Goal: Task Accomplishment & Management: Complete application form

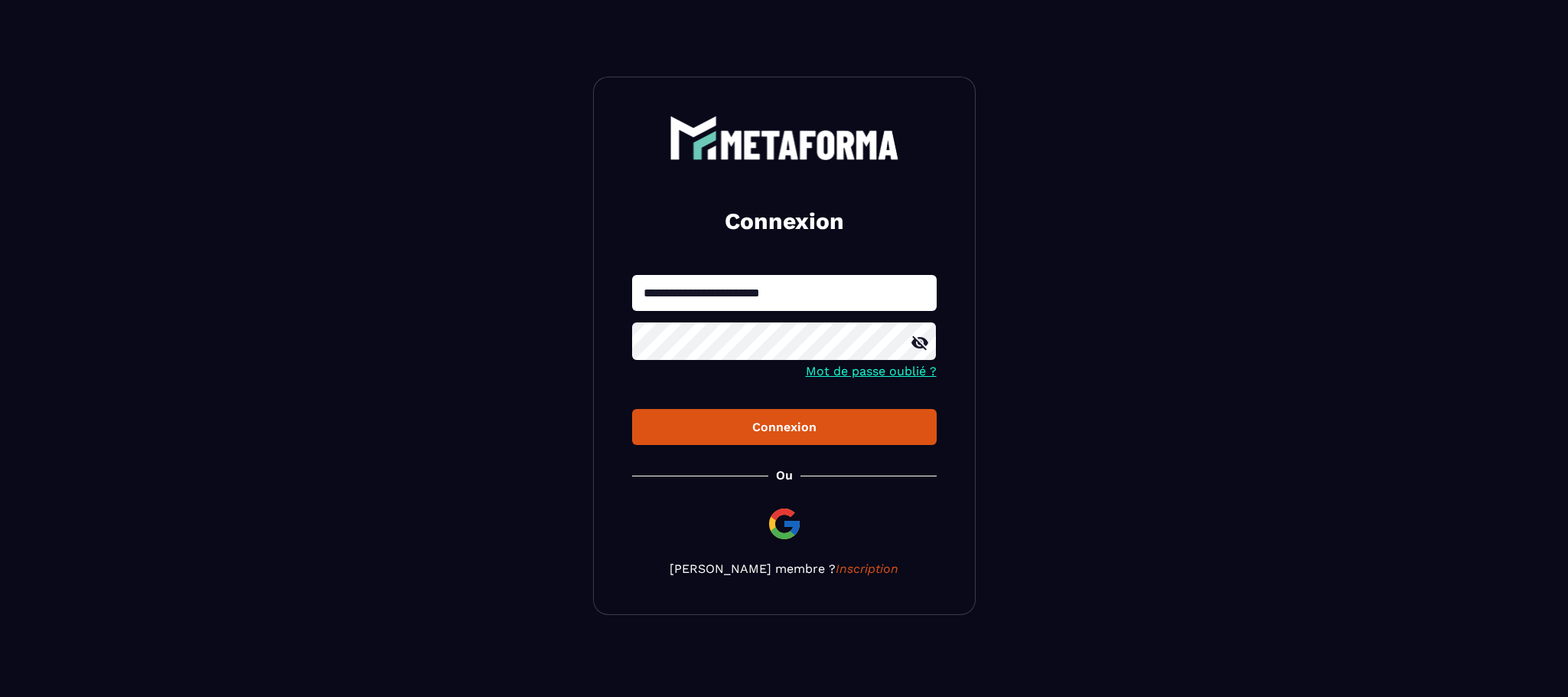
click at [788, 293] on input "**********" at bounding box center [784, 293] width 305 height 36
type input "**********"
click at [785, 421] on div "Connexion" at bounding box center [784, 427] width 280 height 15
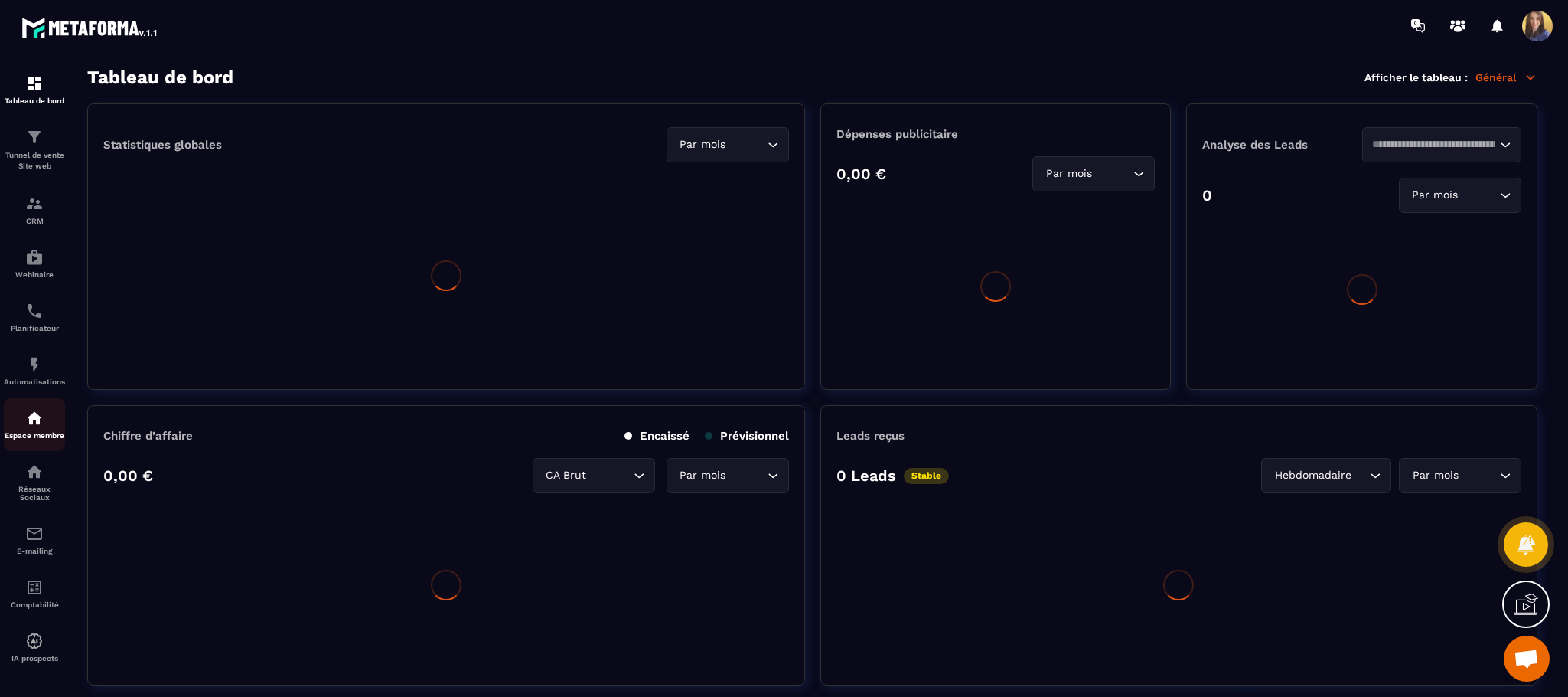
click at [31, 427] on img at bounding box center [34, 417] width 19 height 19
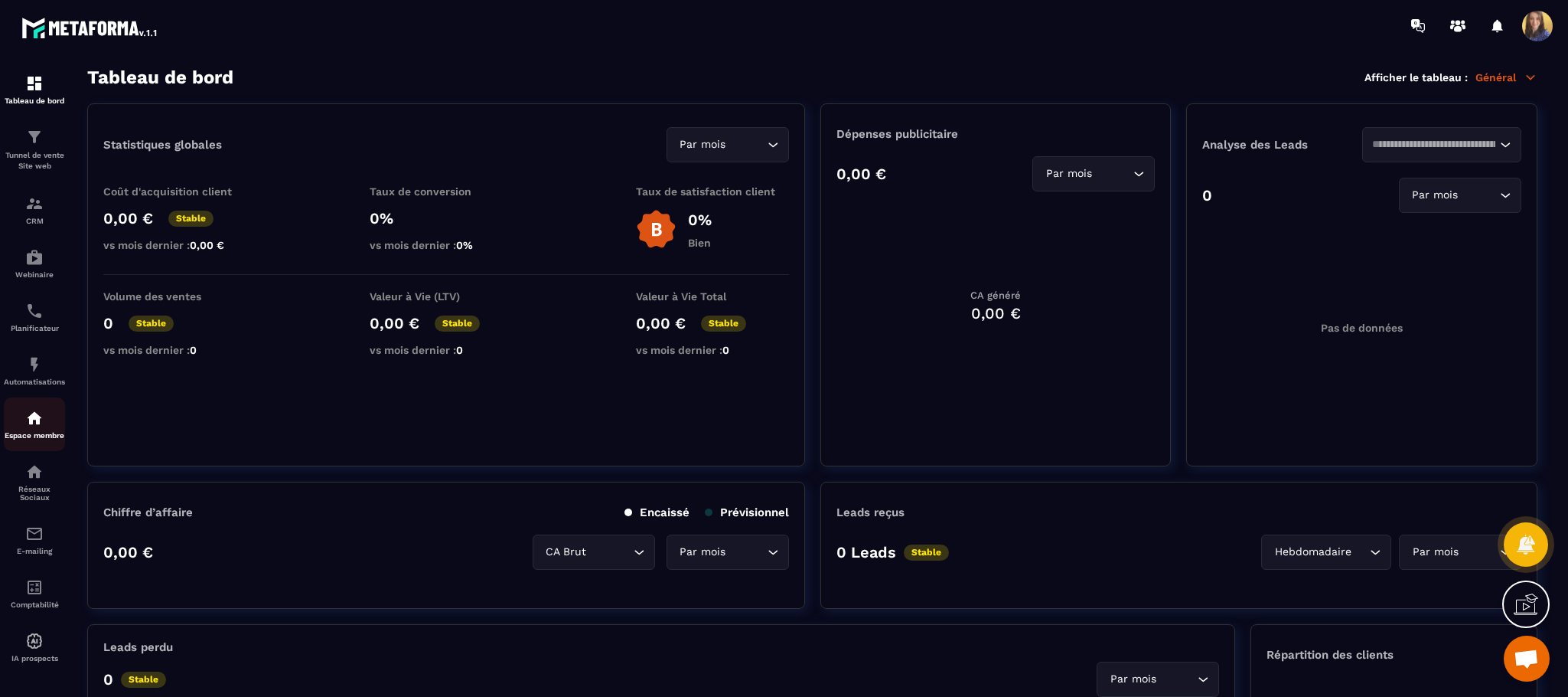
click at [30, 419] on img at bounding box center [34, 417] width 19 height 19
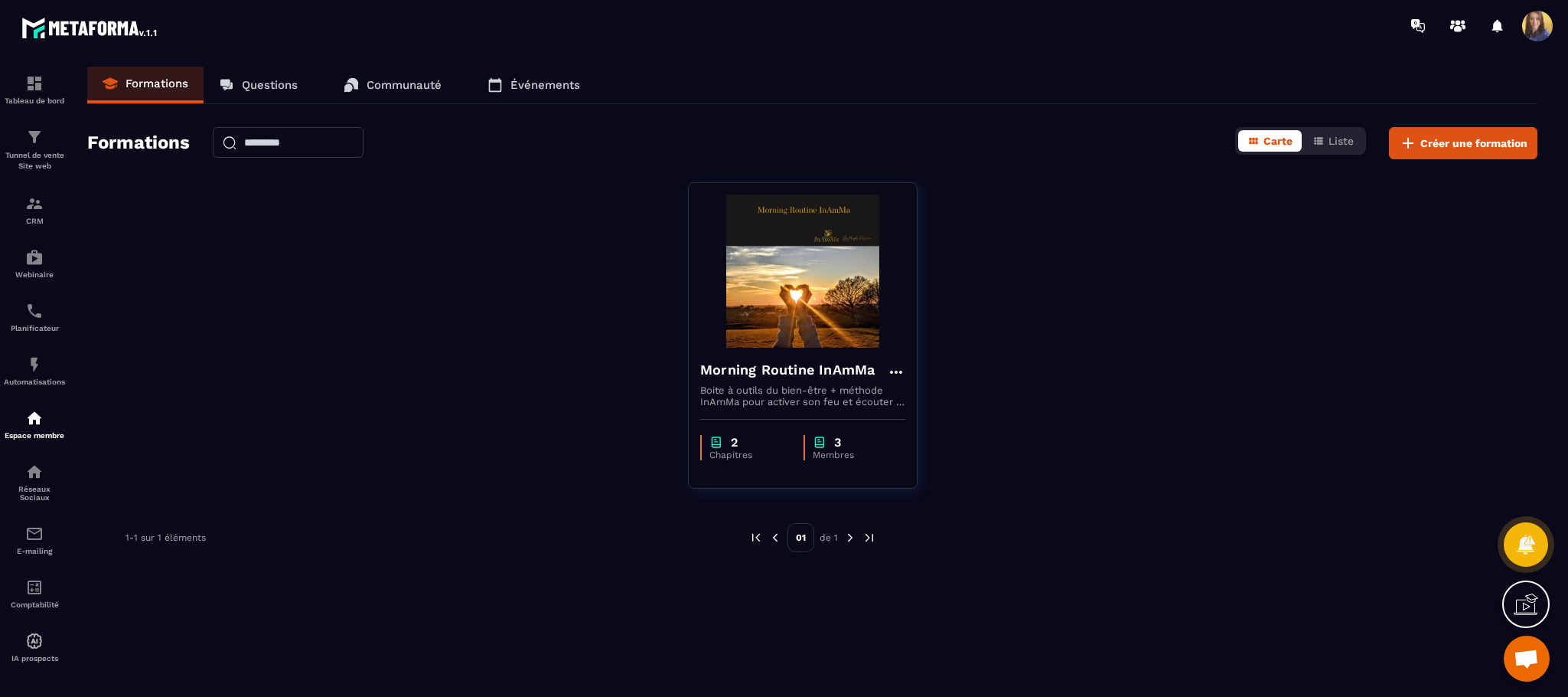
click at [526, 76] on link "Événements" at bounding box center [534, 84] width 123 height 36
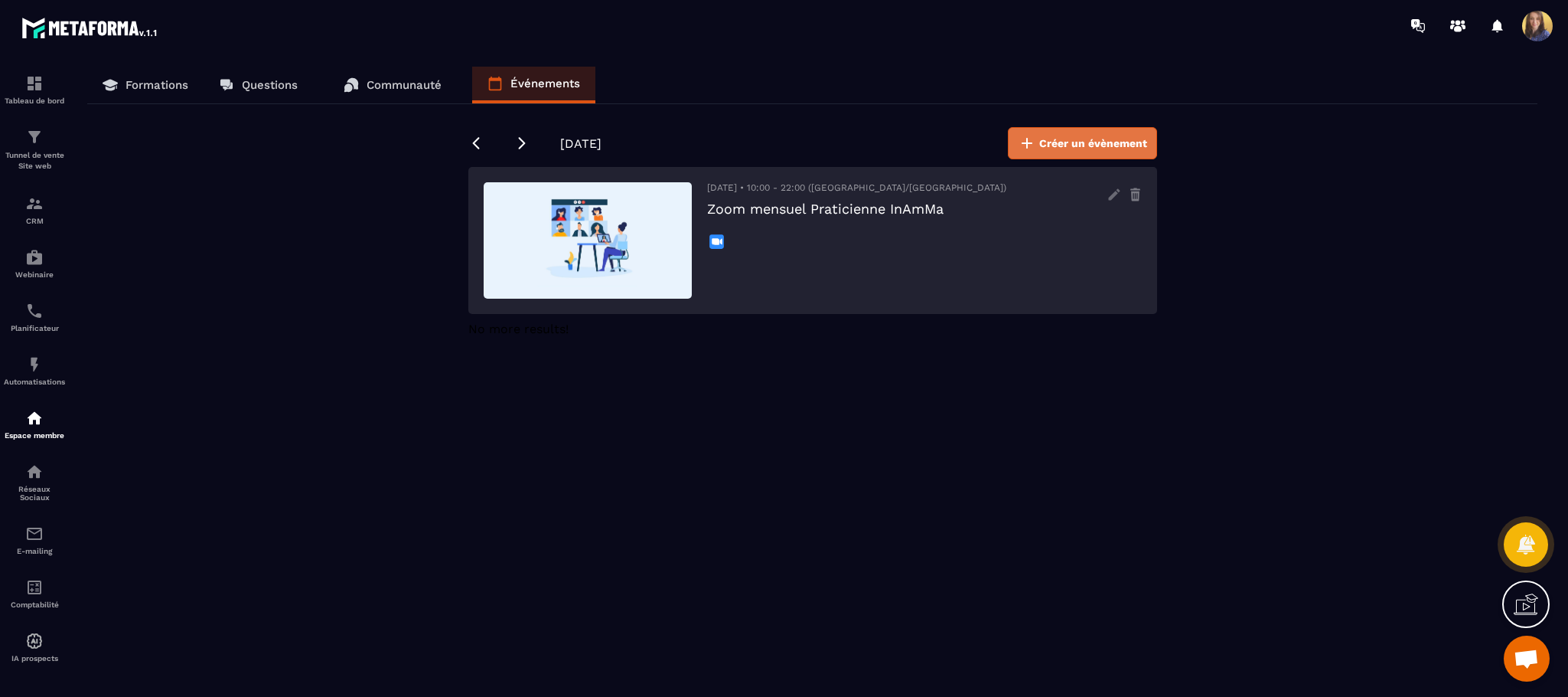
click at [1075, 145] on span "Créer un évènement" at bounding box center [1093, 143] width 108 height 15
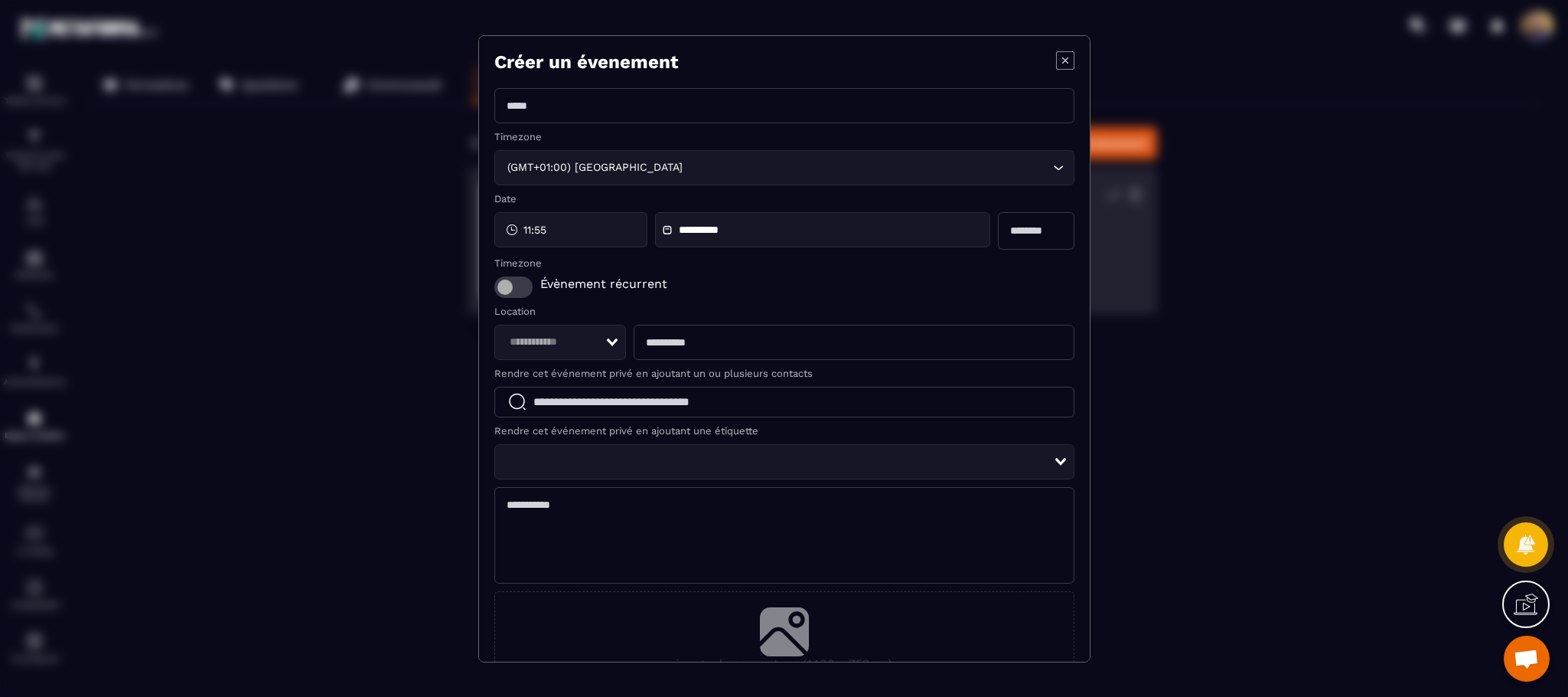
click at [521, 294] on span "Modal window" at bounding box center [513, 287] width 38 height 21
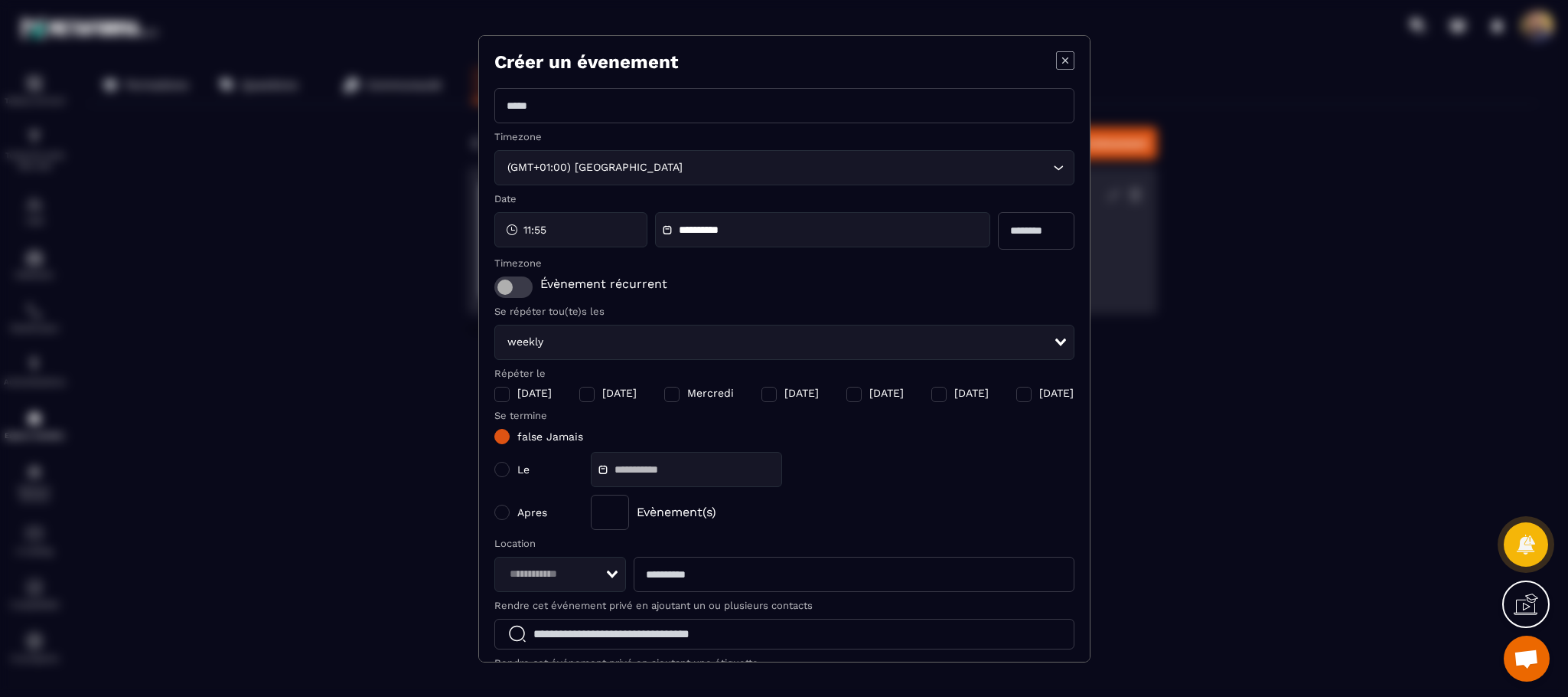
click at [600, 118] on input "Modal window" at bounding box center [784, 105] width 580 height 35
type input "****"
click at [1056, 62] on icon "Modal window" at bounding box center [1065, 60] width 19 height 19
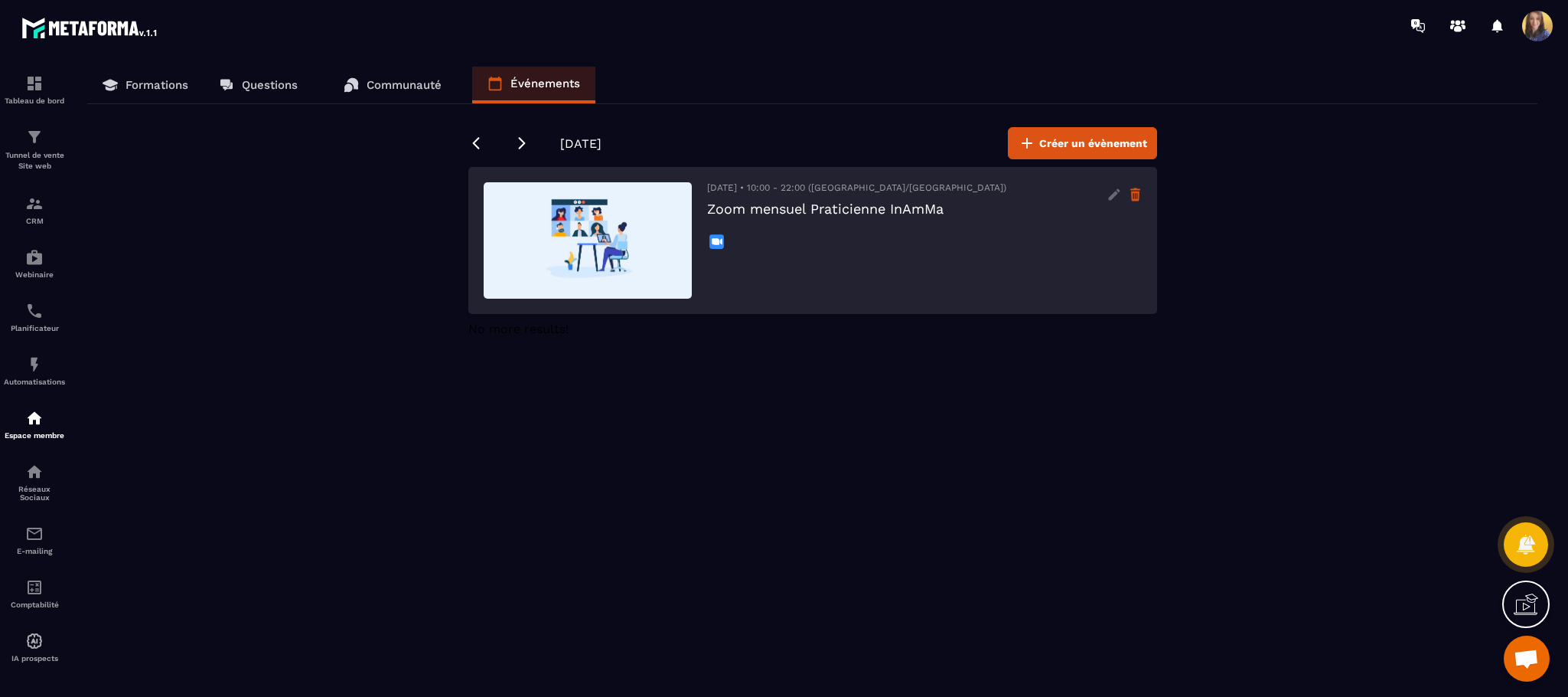
click at [1141, 193] on icon at bounding box center [1135, 195] width 13 height 24
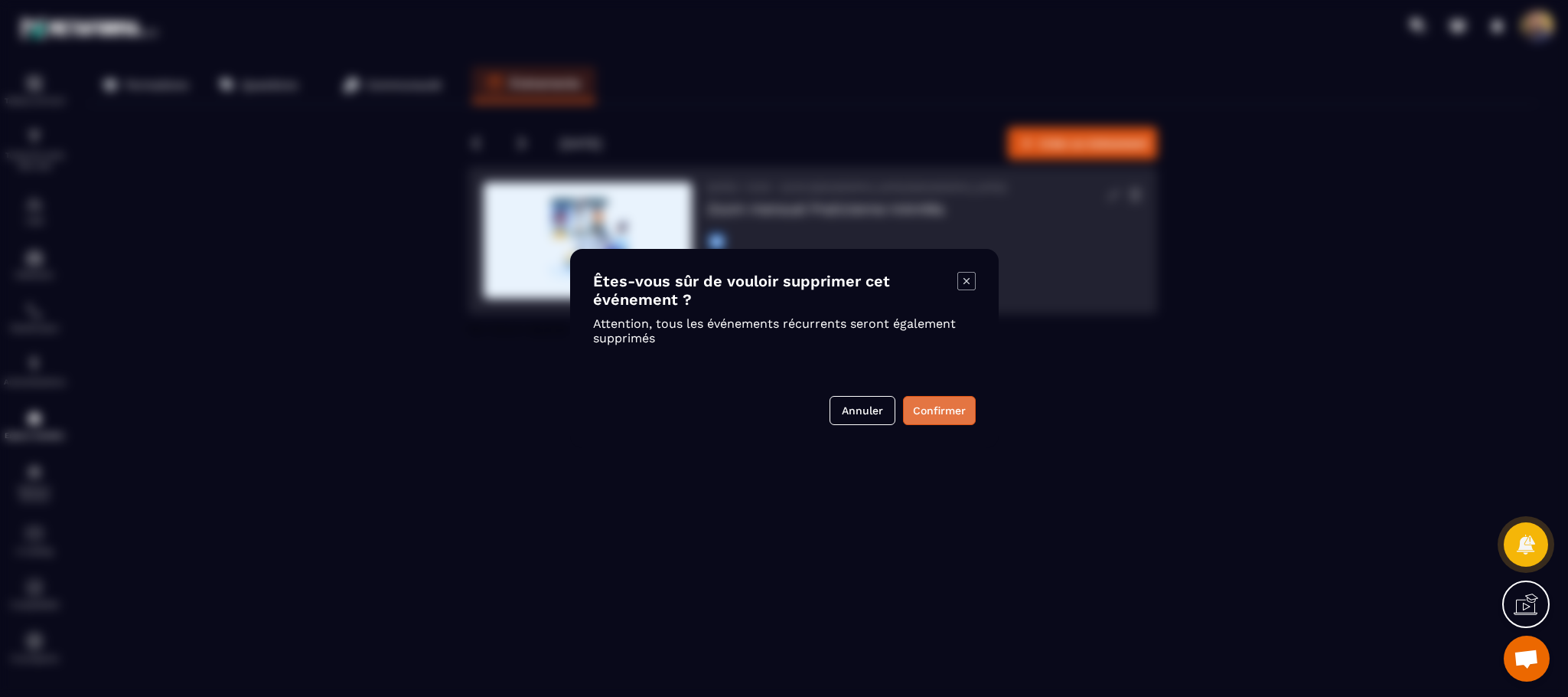
click at [955, 403] on button "Confirmer" at bounding box center [940, 410] width 73 height 29
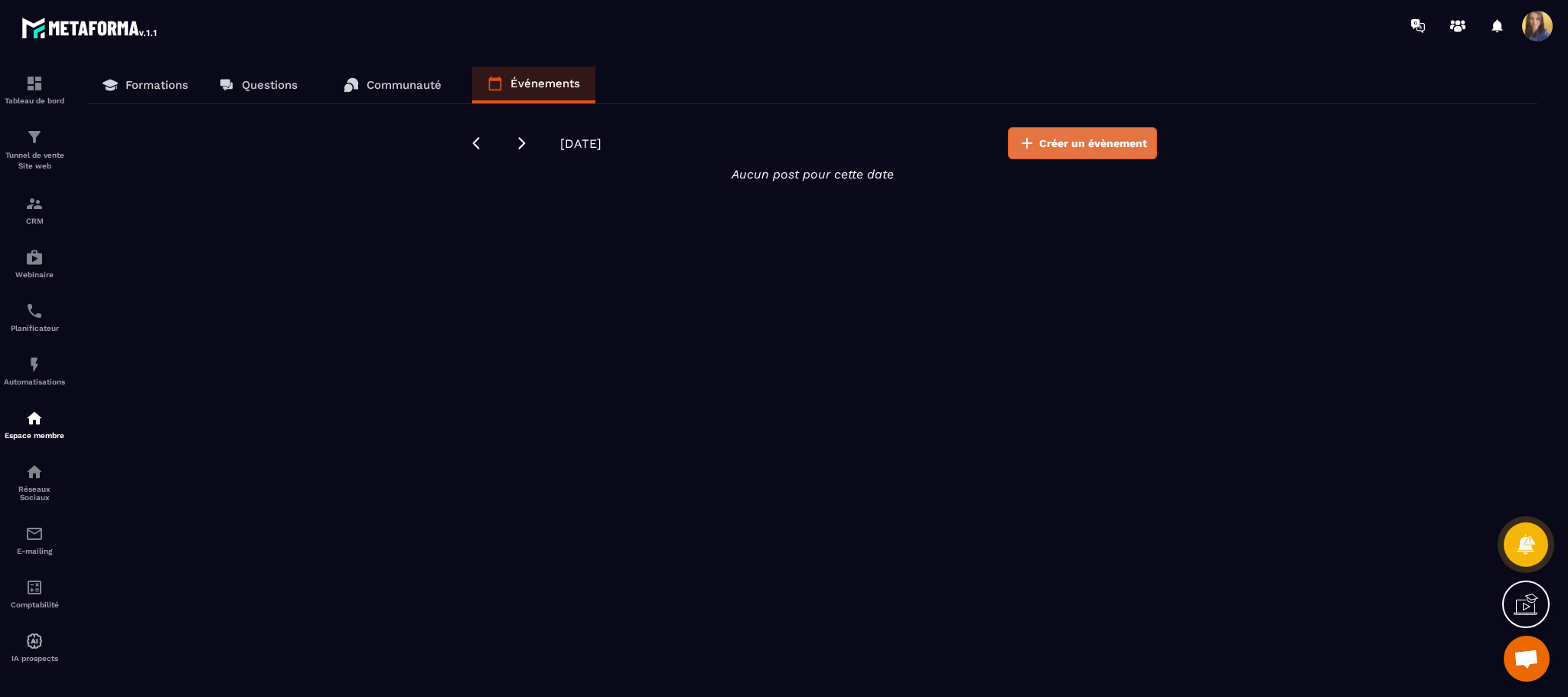
click at [1063, 147] on span "Créer un évènement" at bounding box center [1093, 143] width 108 height 15
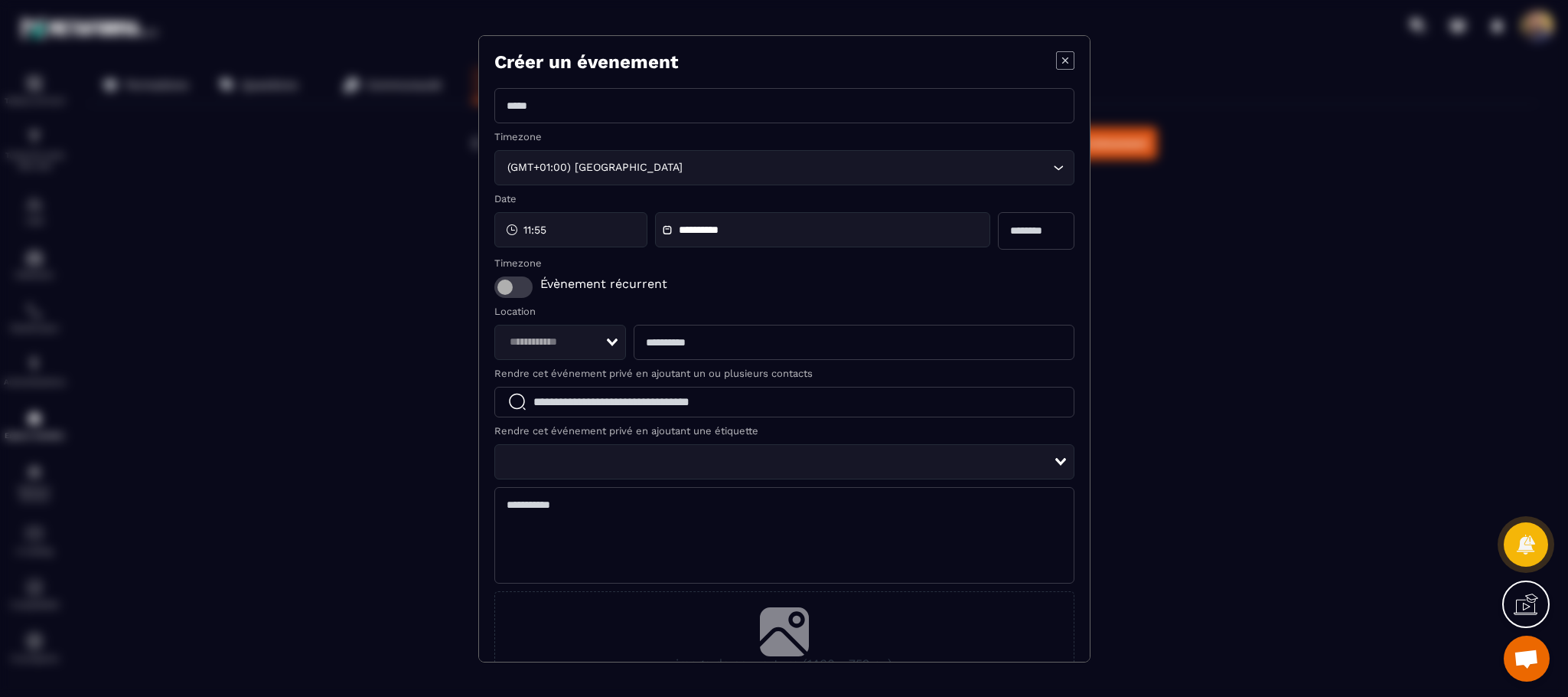
click at [739, 86] on section "**********" at bounding box center [784, 348] width 613 height 627
click at [733, 92] on input "Modal window" at bounding box center [784, 105] width 580 height 35
type input "**********"
click at [736, 161] on input "Search for option" at bounding box center [868, 167] width 363 height 17
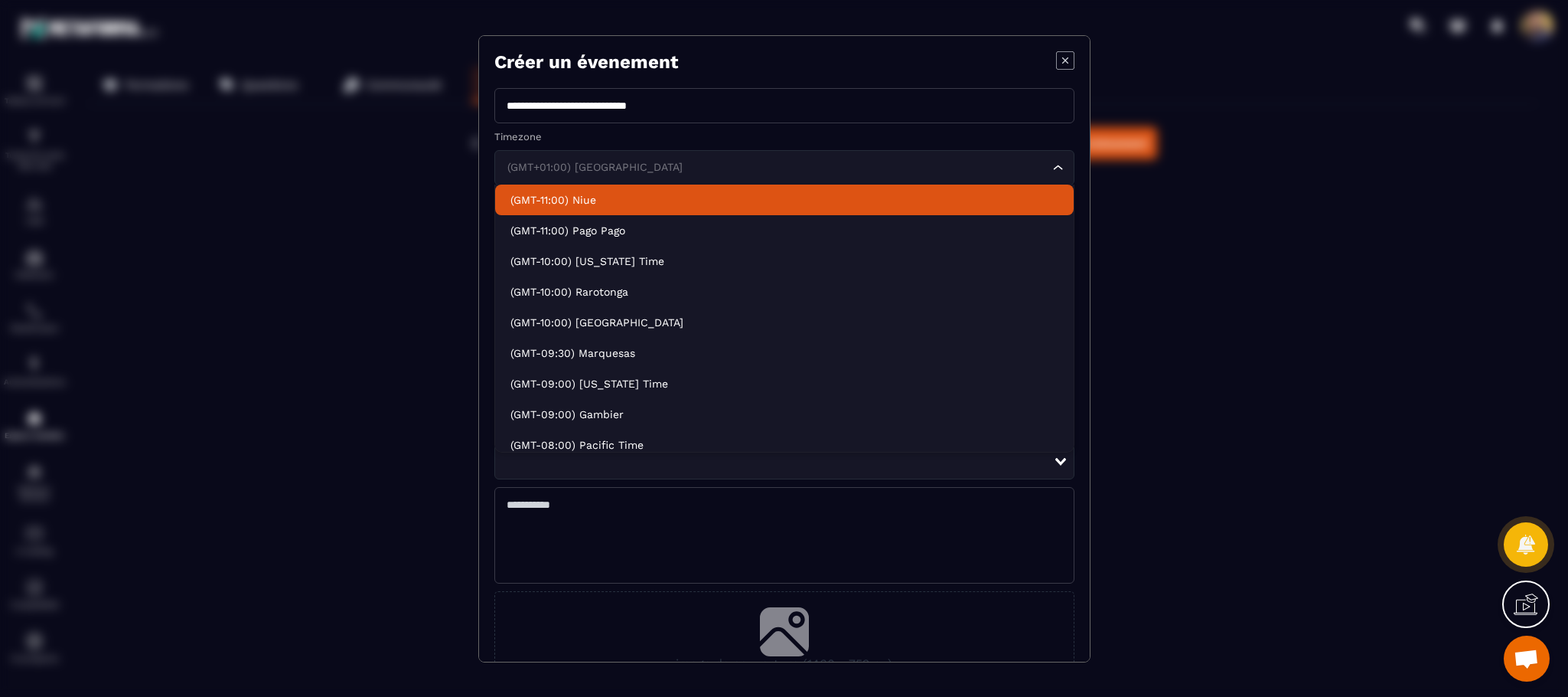
click at [946, 164] on input "Search for option" at bounding box center [776, 167] width 545 height 17
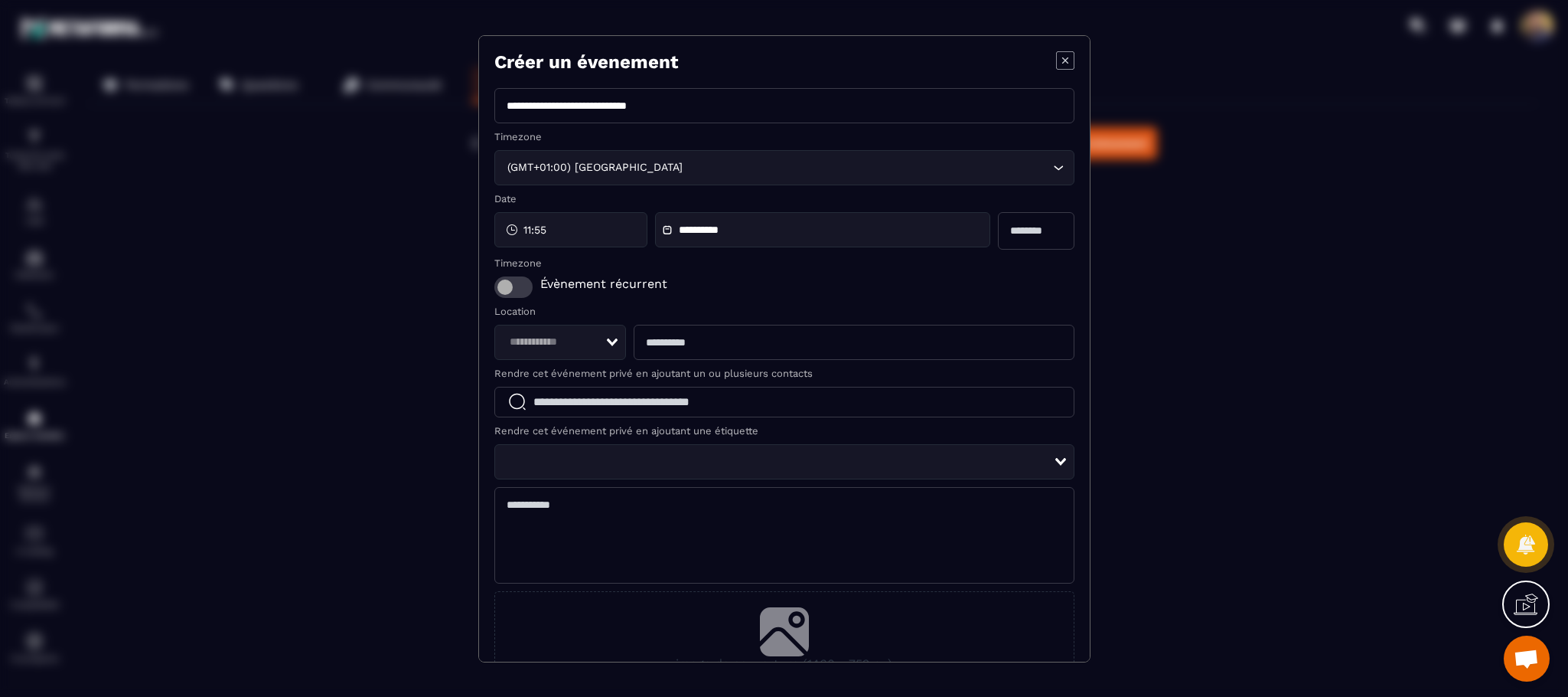
click at [948, 154] on div "(GMT+01:00) Paris Loading..." at bounding box center [784, 167] width 580 height 35
click at [579, 228] on div "11:55" at bounding box center [570, 229] width 153 height 35
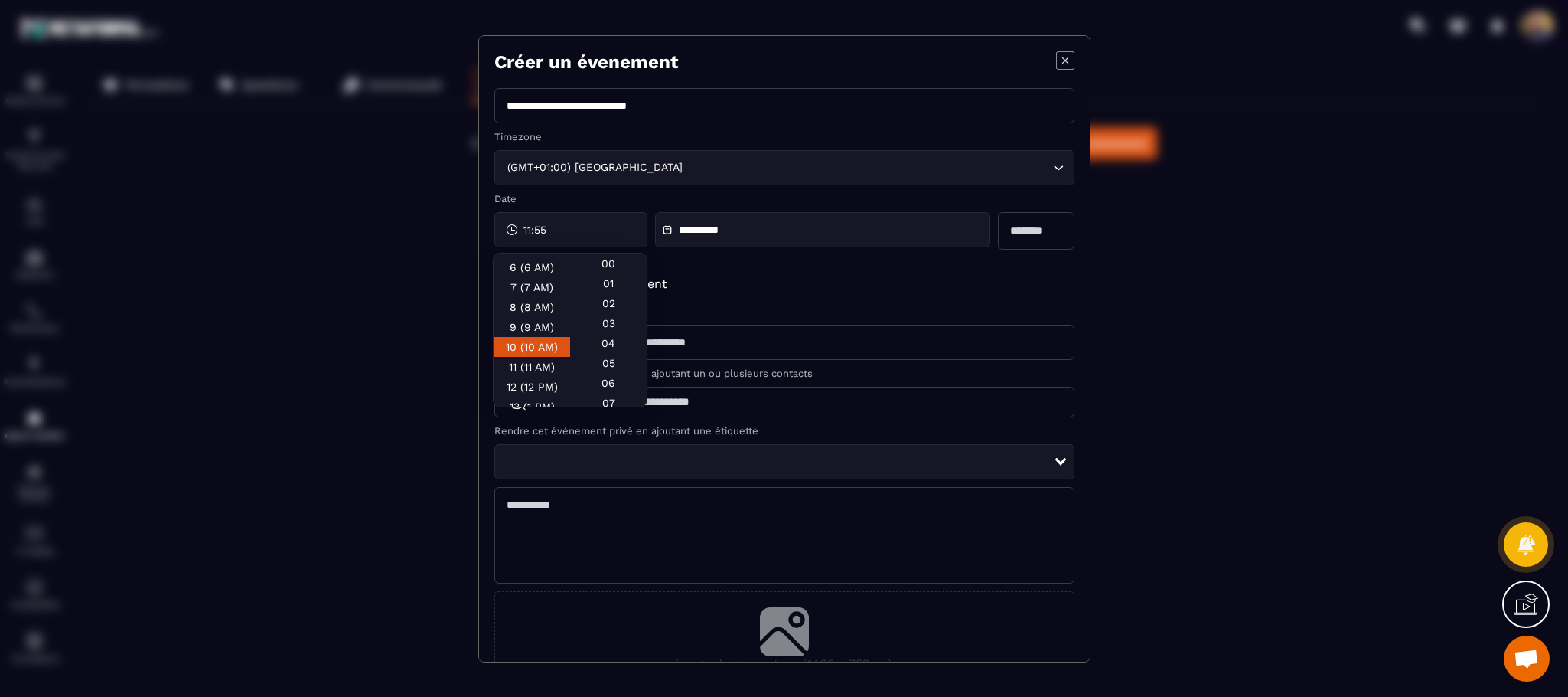
click at [533, 357] on div "10 (10 AM)" at bounding box center [532, 366] width 76 height 20
click at [607, 273] on div "00" at bounding box center [609, 283] width 76 height 20
click at [673, 229] on icon "Modal window" at bounding box center [667, 229] width 11 height 11
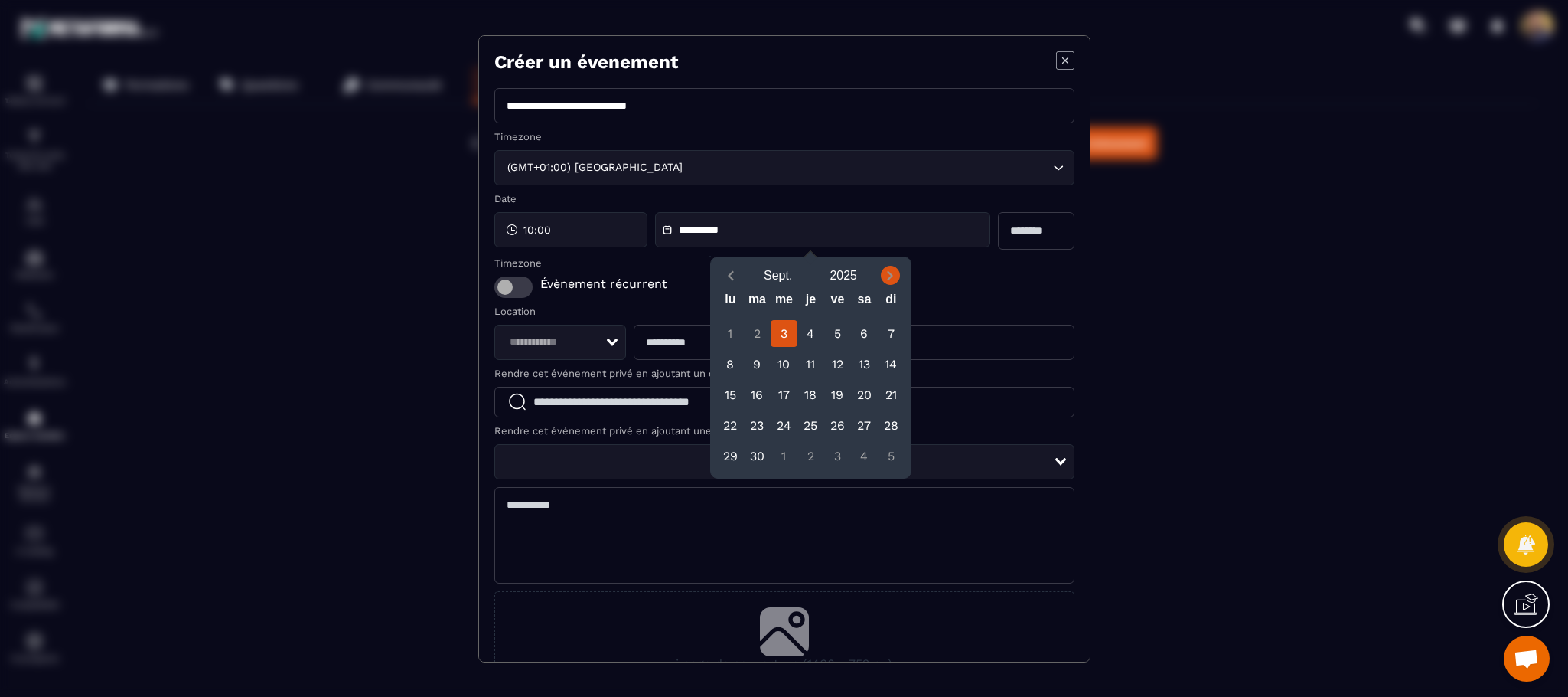
click at [887, 279] on icon "Next month" at bounding box center [890, 276] width 15 height 15
click at [781, 336] on div "1" at bounding box center [784, 333] width 27 height 27
type input "**********"
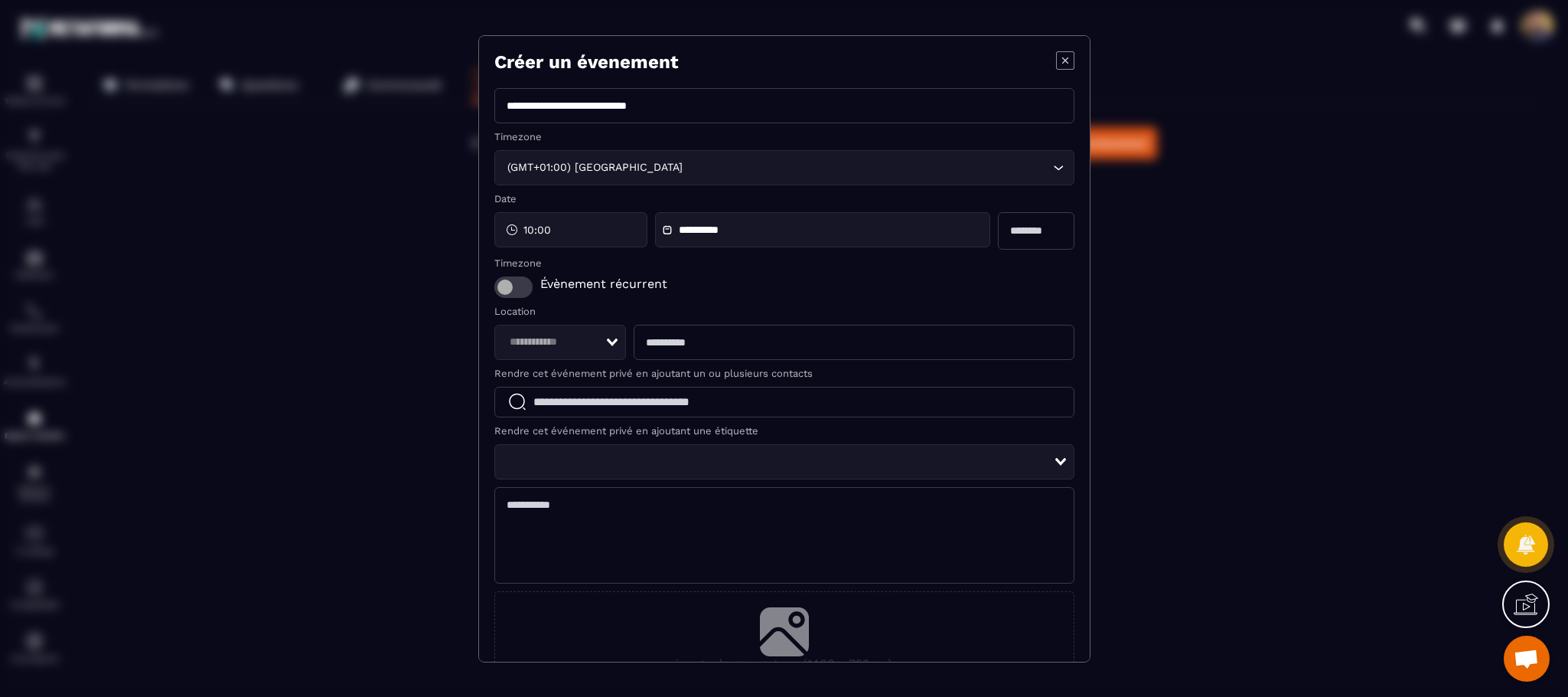
click at [1027, 232] on input "Modal window" at bounding box center [1036, 231] width 76 height 37
type input "*"
click at [515, 294] on span "Modal window" at bounding box center [513, 287] width 38 height 21
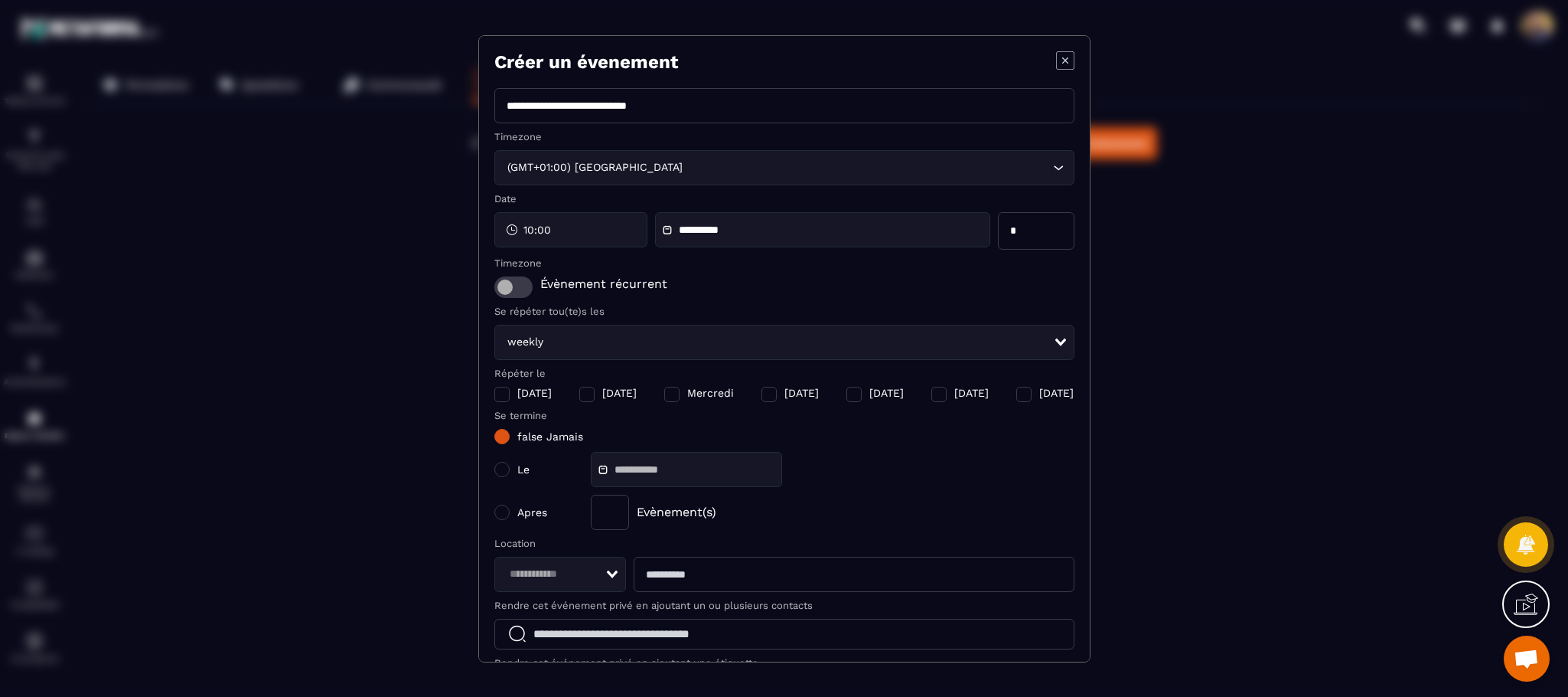
click at [664, 397] on div "Modal window" at bounding box center [672, 394] width 15 height 15
click at [820, 334] on input "Search for option" at bounding box center [800, 342] width 506 height 17
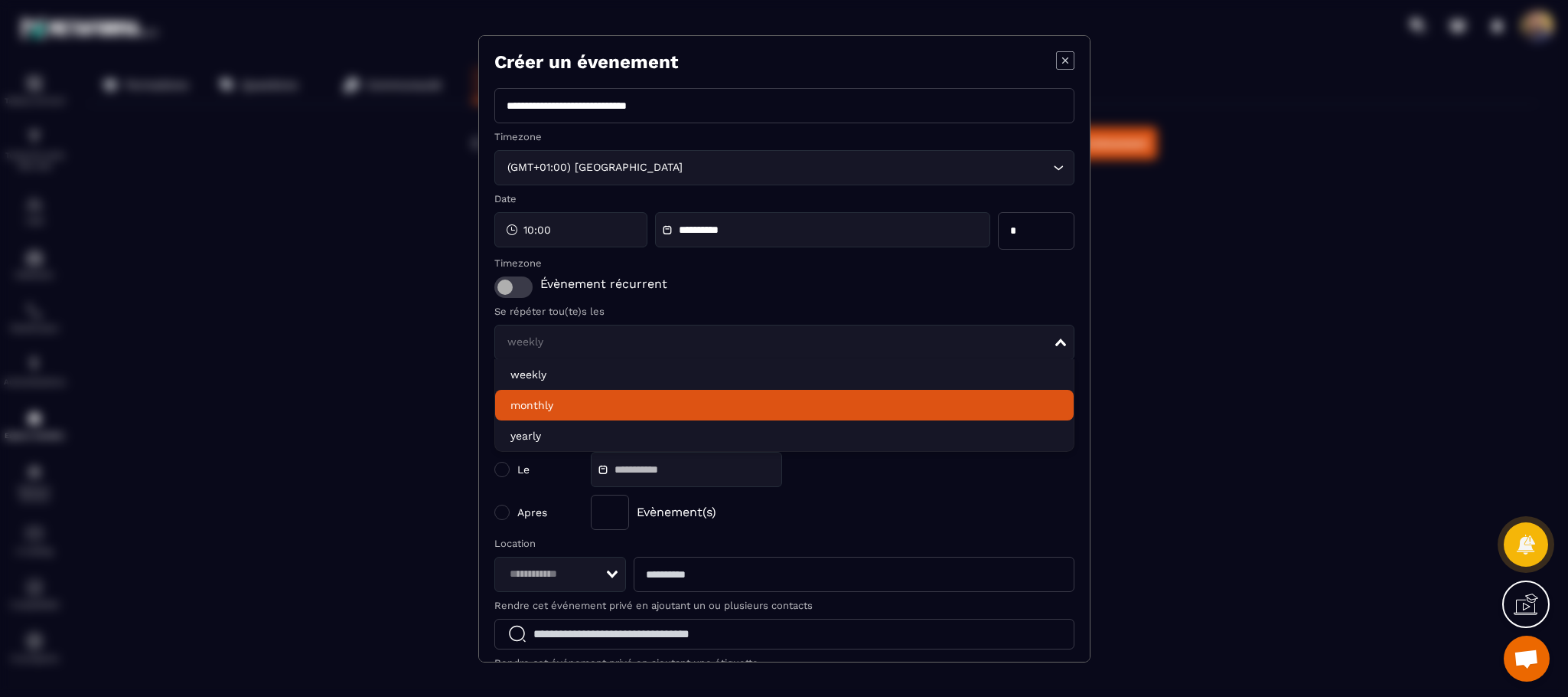
click at [694, 402] on li "monthly" at bounding box center [784, 405] width 579 height 31
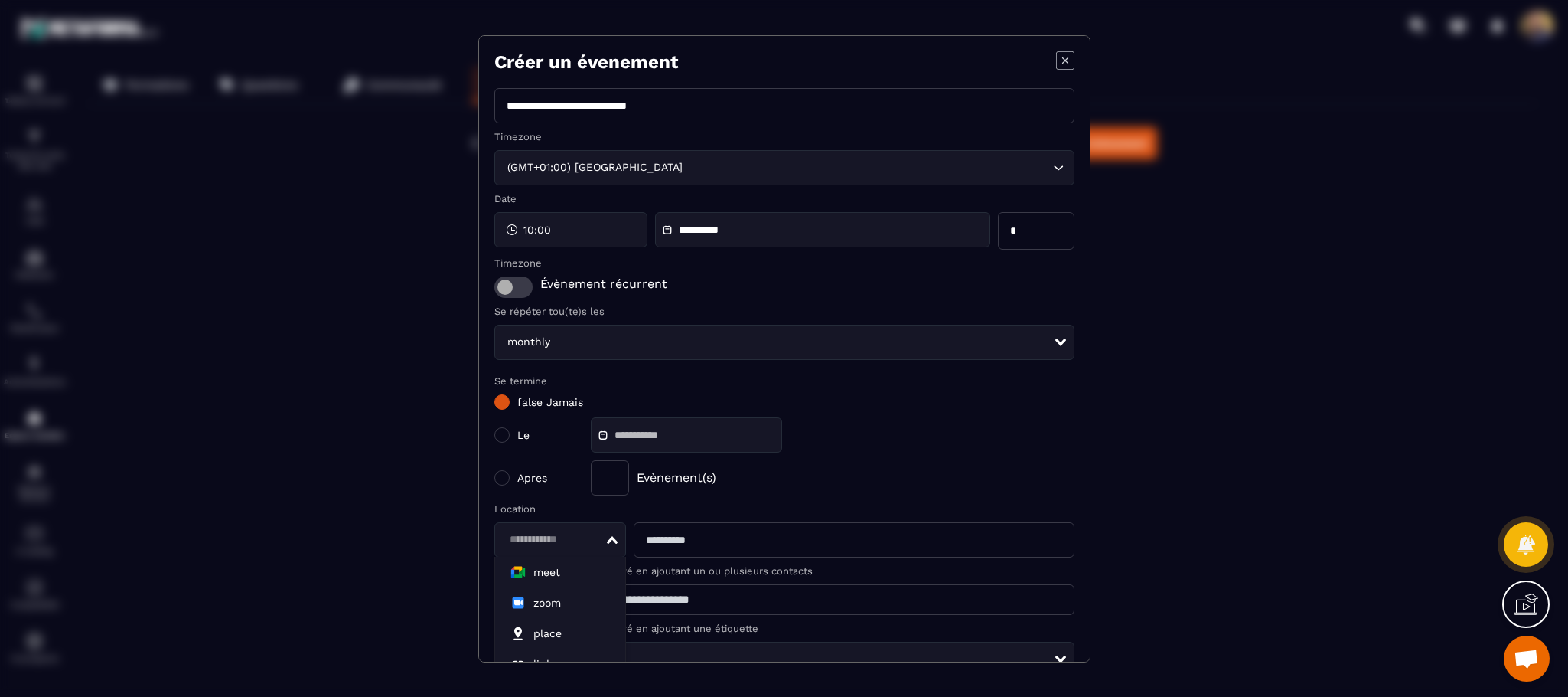
click at [615, 545] on div "Loading..." at bounding box center [560, 539] width 132 height 35
click at [601, 596] on span "zoom" at bounding box center [561, 602] width 100 height 15
click at [697, 541] on input "Modal window" at bounding box center [853, 539] width 440 height 35
paste input "**********"
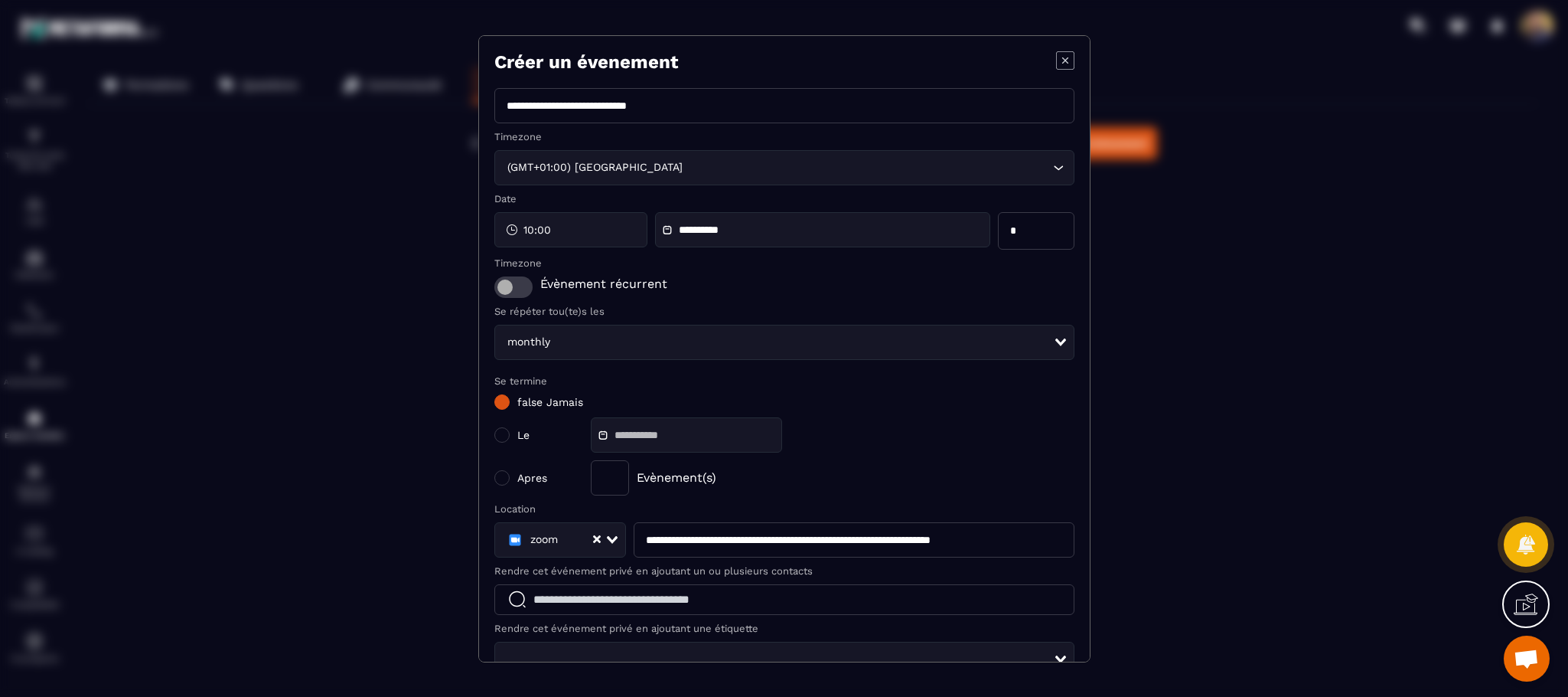
scroll to position [0, 17]
drag, startPoint x: 839, startPoint y: 536, endPoint x: 1100, endPoint y: 533, distance: 261.0
click at [1100, 533] on div "**********" at bounding box center [784, 348] width 1568 height 697
type input "**********"
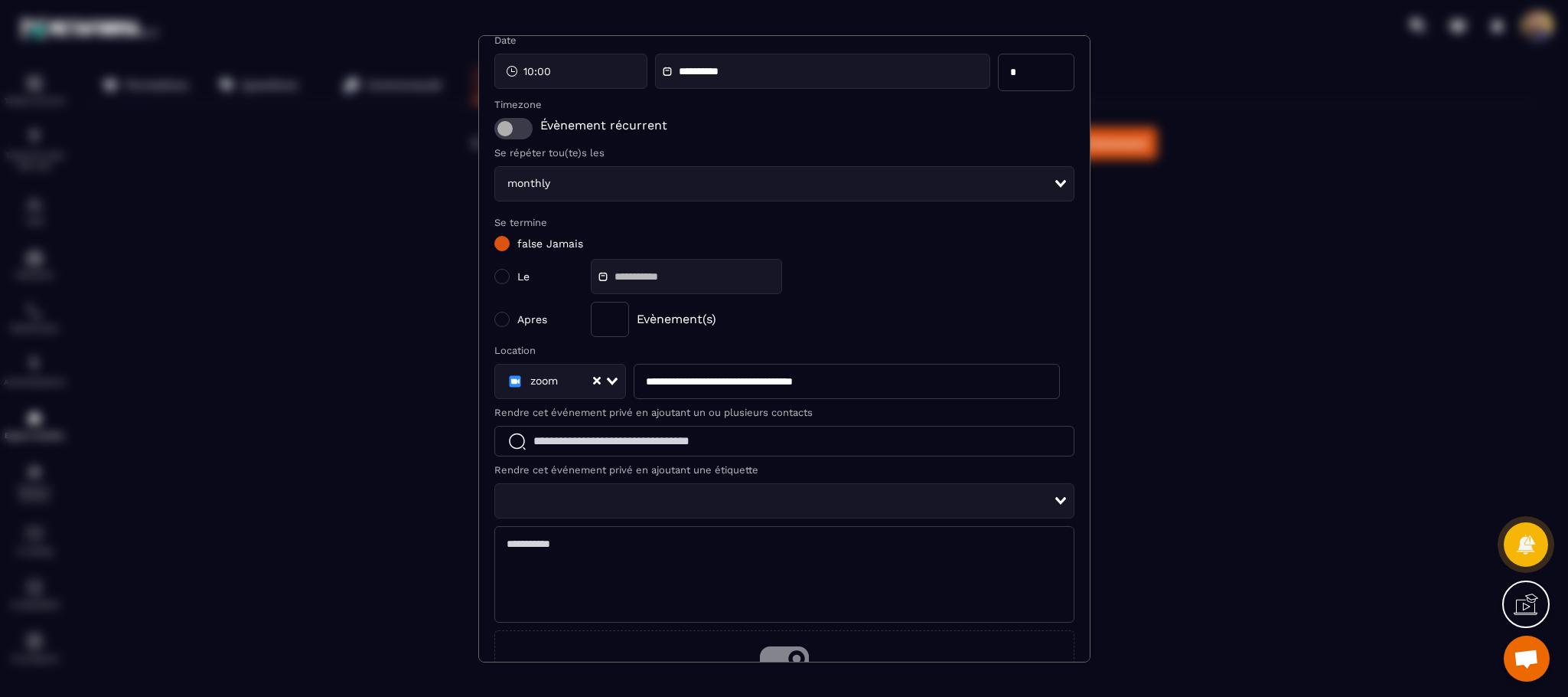
scroll to position [185, 0]
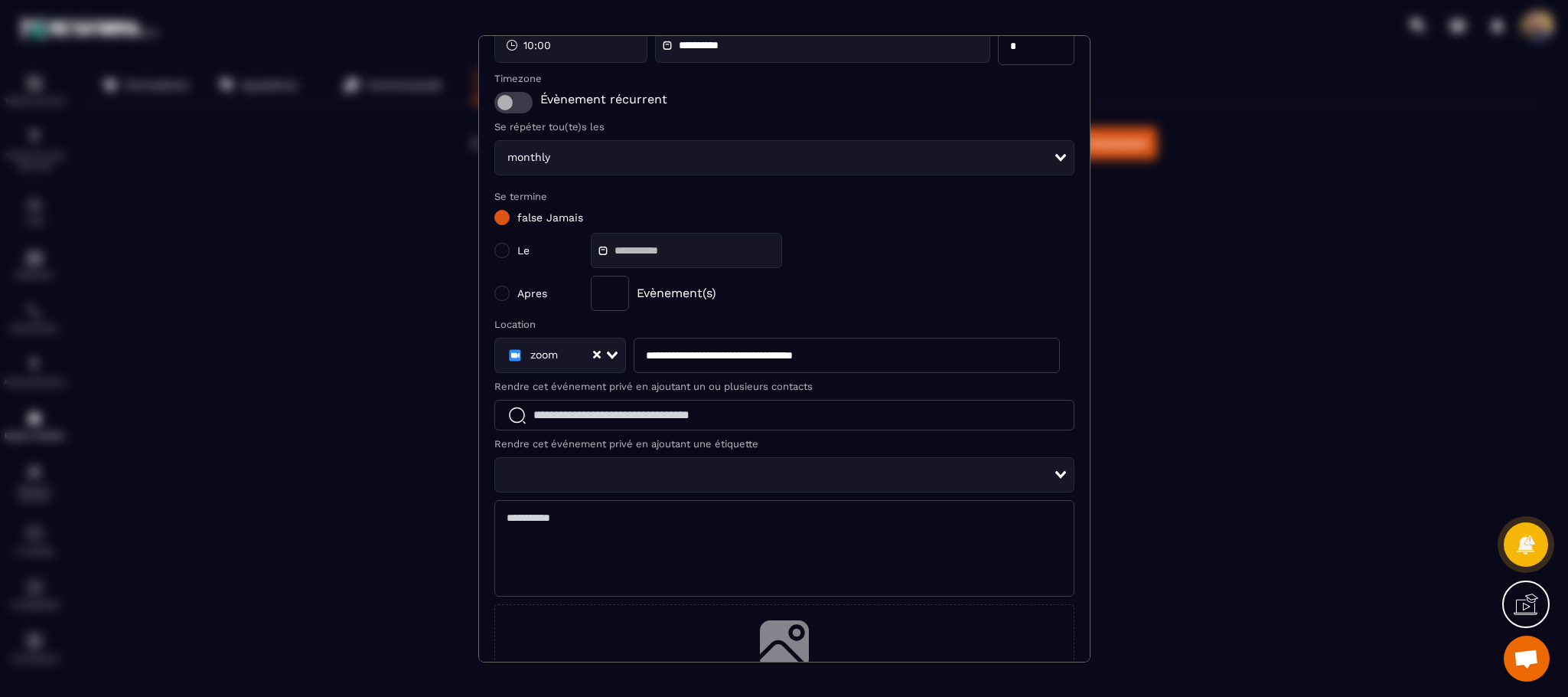
click at [891, 480] on input "Search for option" at bounding box center [779, 475] width 549 height 17
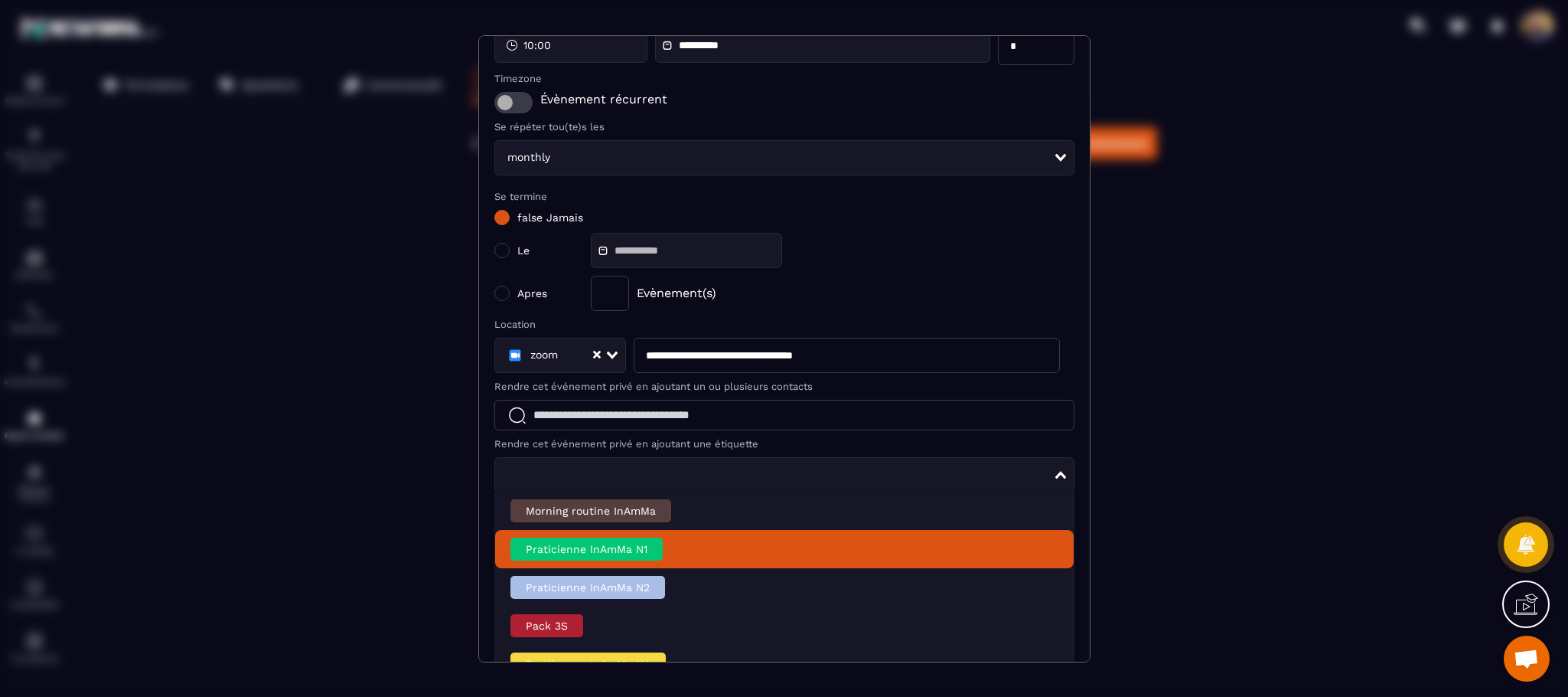
click at [811, 546] on li "Praticienne InAmMa N1" at bounding box center [784, 549] width 579 height 38
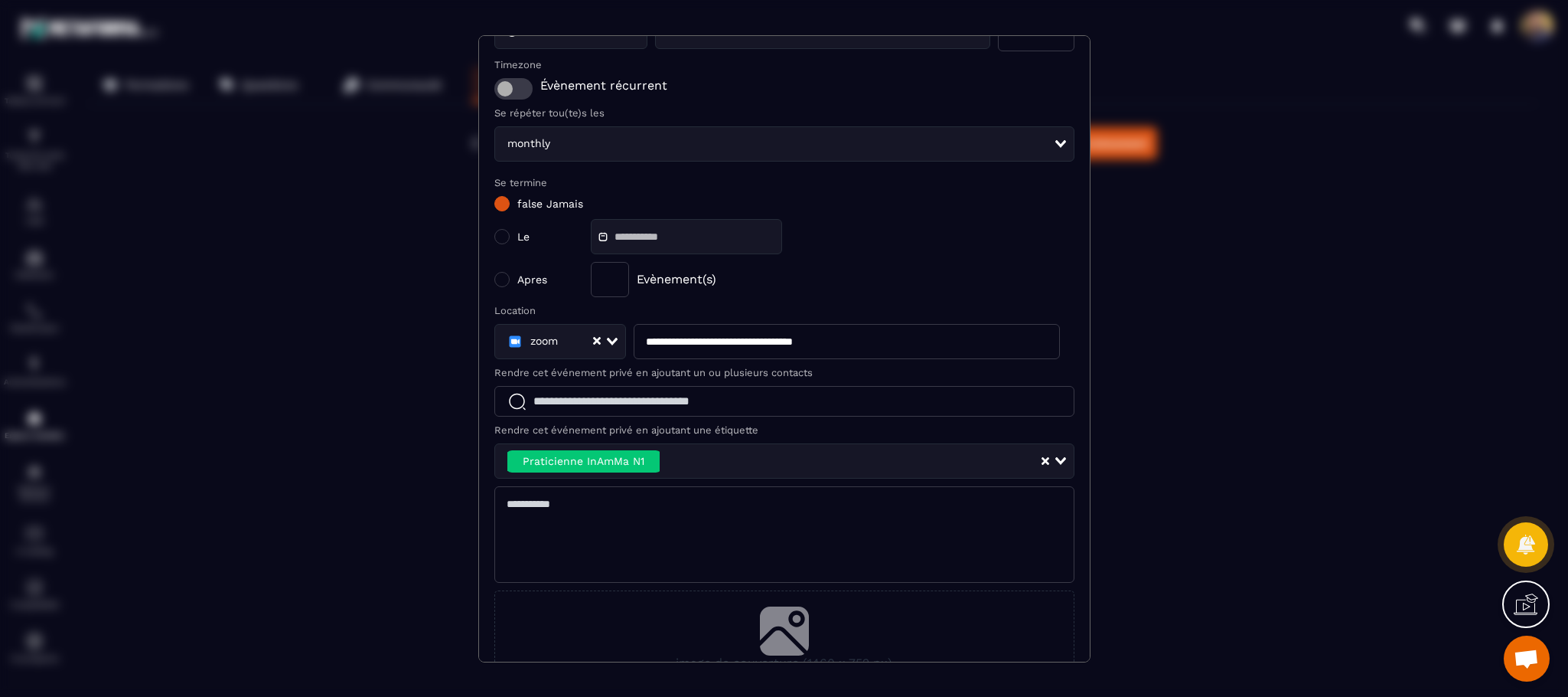
scroll to position [283, 0]
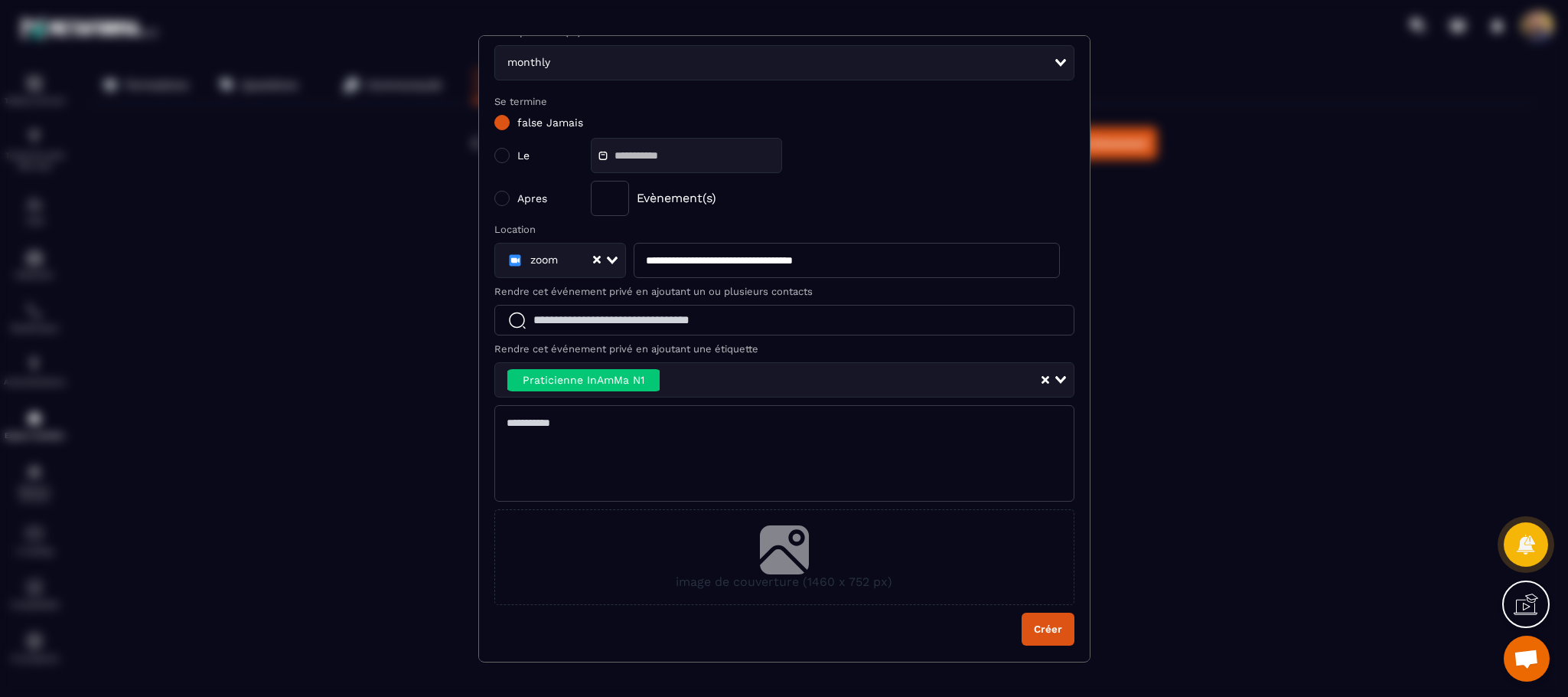
click at [1022, 623] on button "Créer" at bounding box center [1048, 629] width 53 height 33
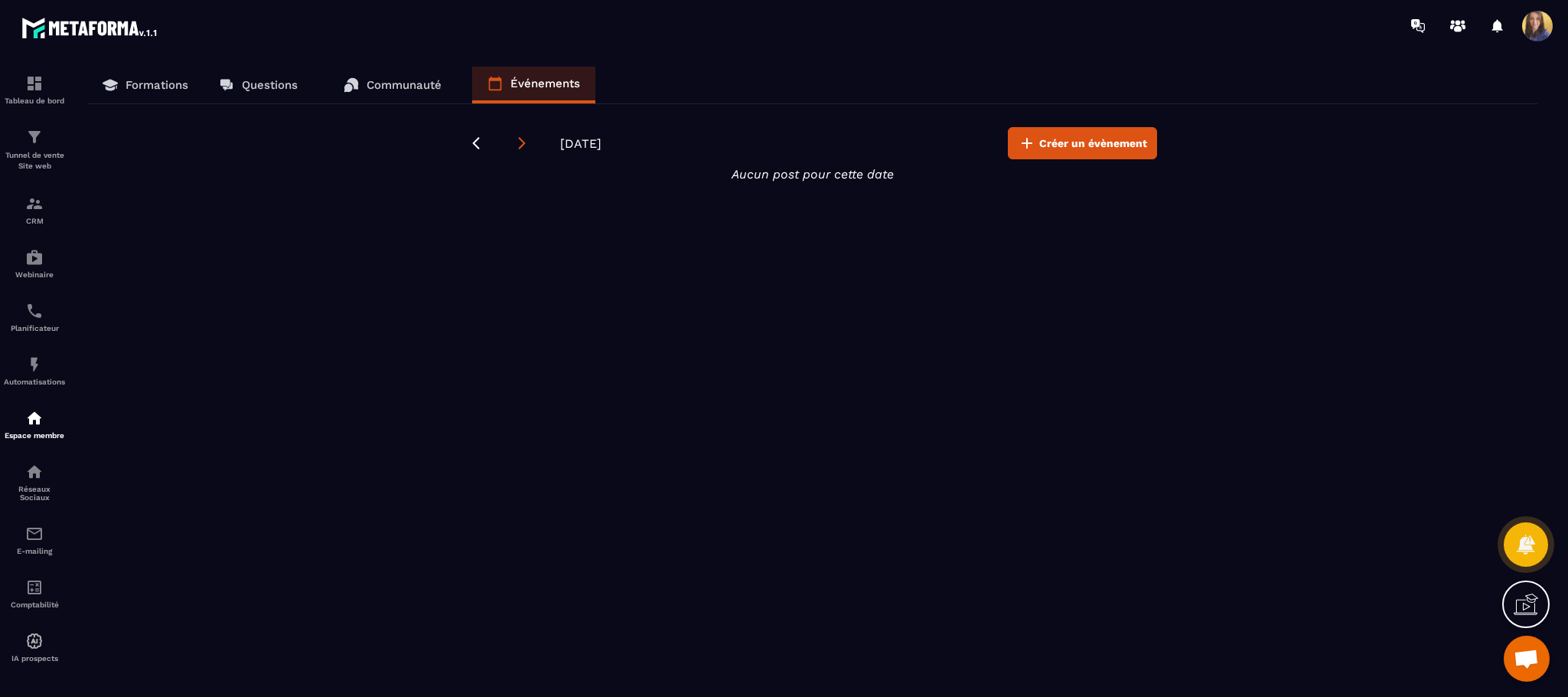
click at [515, 138] on icon at bounding box center [522, 143] width 15 height 15
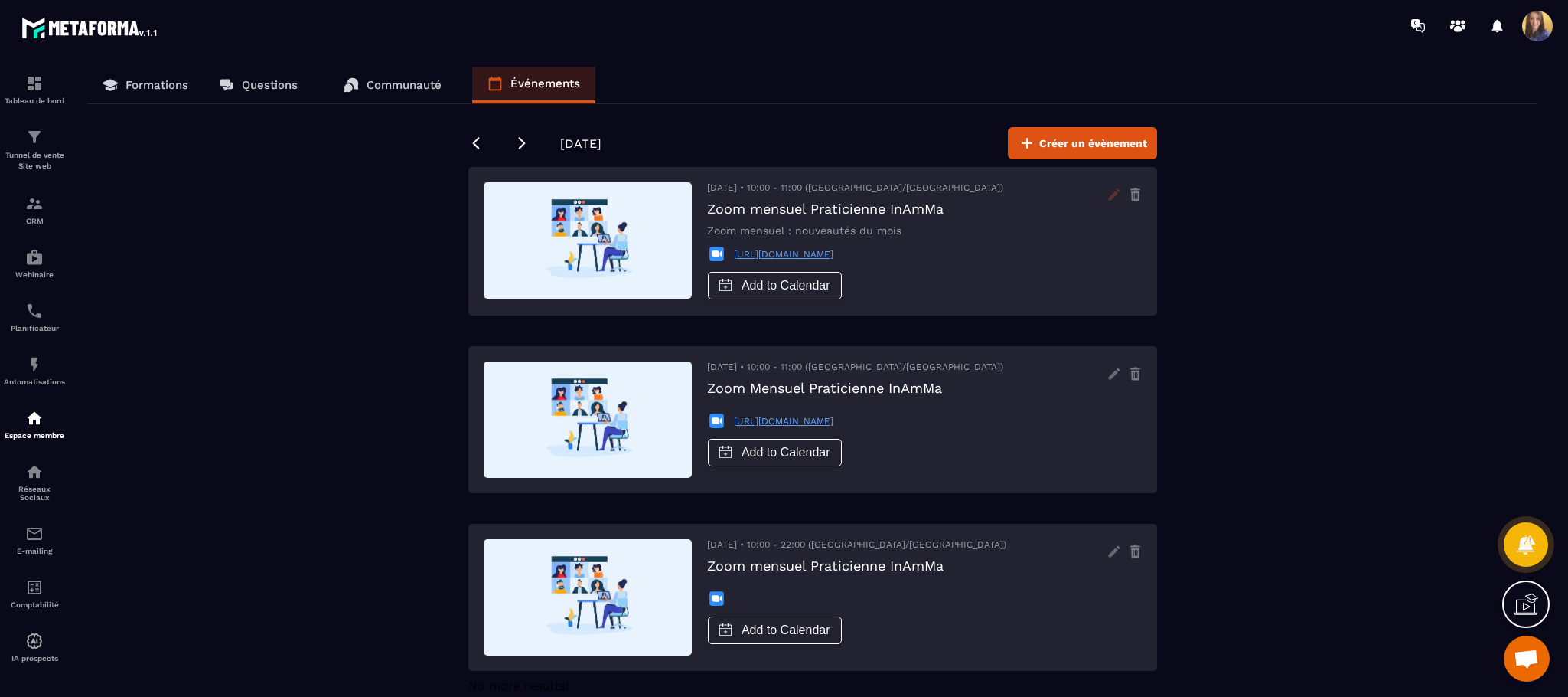
click at [1118, 195] on icon at bounding box center [1114, 195] width 24 height 24
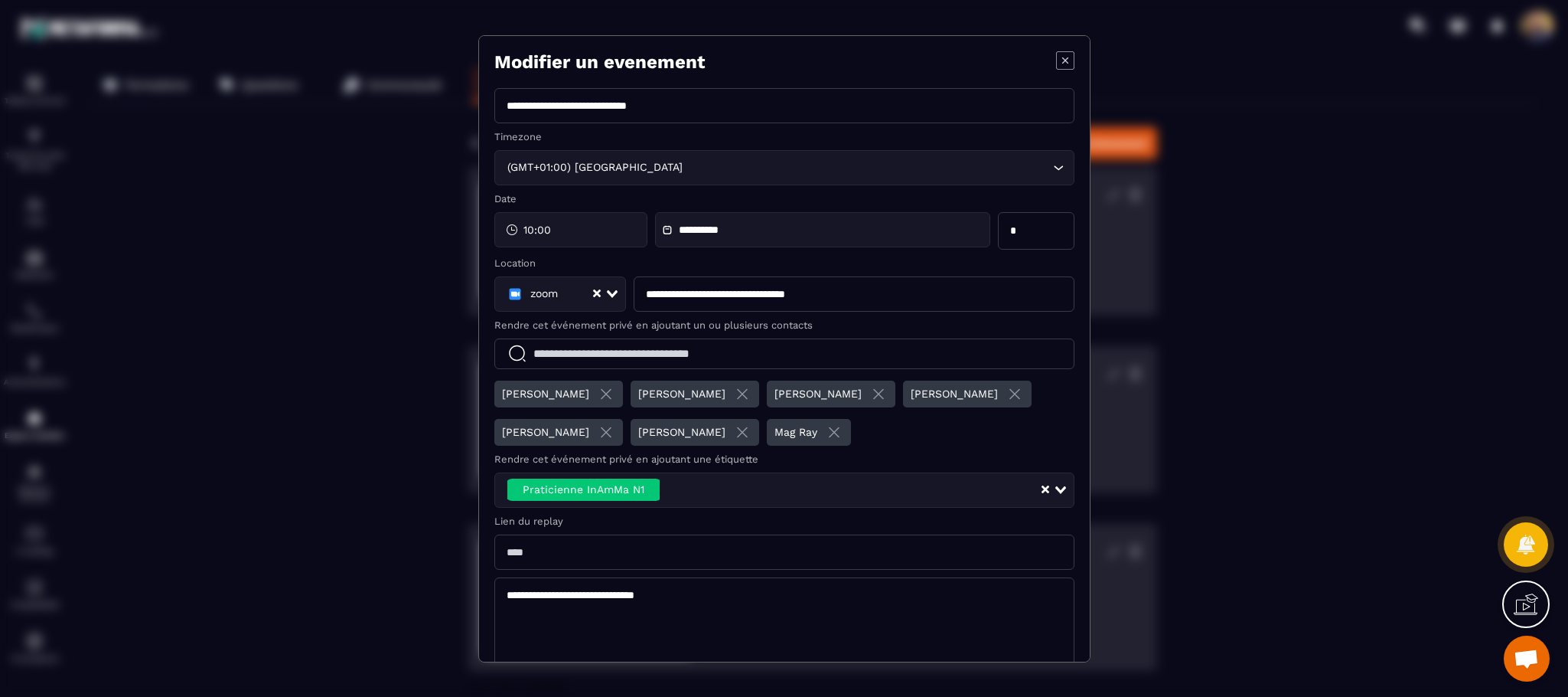
click at [1056, 58] on icon "Modal window" at bounding box center [1065, 60] width 19 height 19
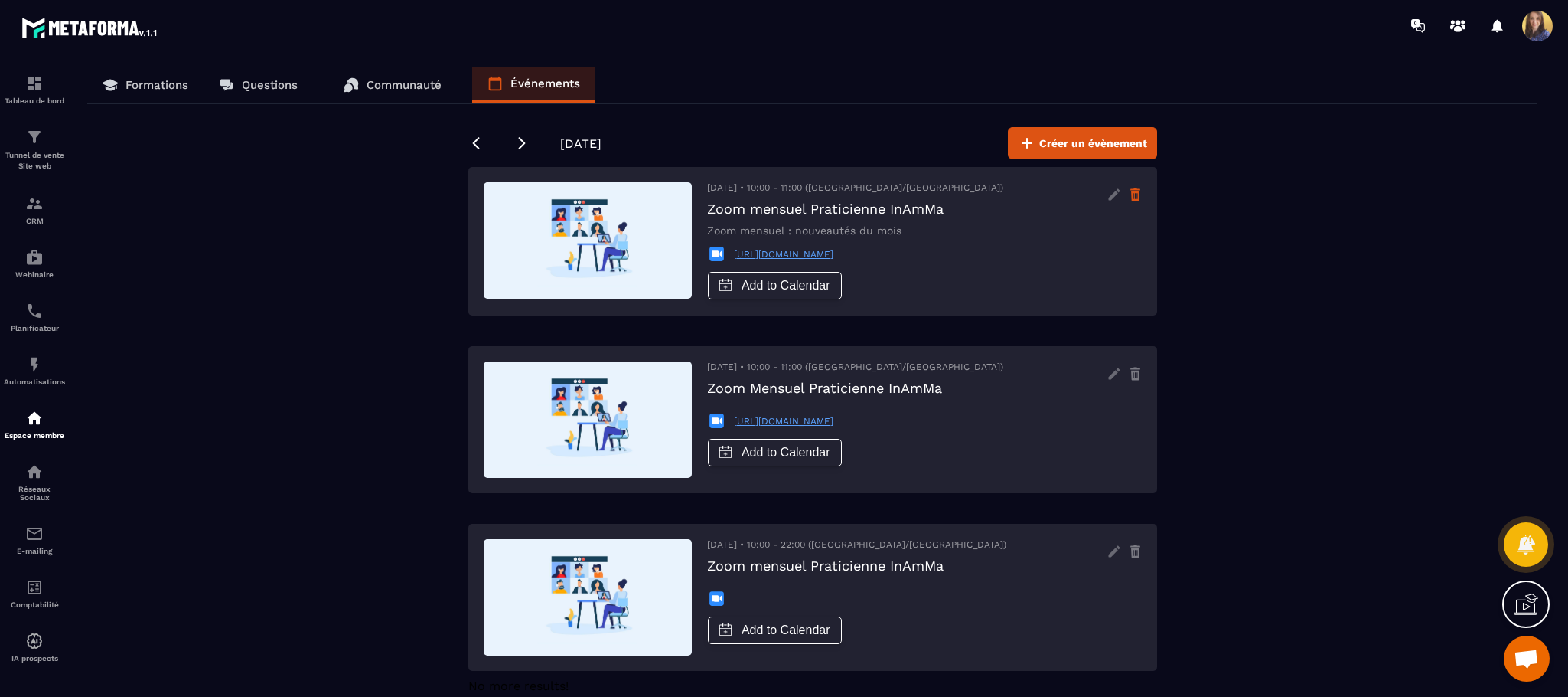
click at [1134, 190] on icon at bounding box center [1135, 189] width 10 height 2
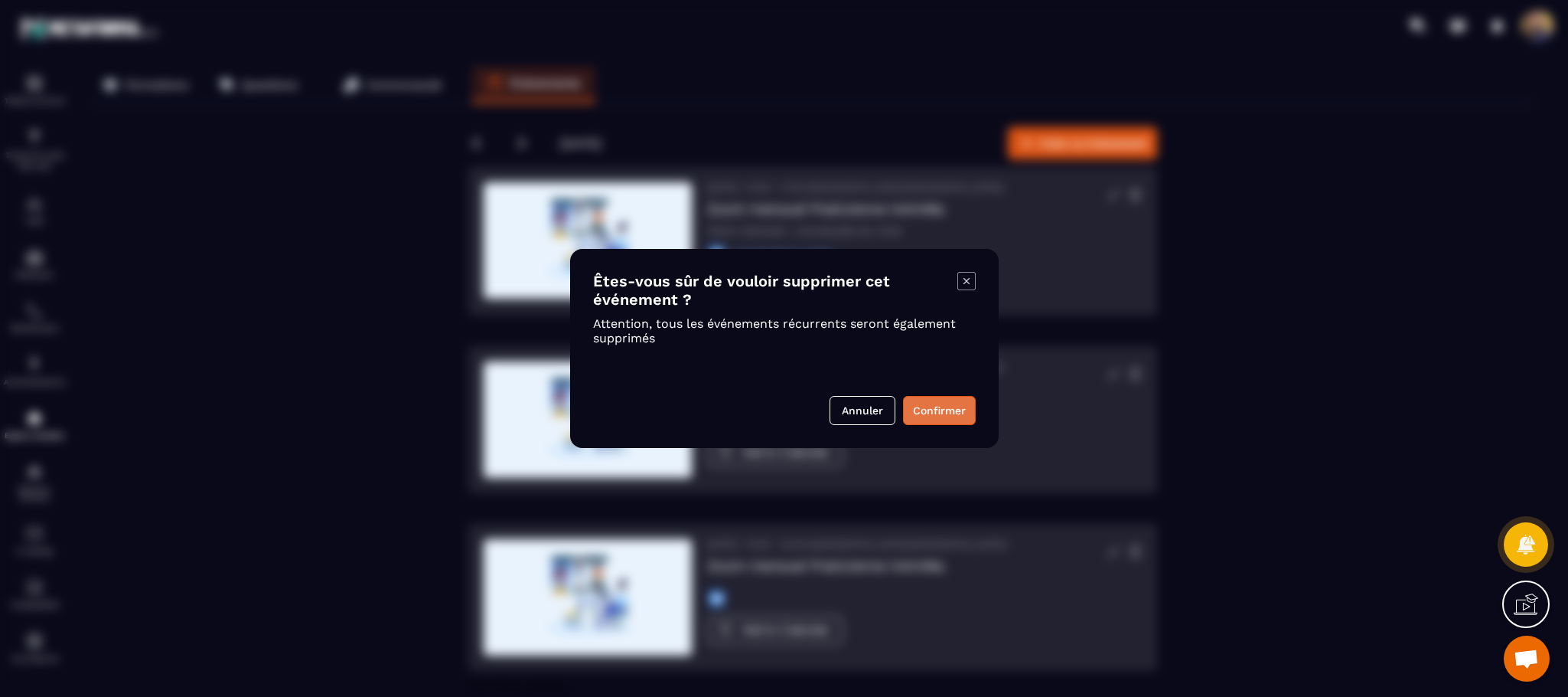
click at [934, 412] on button "Confirmer" at bounding box center [940, 410] width 73 height 29
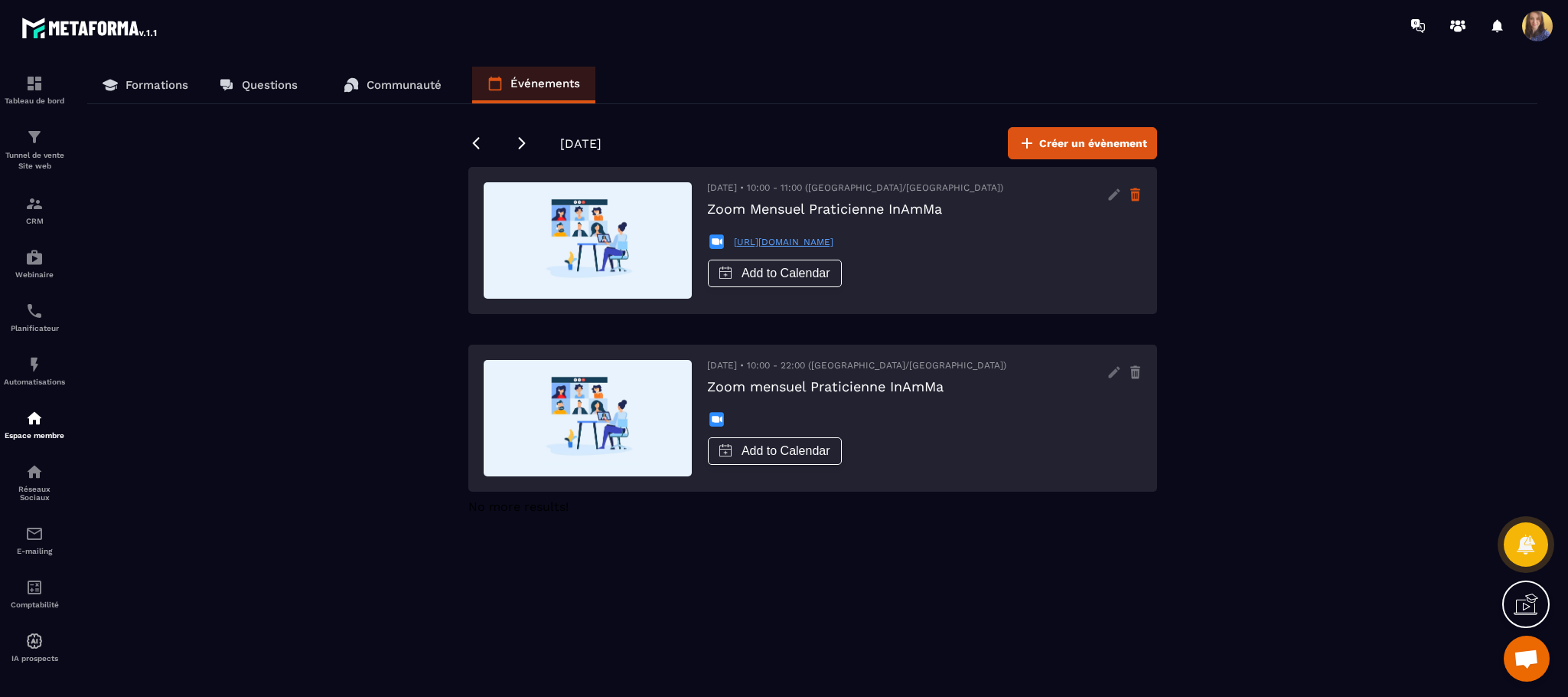
click at [1132, 196] on icon at bounding box center [1135, 196] width 8 height 10
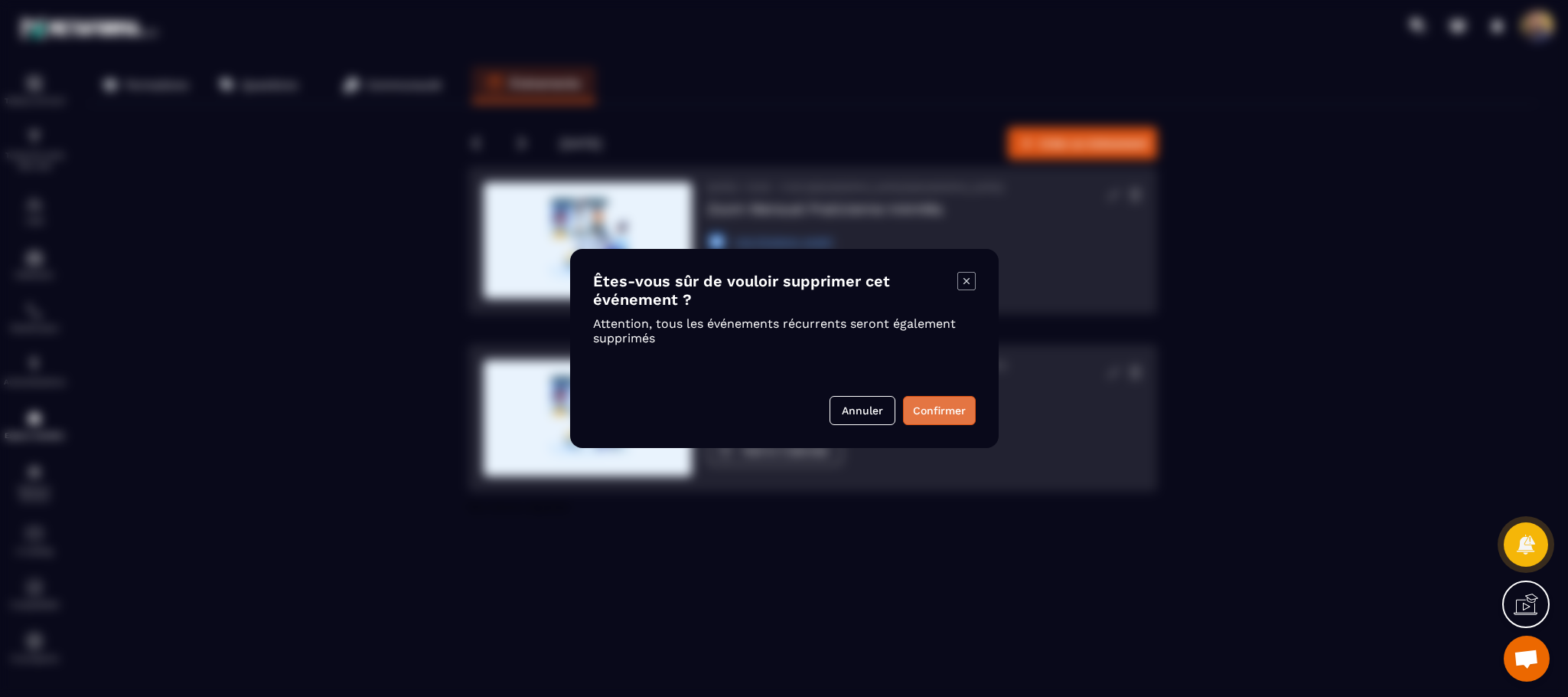
click at [939, 407] on button "Confirmer" at bounding box center [940, 410] width 73 height 29
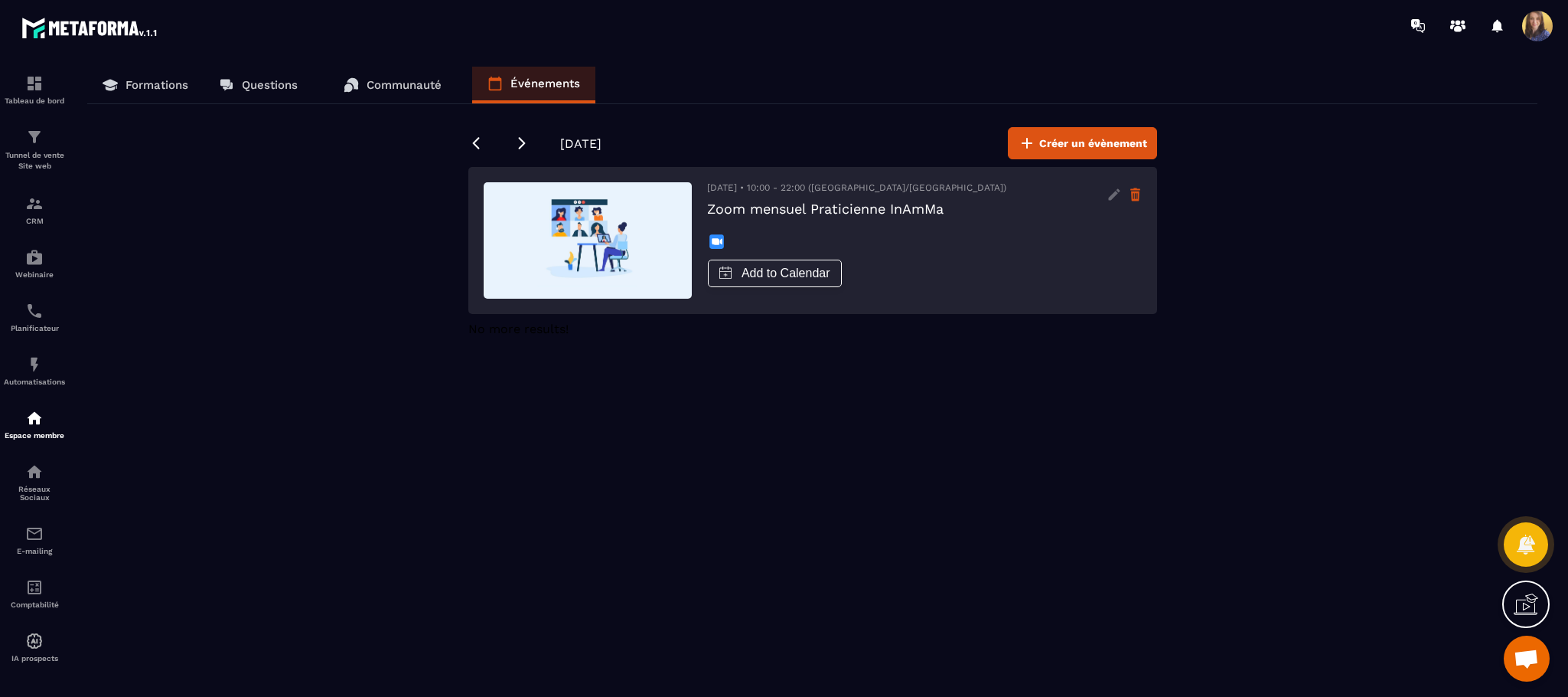
click at [1134, 200] on icon at bounding box center [1135, 196] width 8 height 10
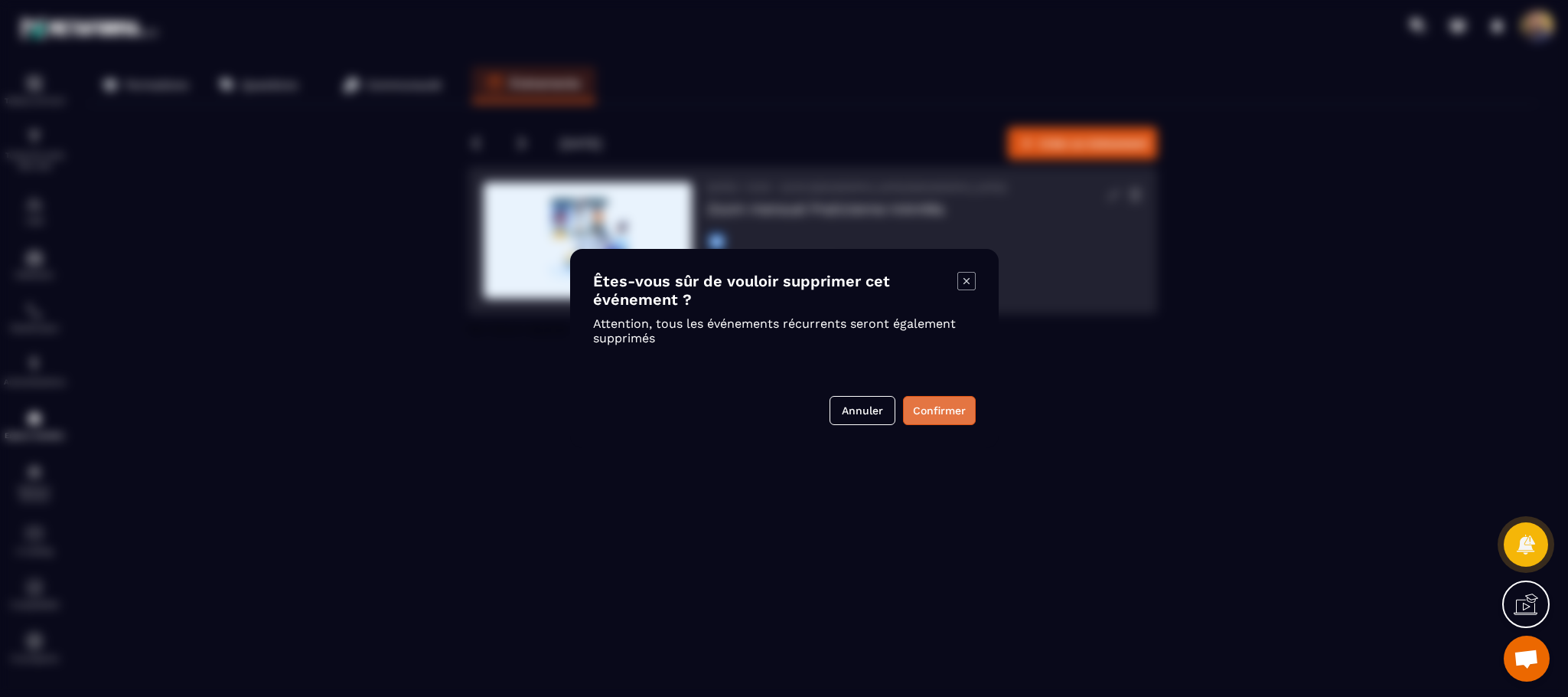
click at [921, 409] on button "Confirmer" at bounding box center [940, 410] width 73 height 29
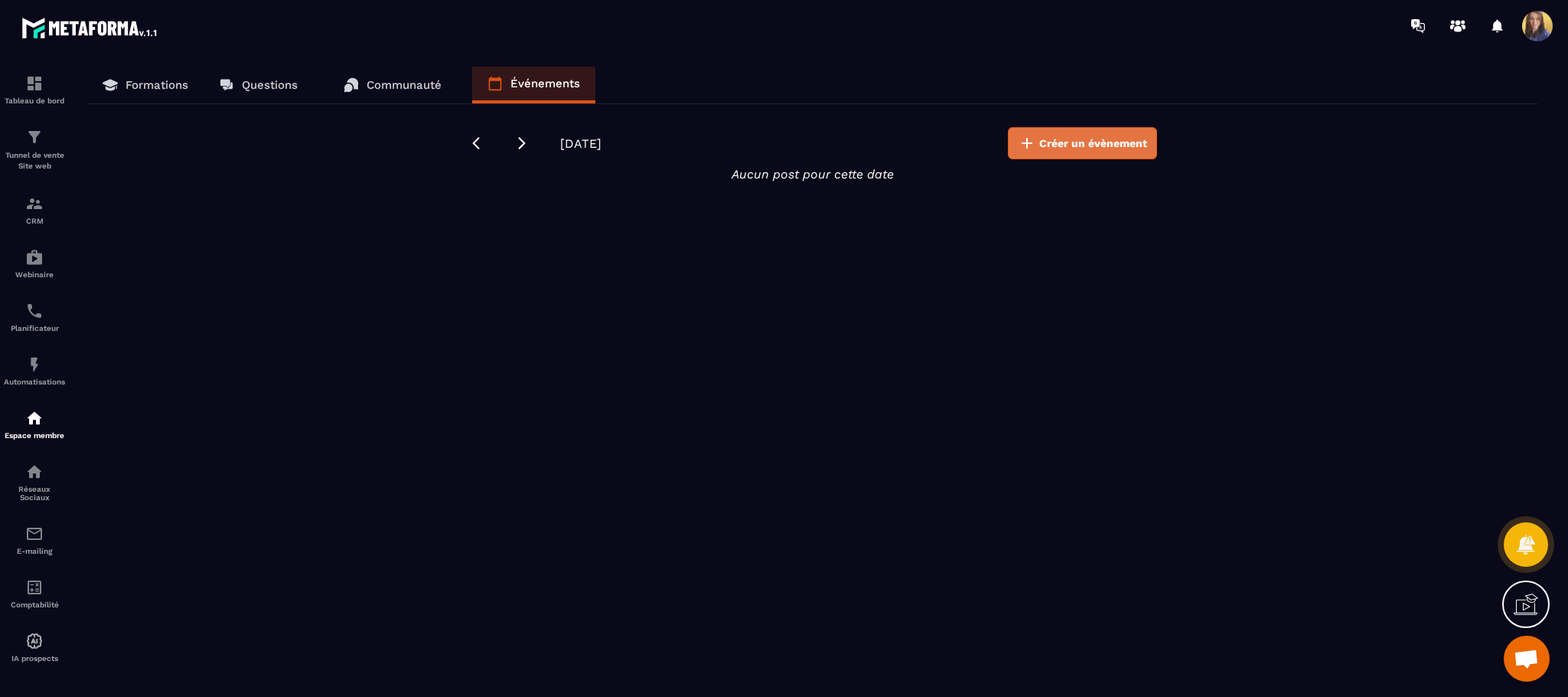
click at [1124, 145] on span "Créer un évènement" at bounding box center [1093, 143] width 108 height 15
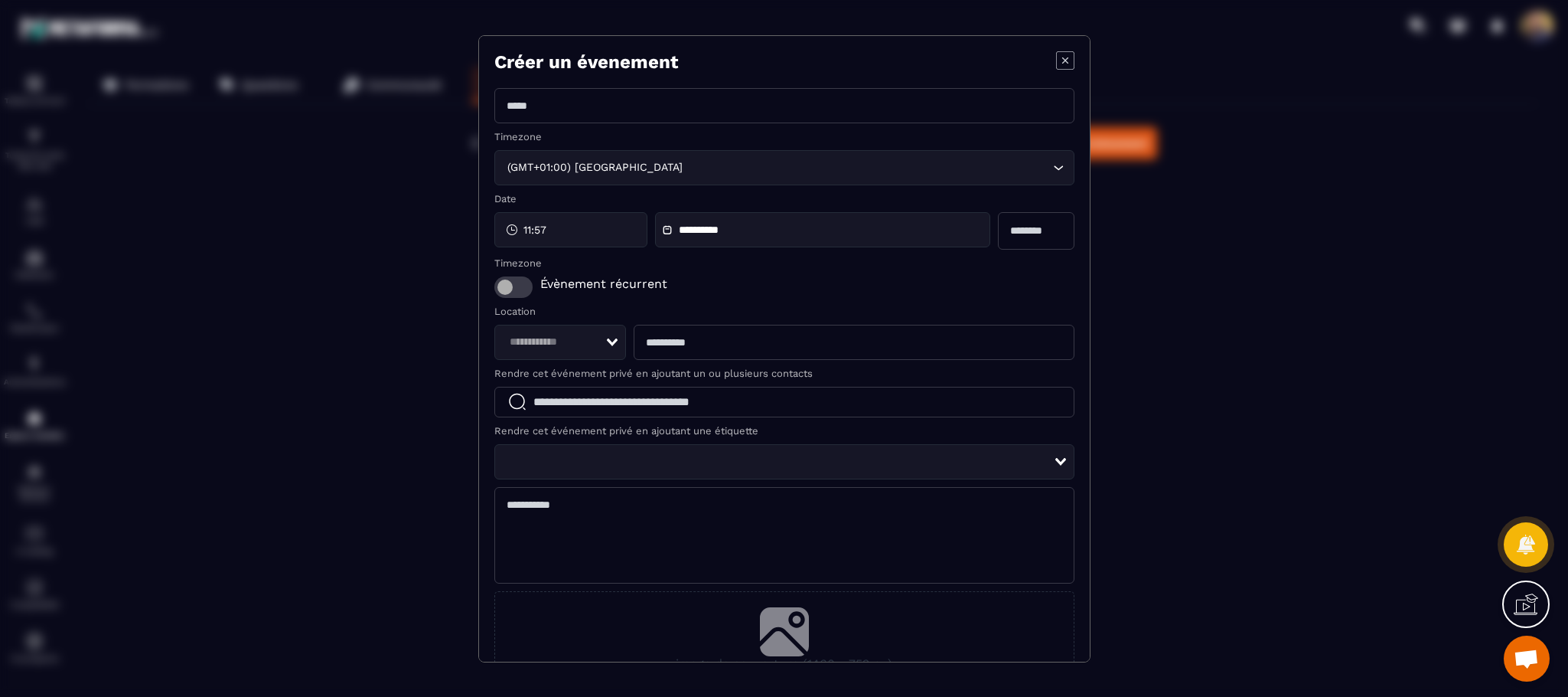
click at [545, 104] on input "Modal window" at bounding box center [784, 105] width 580 height 35
type input "**********"
click at [611, 230] on div "11:57" at bounding box center [570, 229] width 153 height 35
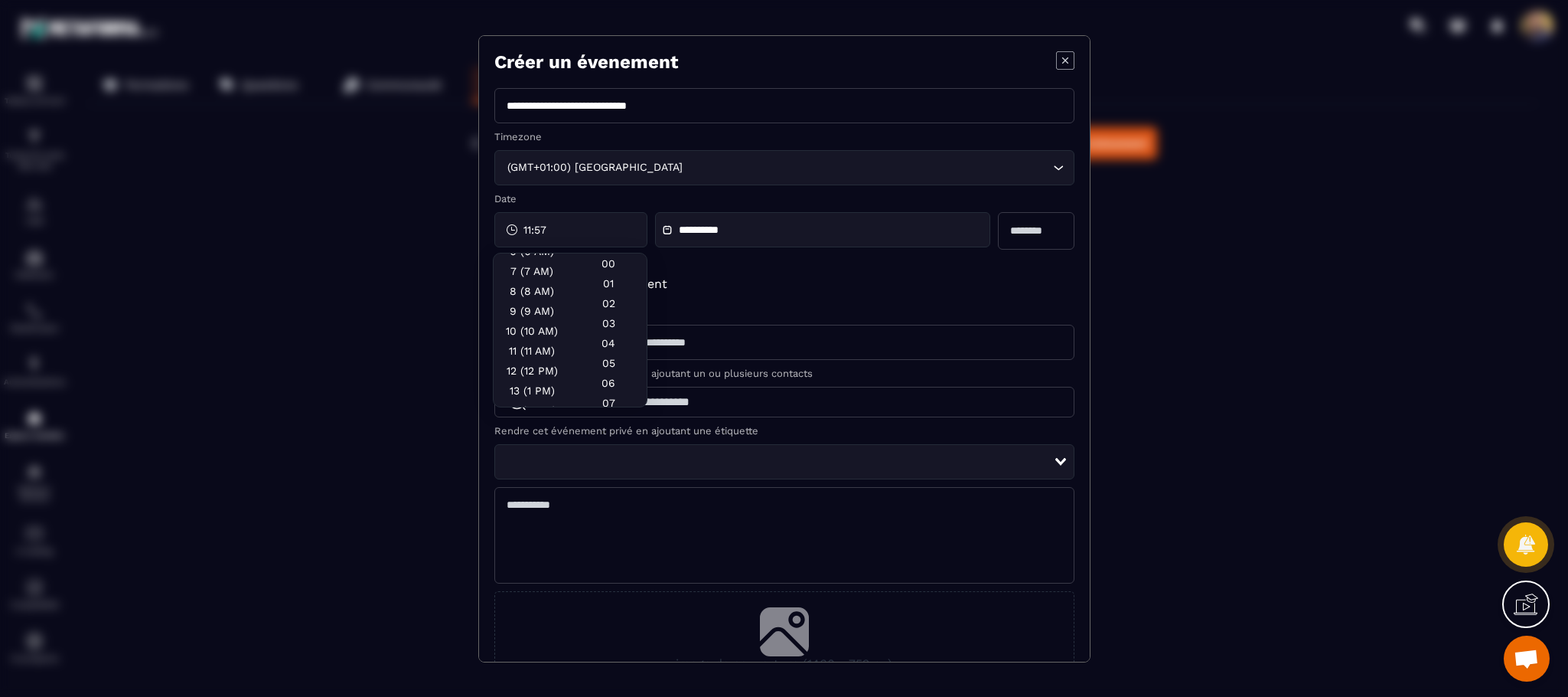
scroll to position [159, 0]
click at [536, 319] on div "10 (10 AM)" at bounding box center [532, 323] width 76 height 20
click at [615, 273] on div "00" at bounding box center [609, 283] width 76 height 20
click at [924, 226] on div "**********" at bounding box center [823, 229] width 336 height 35
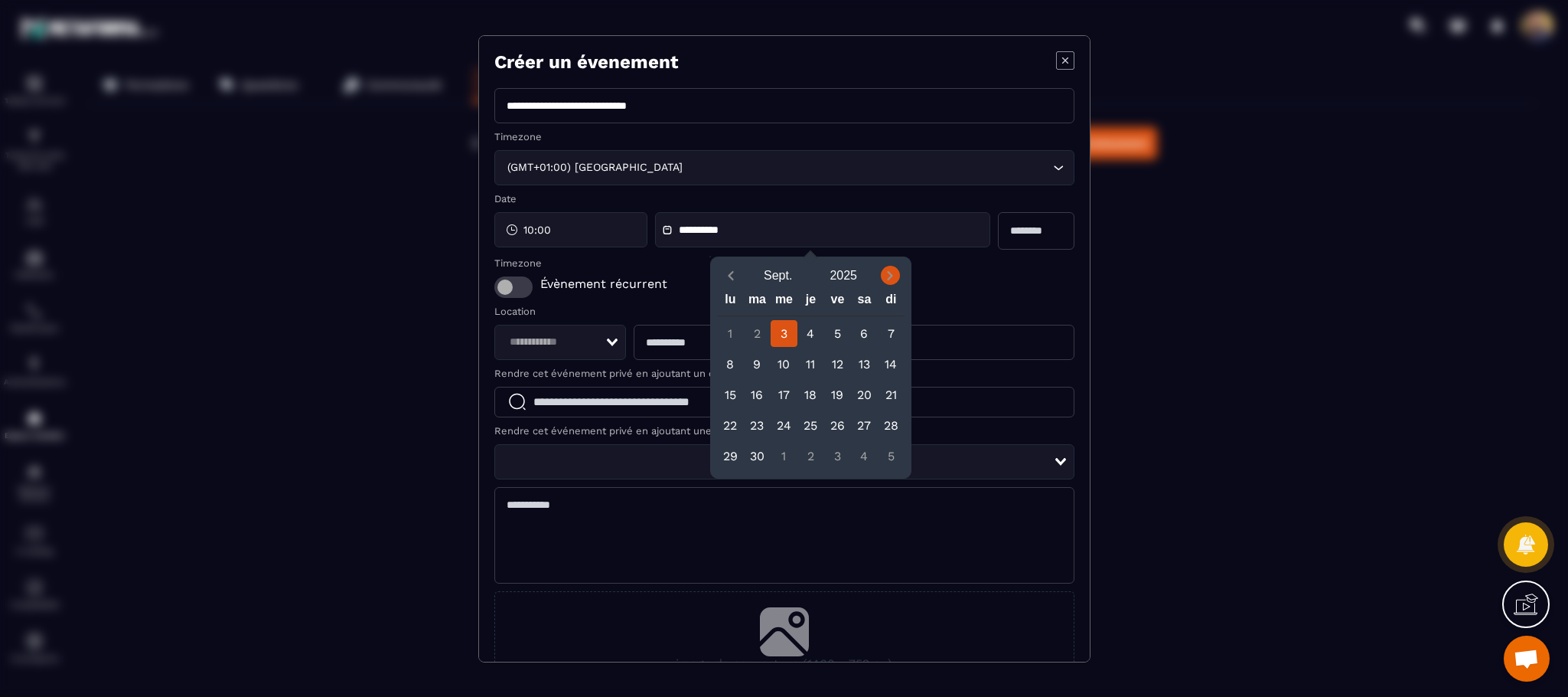
click at [889, 273] on icon "Next month" at bounding box center [890, 276] width 15 height 15
click at [791, 326] on div "1" at bounding box center [784, 333] width 27 height 27
type input "**********"
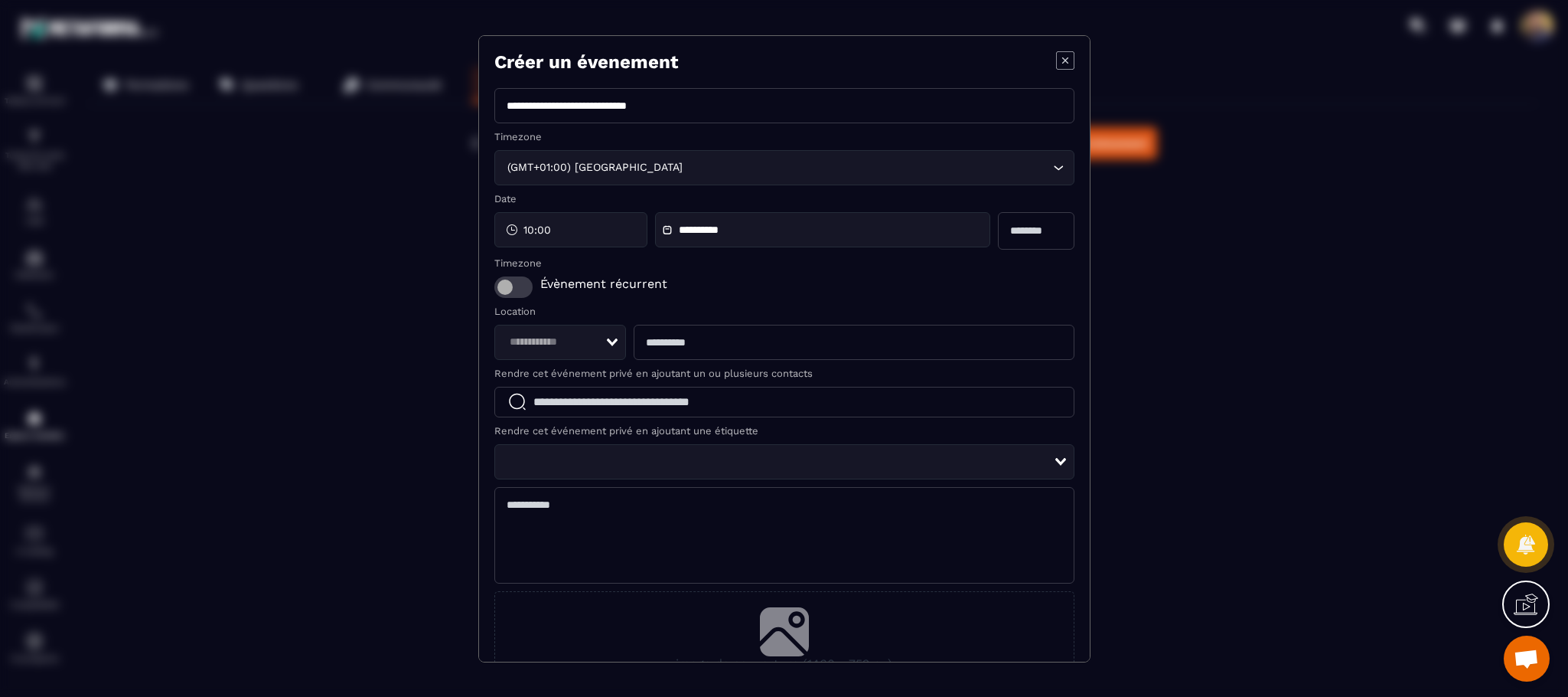
click at [999, 239] on input "Modal window" at bounding box center [1036, 231] width 76 height 37
type input "*"
click at [523, 293] on span "Modal window" at bounding box center [513, 287] width 38 height 21
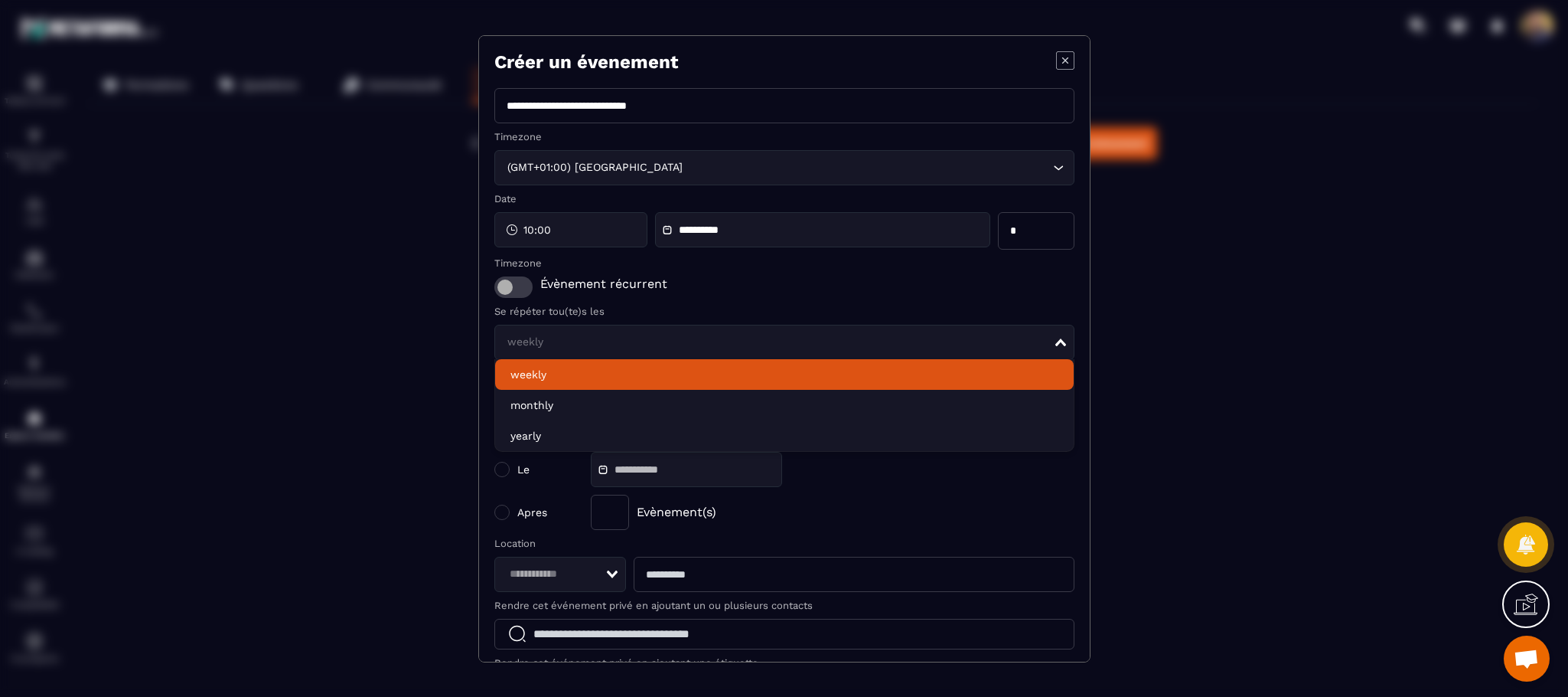
click at [1055, 340] on icon "Search for option" at bounding box center [1060, 341] width 11 height 7
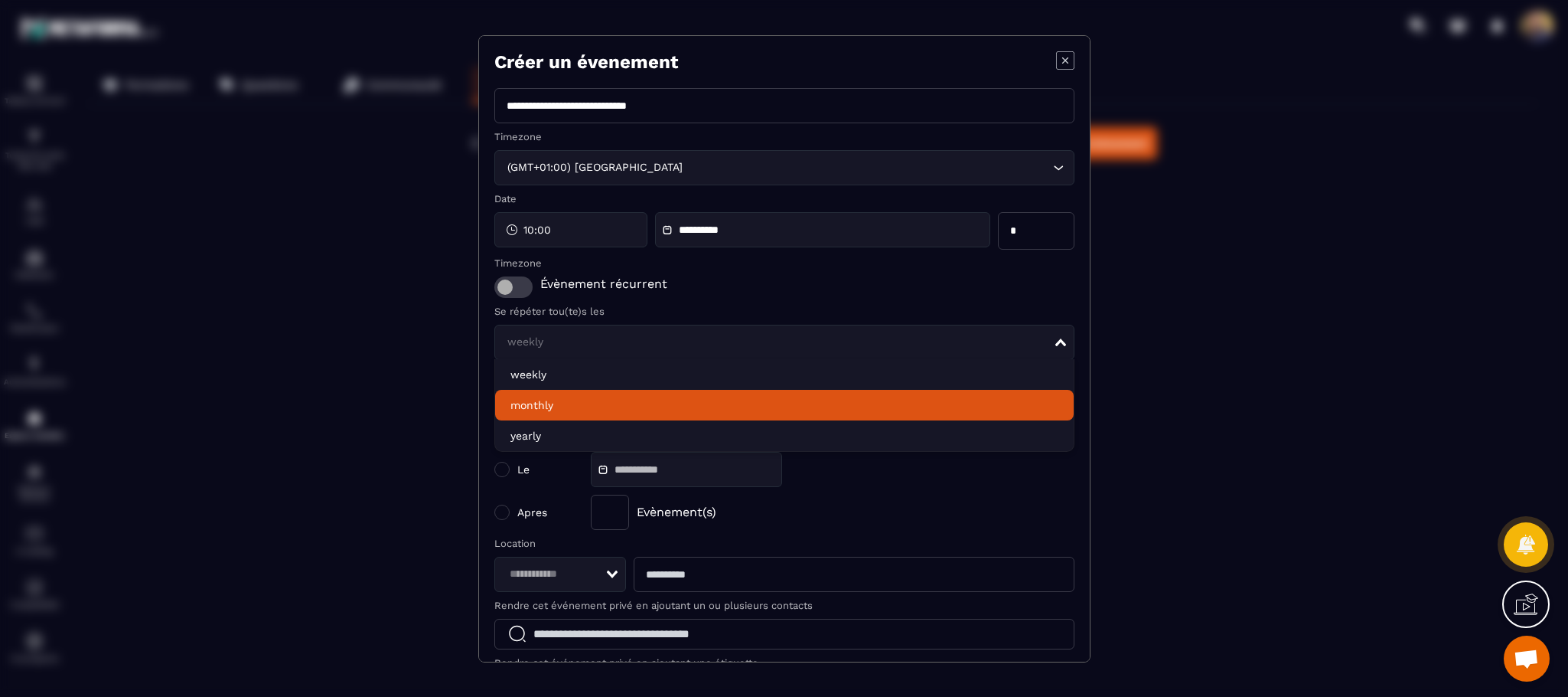
click at [738, 405] on li "monthly" at bounding box center [784, 405] width 579 height 31
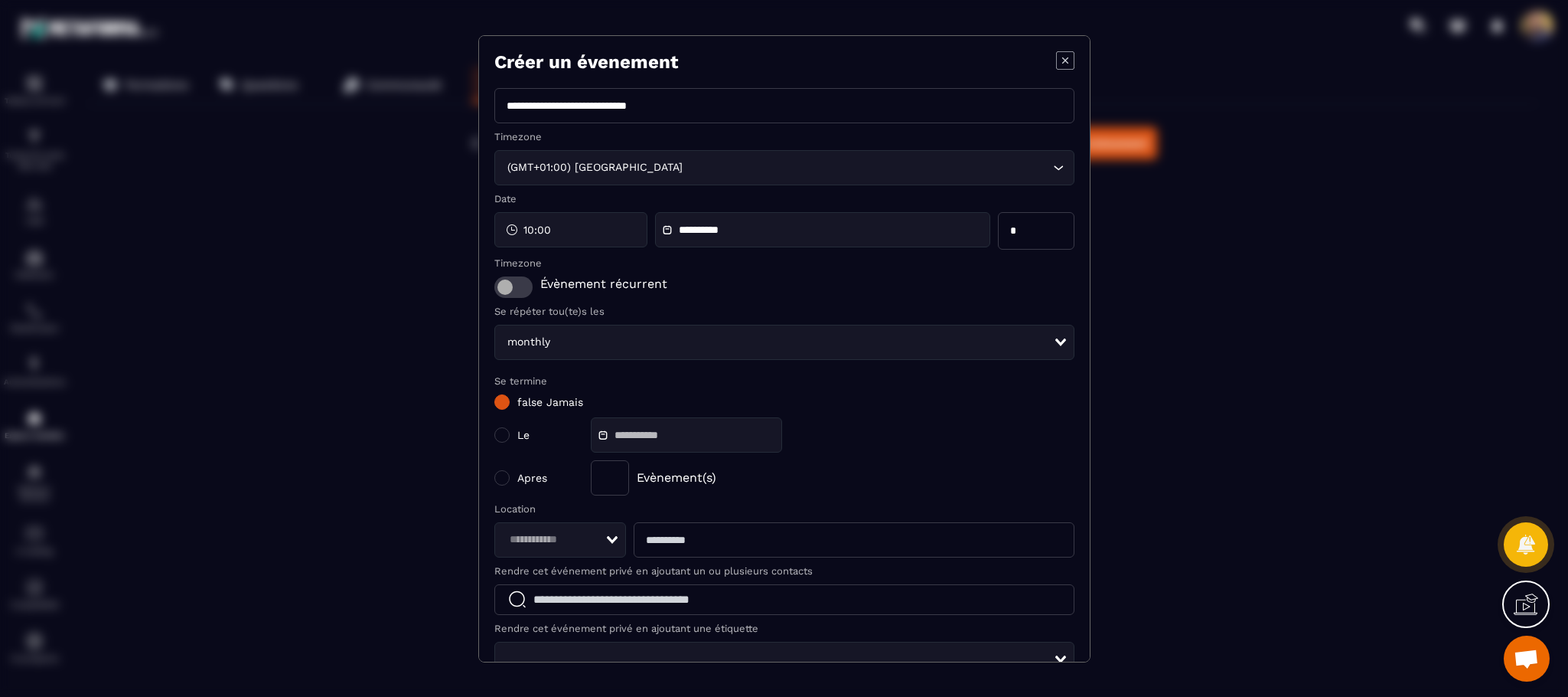
click at [607, 544] on div "Loading..." at bounding box center [612, 539] width 11 height 7
click at [575, 598] on span "zoom" at bounding box center [561, 602] width 100 height 15
click at [711, 540] on input "Modal window" at bounding box center [853, 539] width 440 height 35
type input "**********"
click at [870, 597] on input "Modal window" at bounding box center [784, 600] width 580 height 31
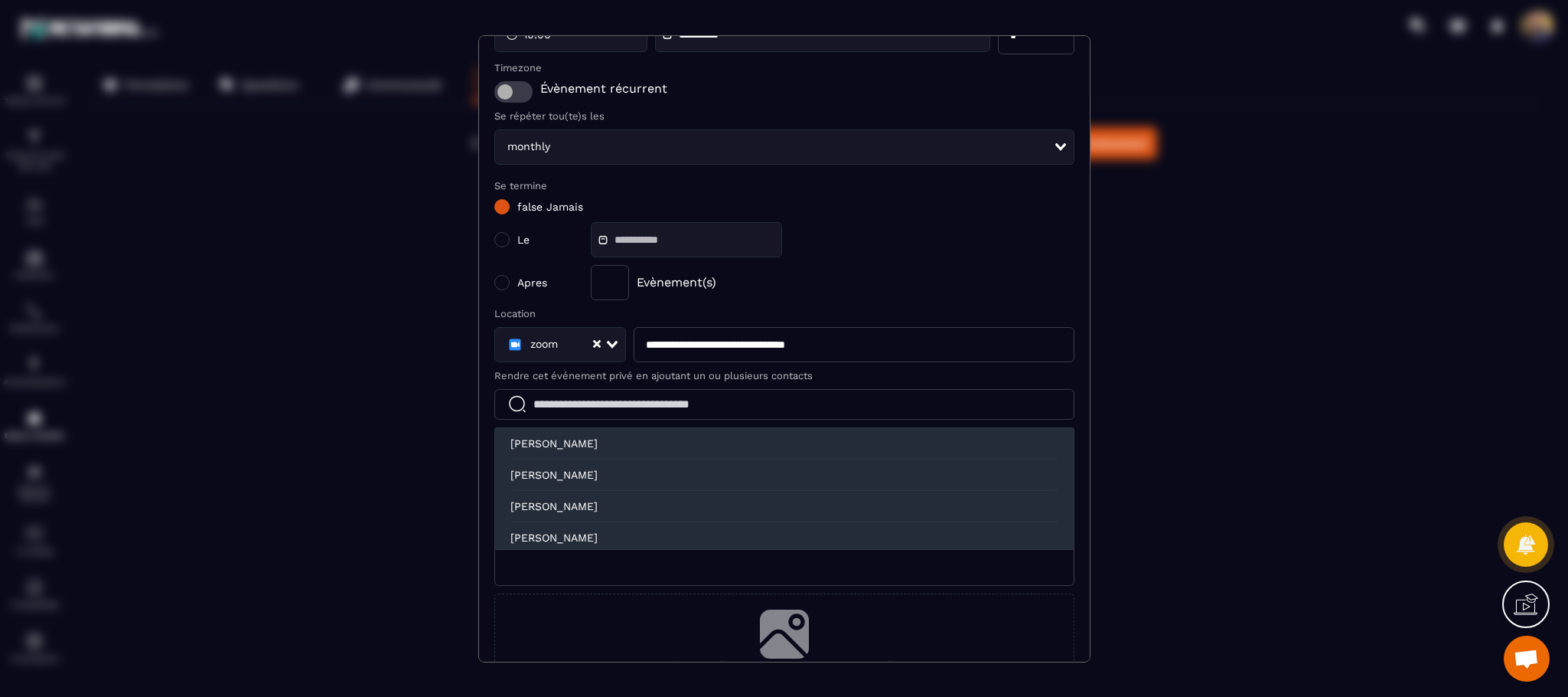
scroll to position [283, 0]
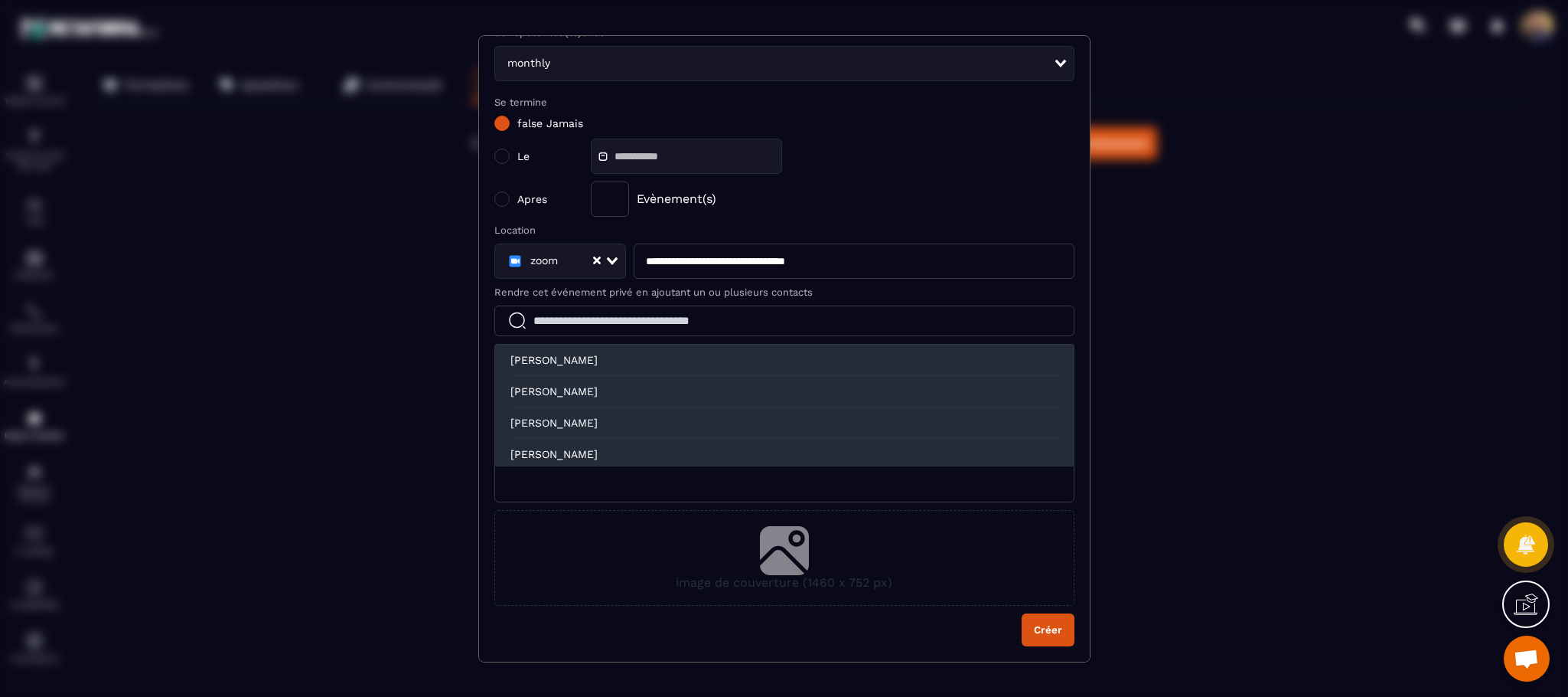
click at [1058, 502] on section "**********" at bounding box center [784, 348] width 613 height 627
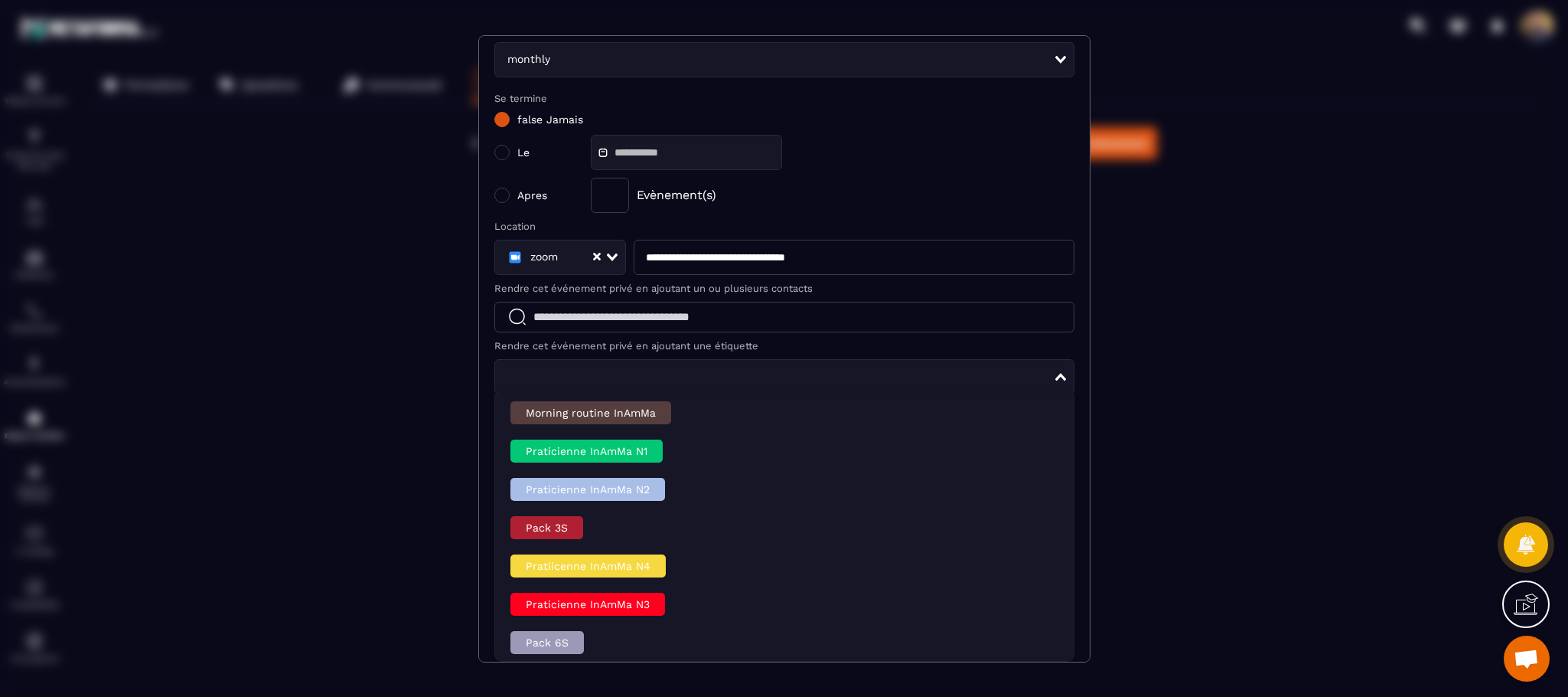
click at [1036, 374] on div "Loading..." at bounding box center [784, 376] width 580 height 35
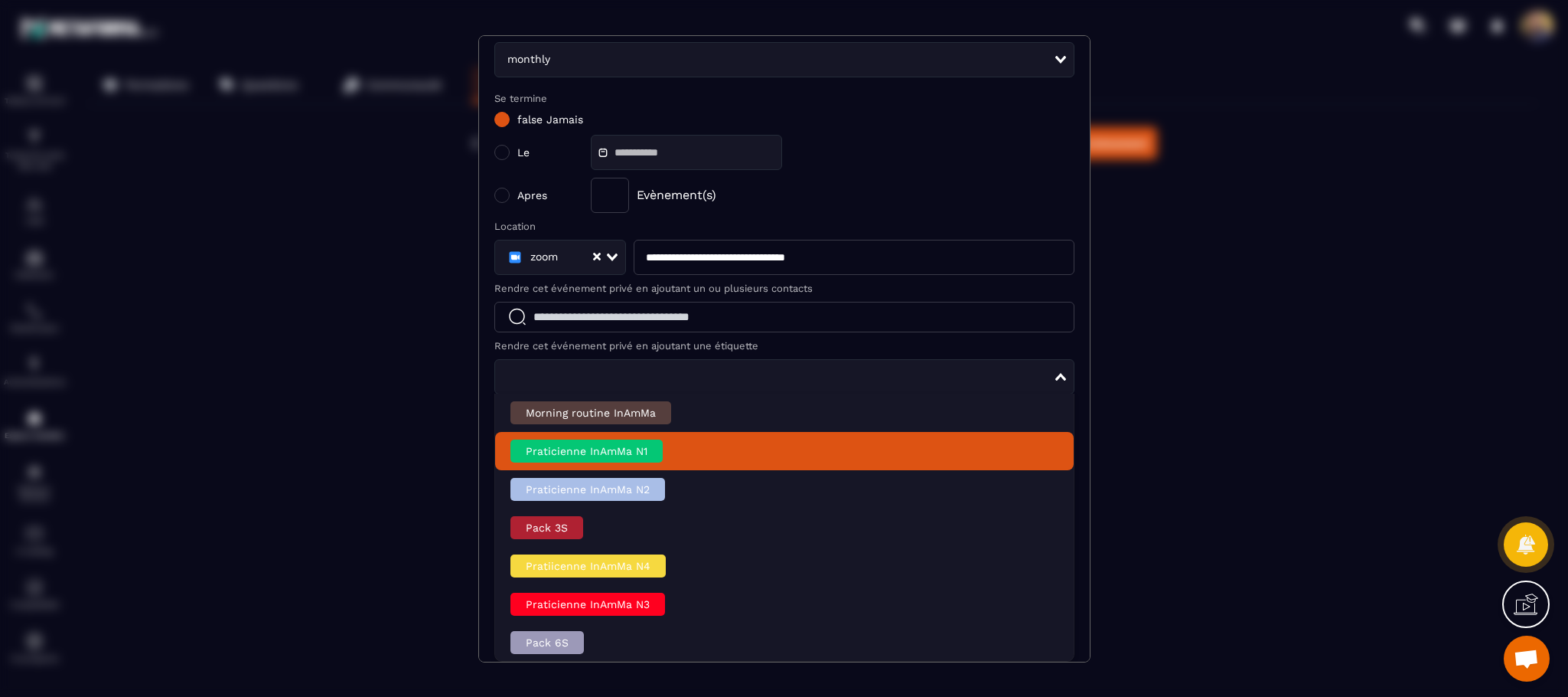
click at [876, 437] on li "Praticienne InAmMa N1" at bounding box center [784, 451] width 579 height 38
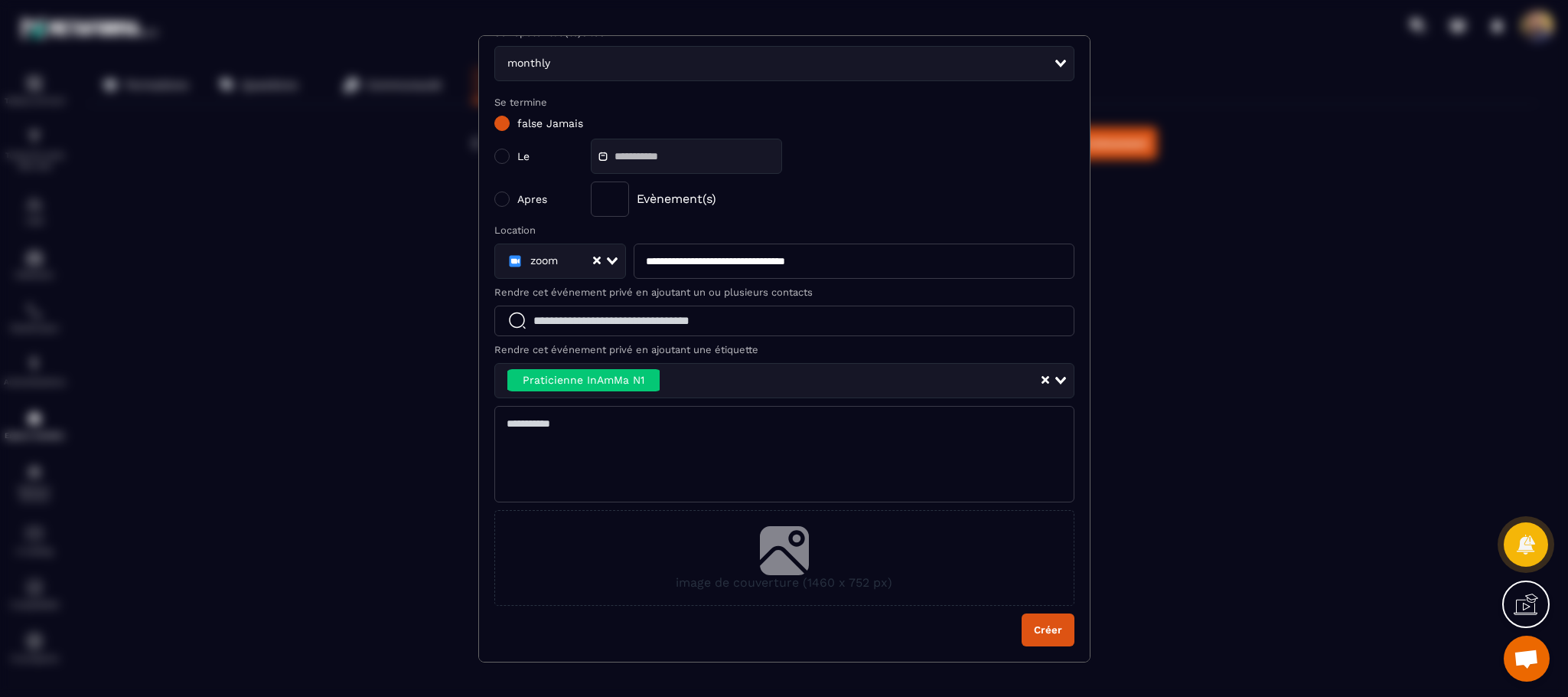
click at [696, 414] on textarea "Modal window" at bounding box center [784, 454] width 580 height 96
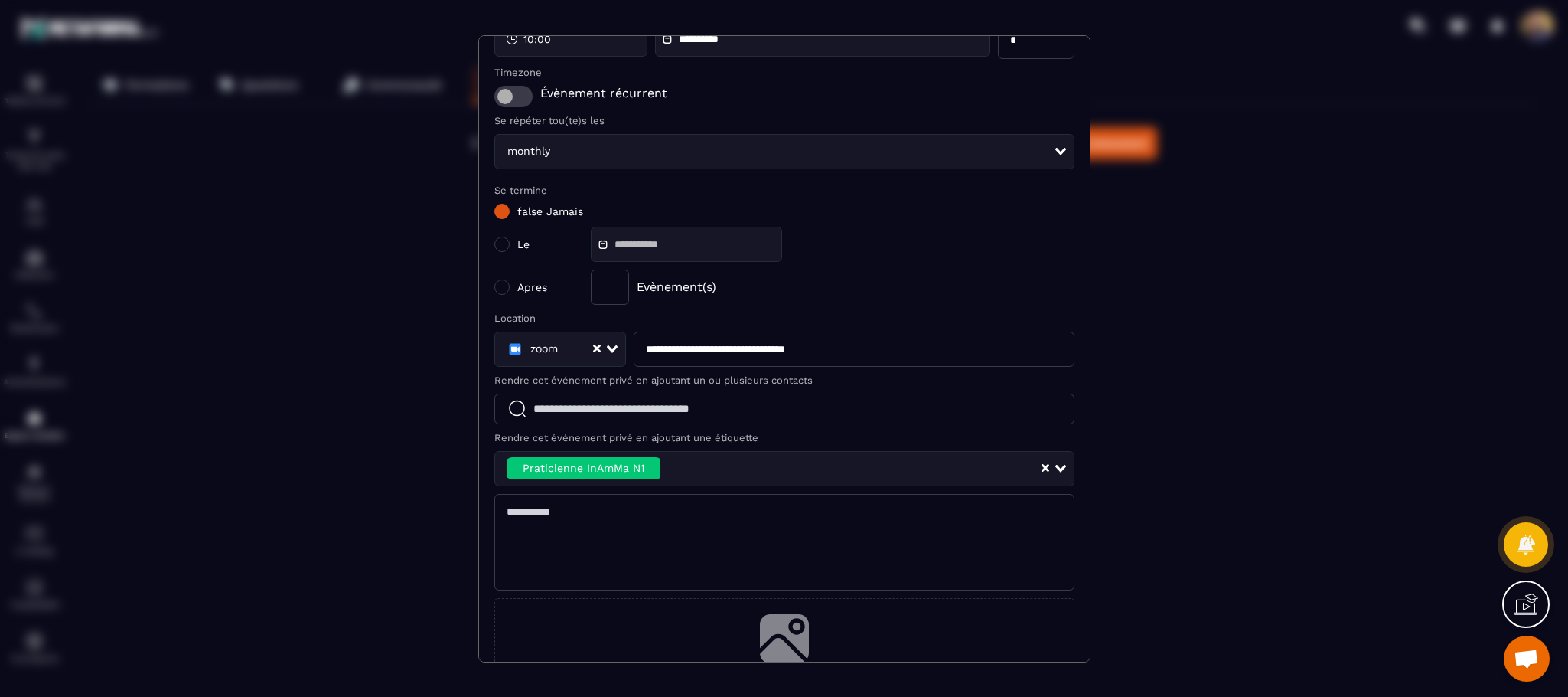
scroll to position [65, 0]
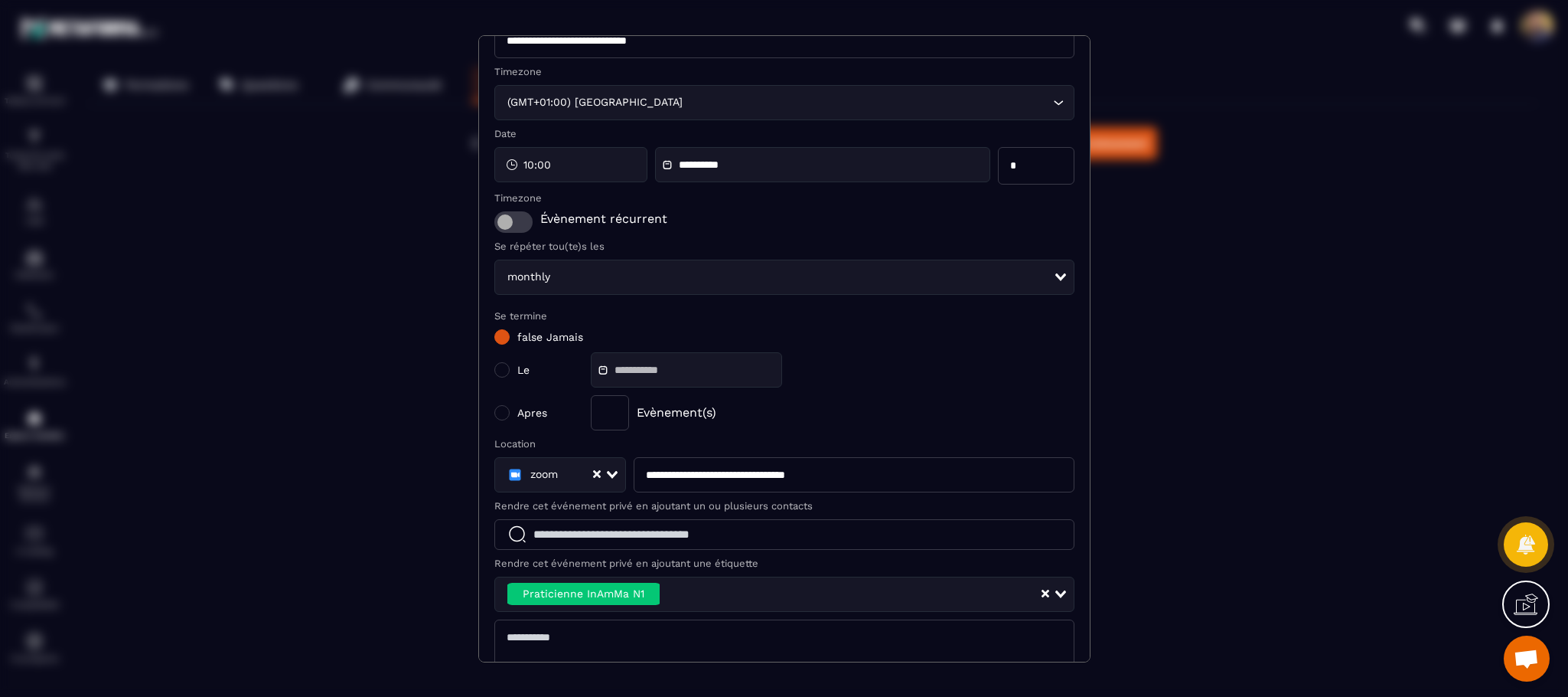
click at [1520, 620] on div at bounding box center [1526, 604] width 48 height 48
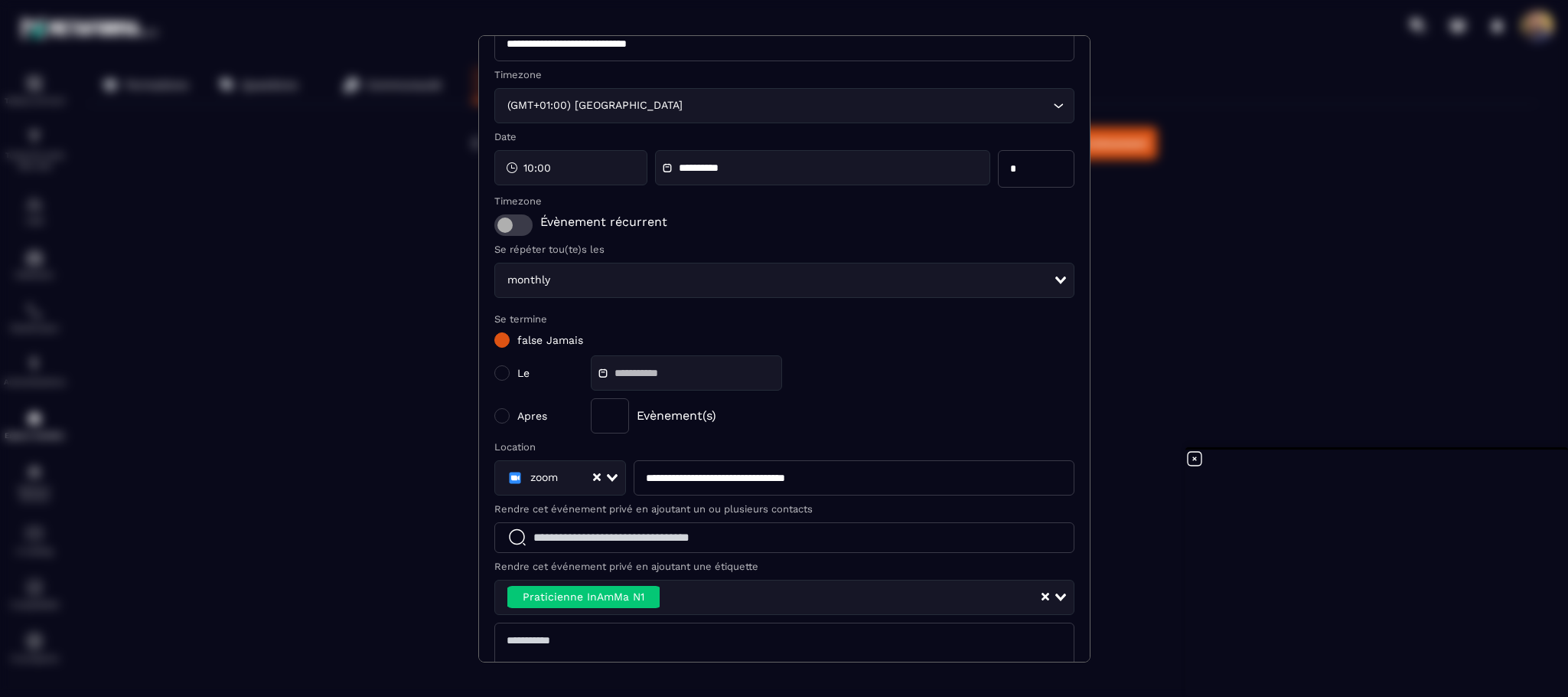
scroll to position [58, 0]
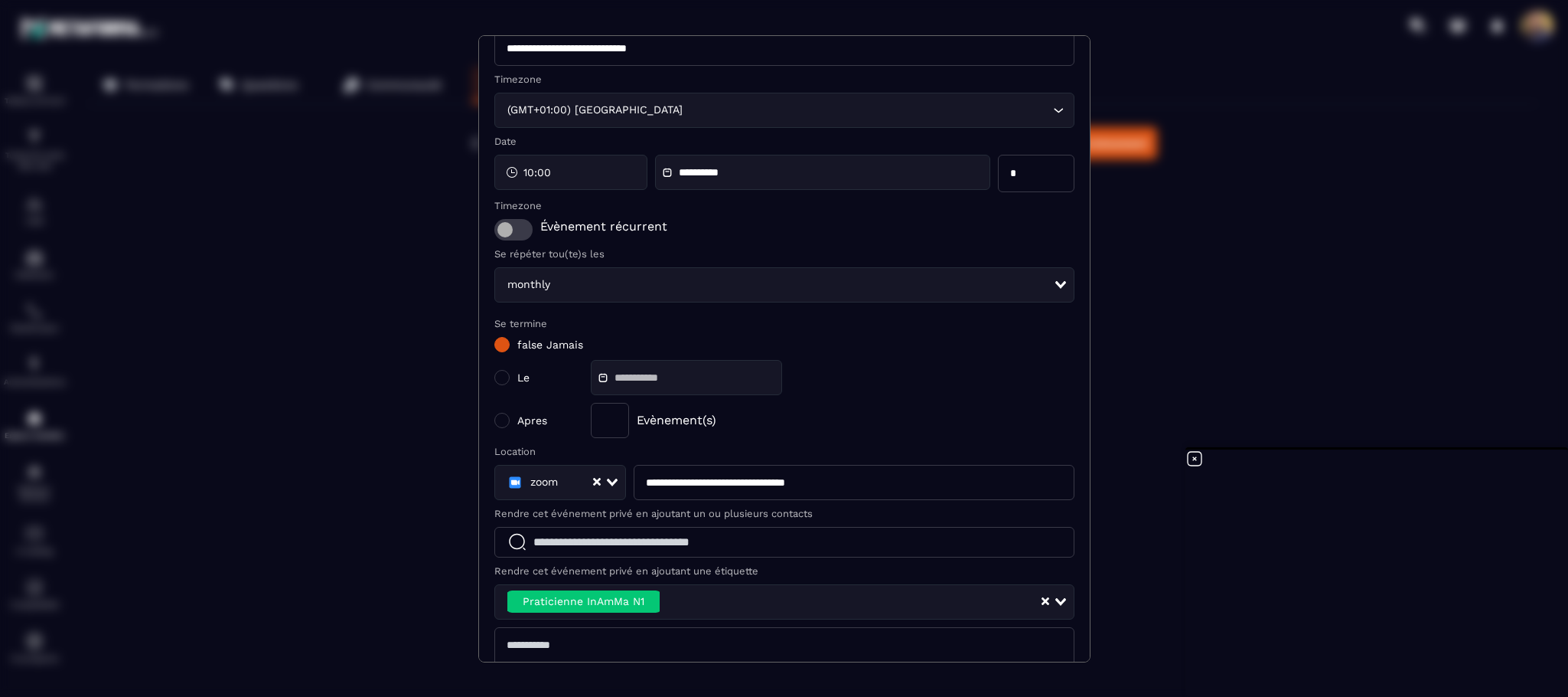
click at [538, 421] on span "Apres" at bounding box center [549, 420] width 66 height 12
click at [503, 422] on div "Modal window" at bounding box center [502, 420] width 15 height 15
drag, startPoint x: 609, startPoint y: 419, endPoint x: 600, endPoint y: 419, distance: 9.0
click at [600, 419] on input "*" at bounding box center [609, 420] width 38 height 35
click at [1193, 460] on icon at bounding box center [1194, 458] width 19 height 19
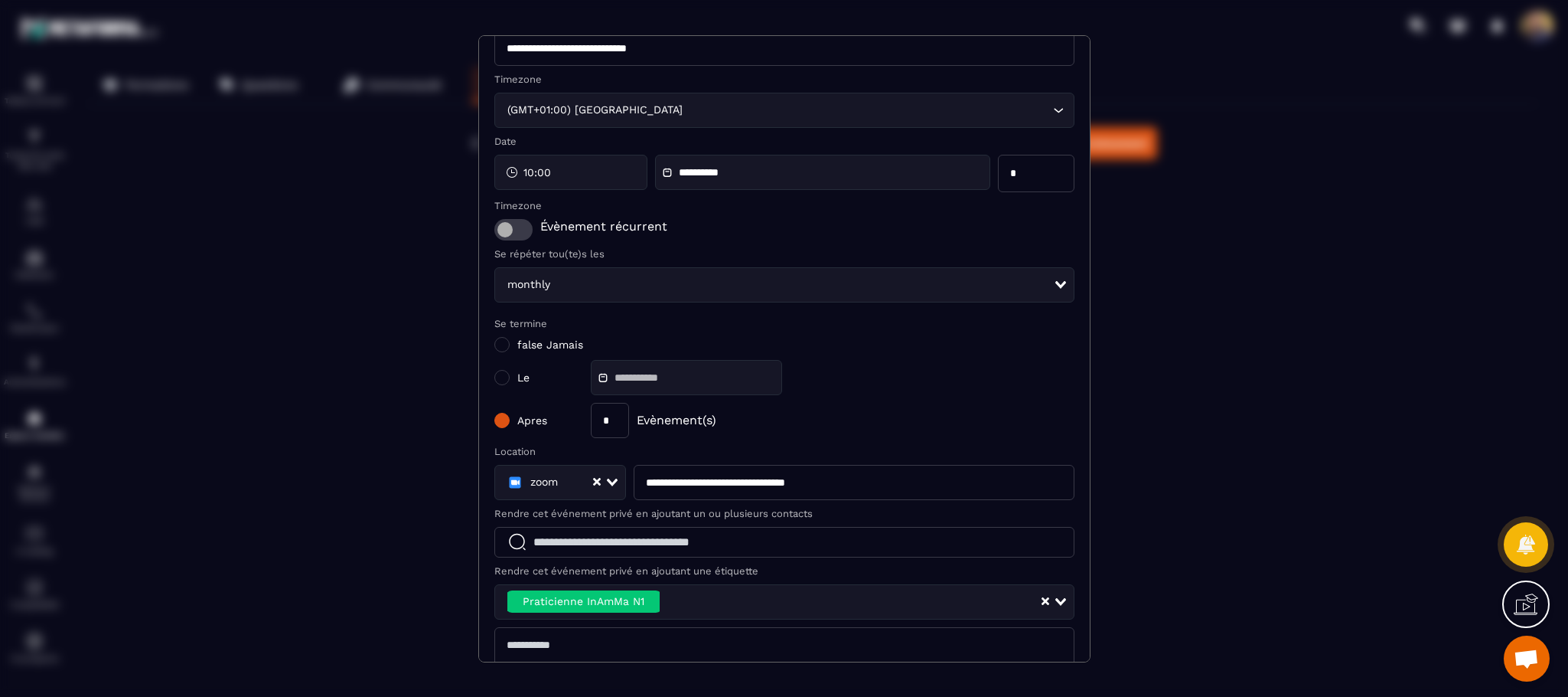
drag, startPoint x: 597, startPoint y: 419, endPoint x: 625, endPoint y: 422, distance: 28.2
click at [625, 422] on input "*" at bounding box center [609, 420] width 38 height 35
type input "*"
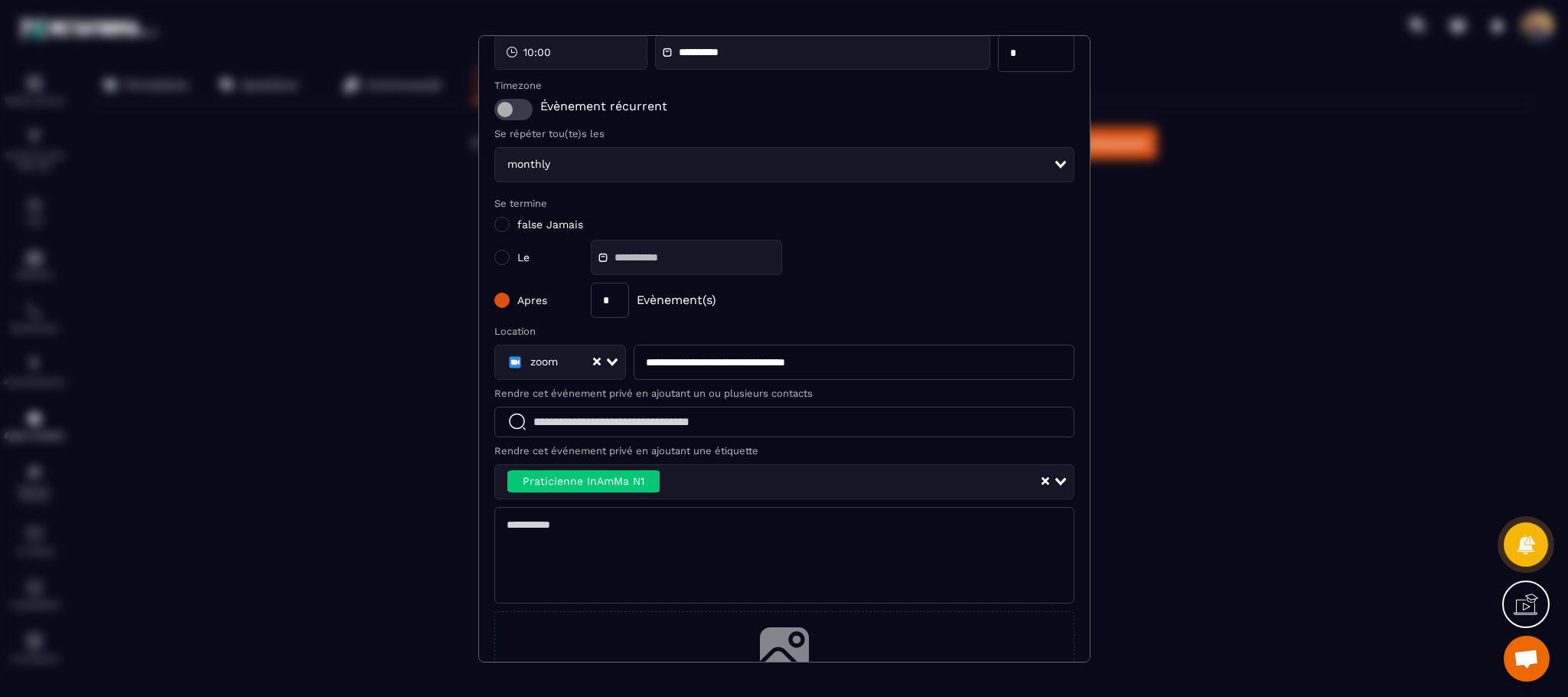
scroll to position [283, 0]
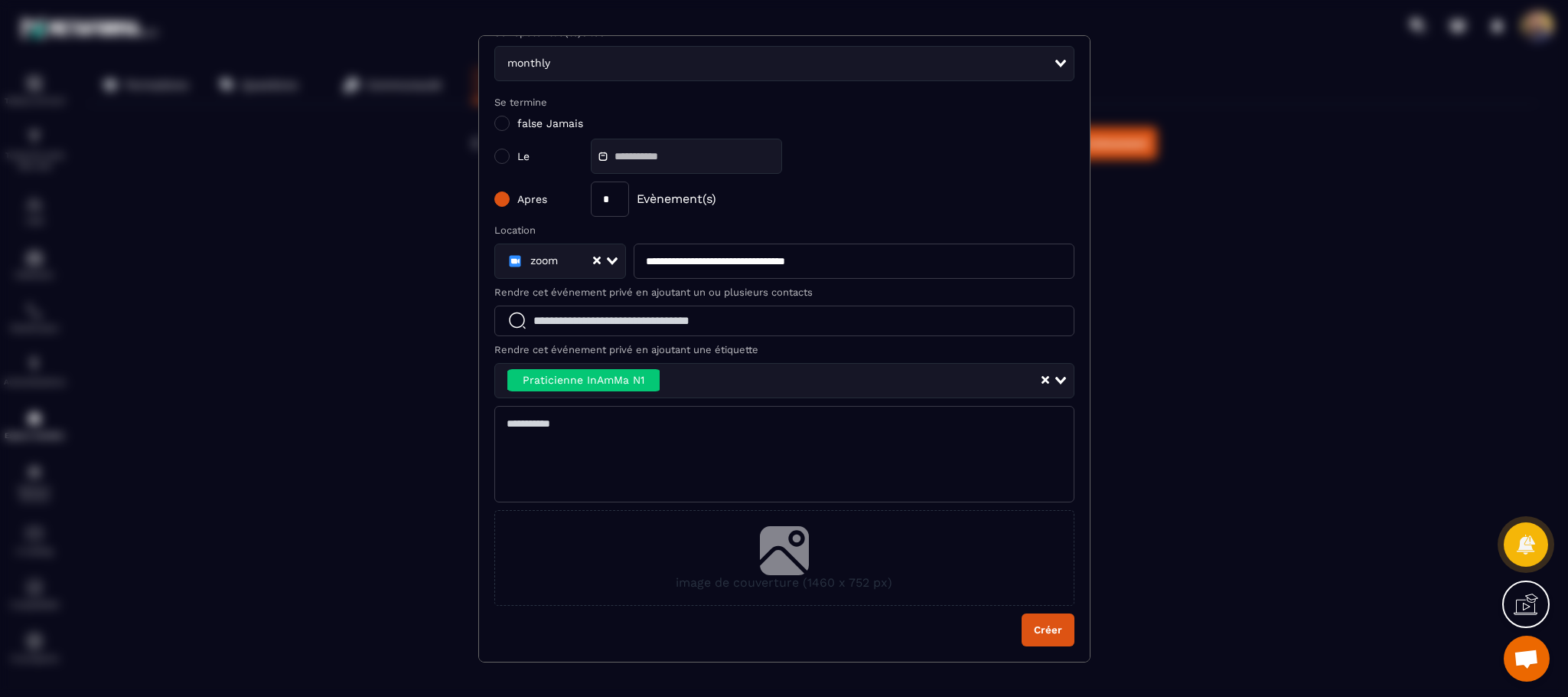
click at [1022, 631] on button "Créer" at bounding box center [1048, 630] width 53 height 33
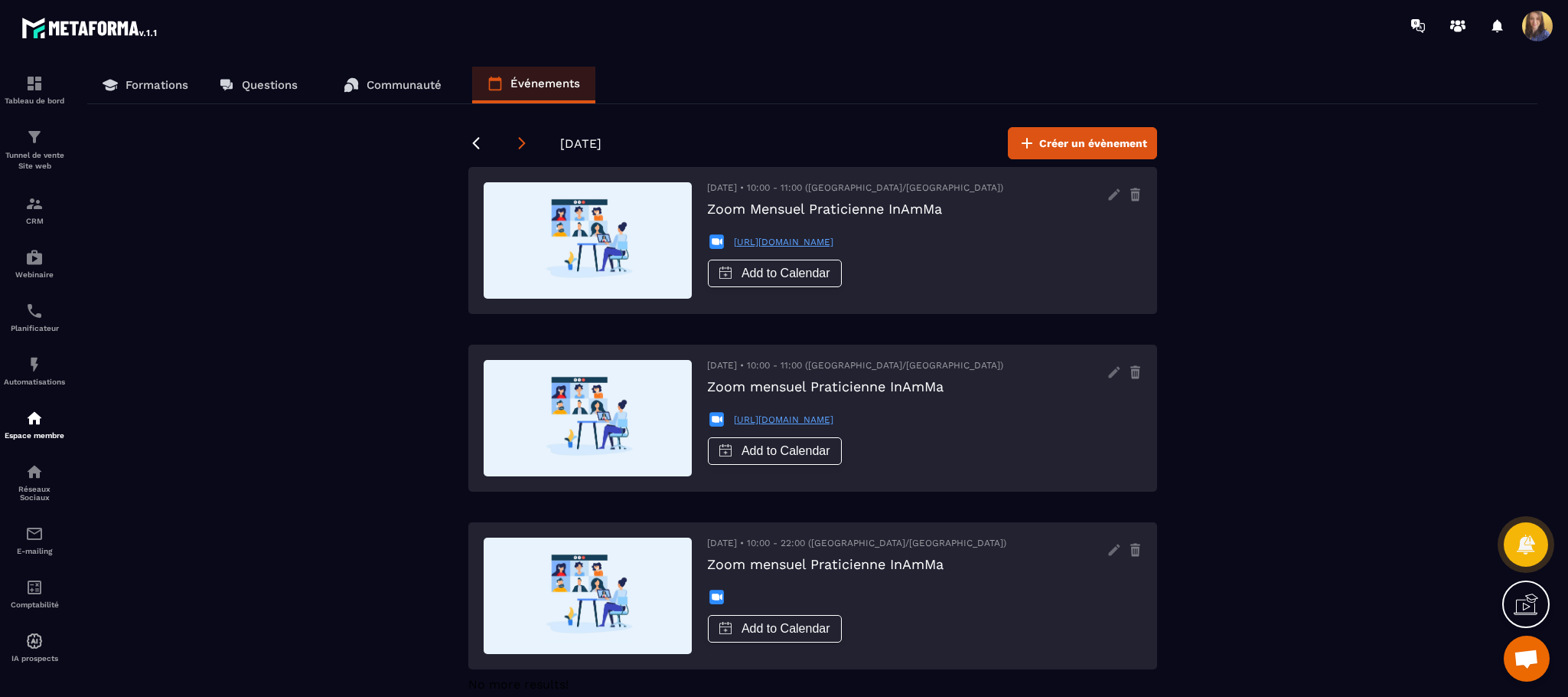
click at [517, 135] on icon at bounding box center [522, 143] width 15 height 15
click at [1137, 189] on icon at bounding box center [1135, 189] width 10 height 2
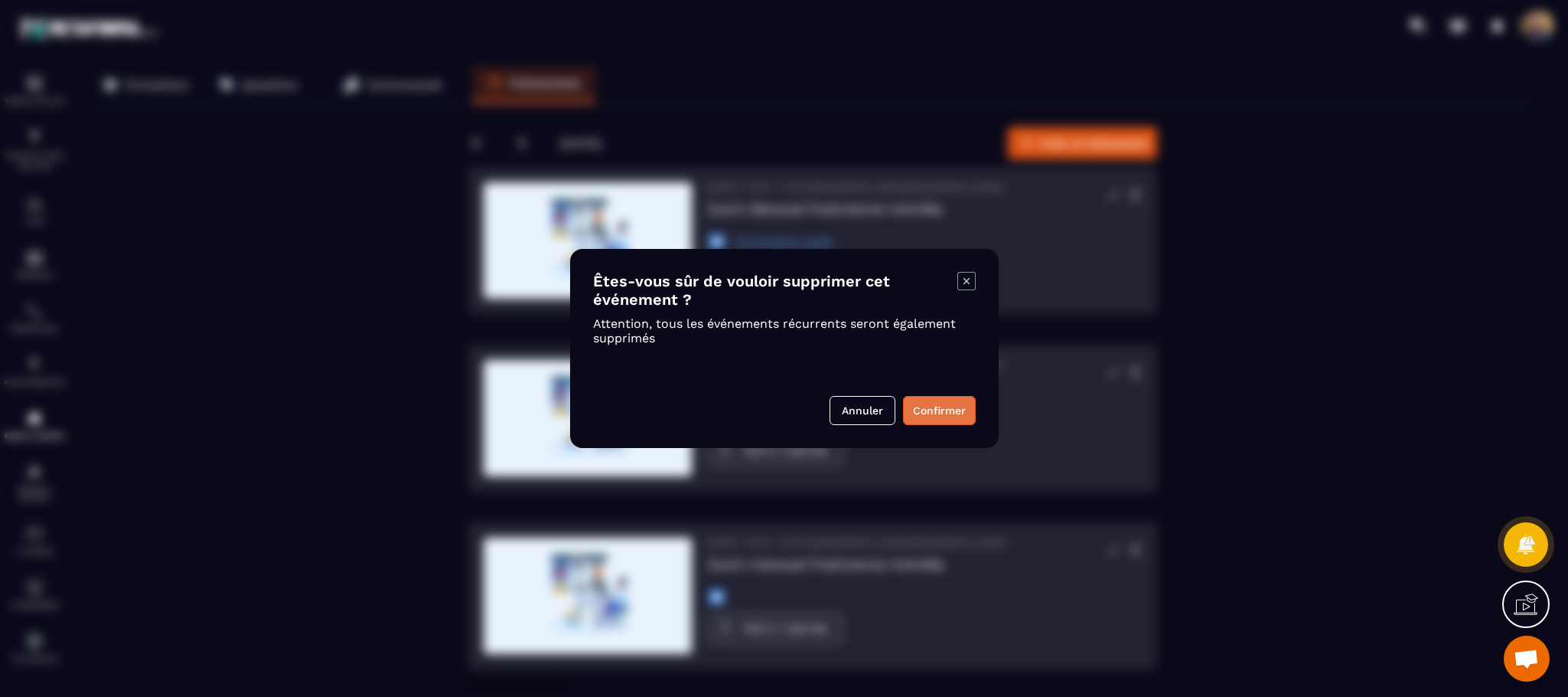
click at [951, 414] on button "Confirmer" at bounding box center [940, 410] width 73 height 29
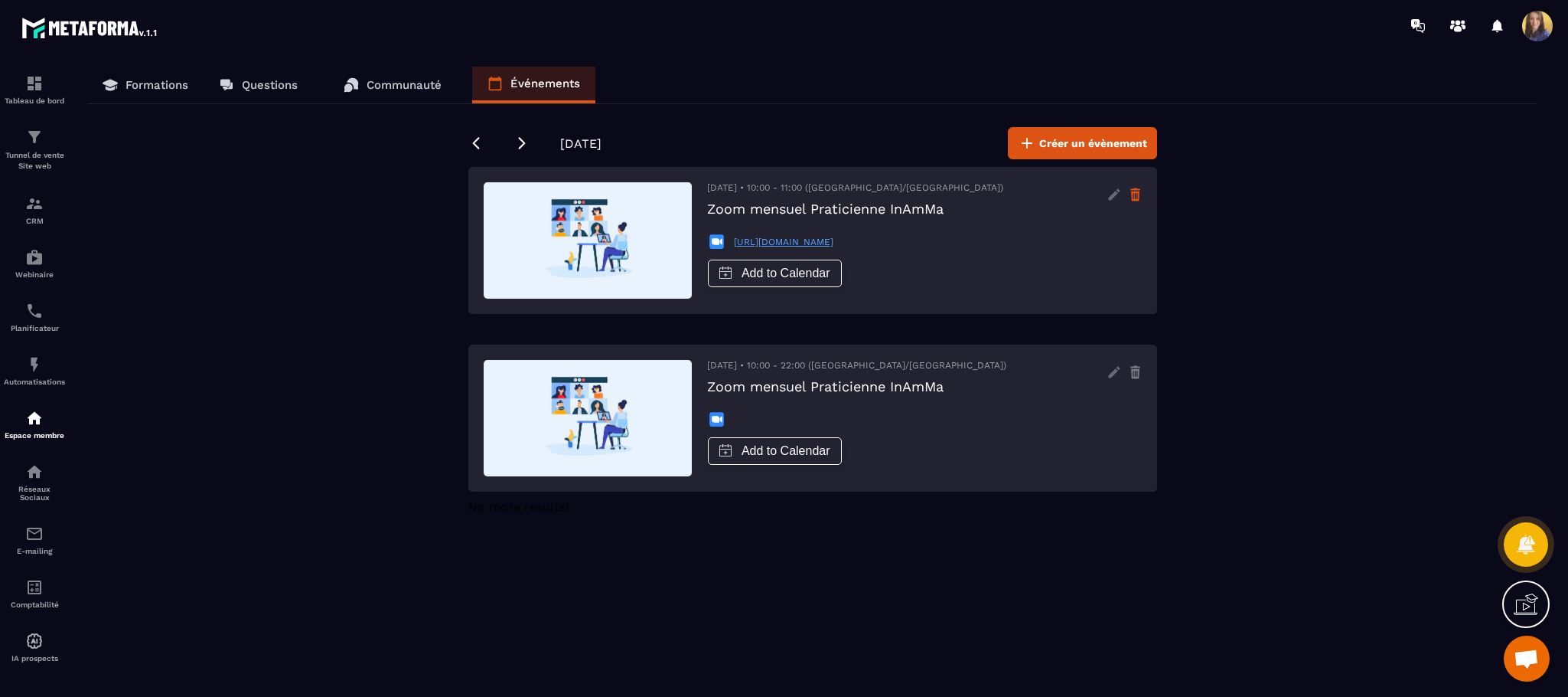
click at [1137, 195] on icon at bounding box center [1135, 195] width 13 height 24
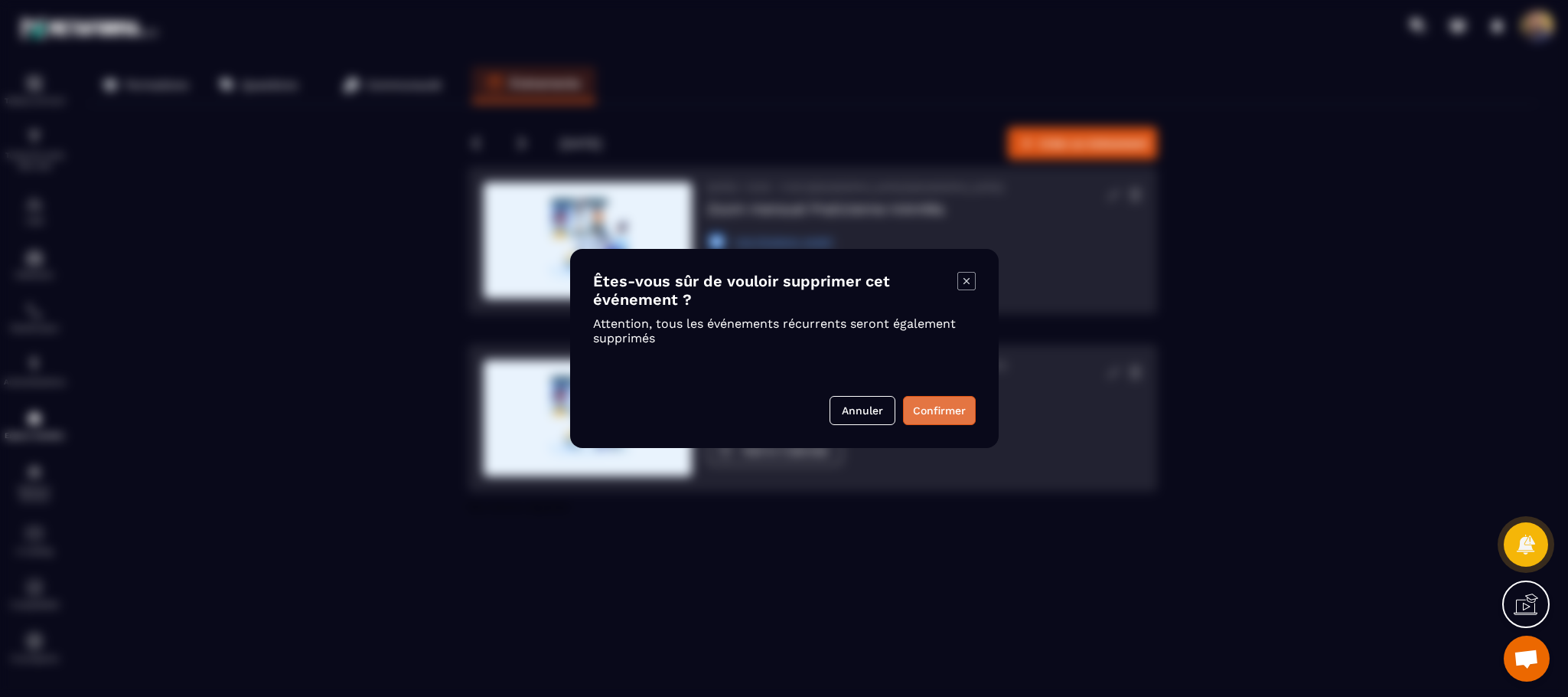
click at [925, 405] on button "Confirmer" at bounding box center [940, 410] width 73 height 29
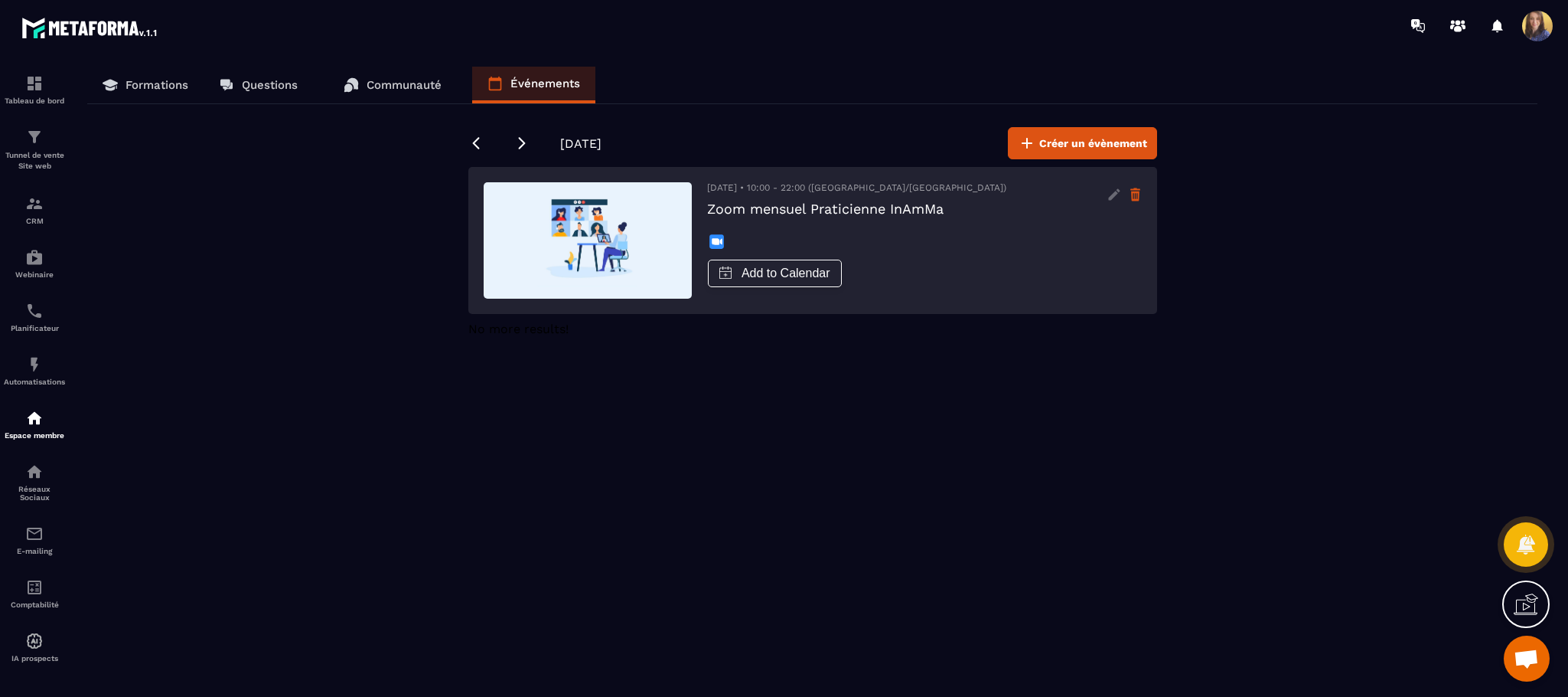
click at [1134, 190] on icon at bounding box center [1135, 189] width 10 height 2
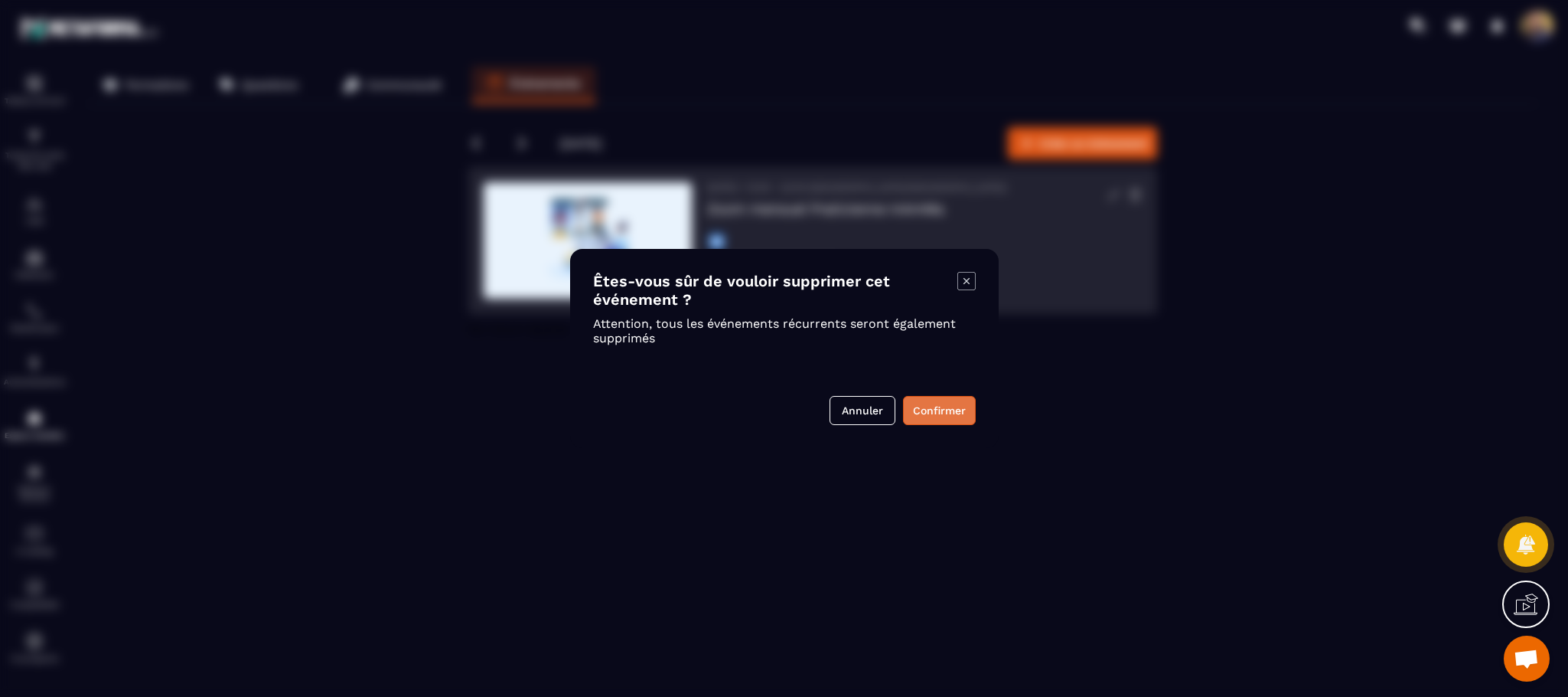
click at [954, 398] on button "Confirmer" at bounding box center [940, 410] width 73 height 29
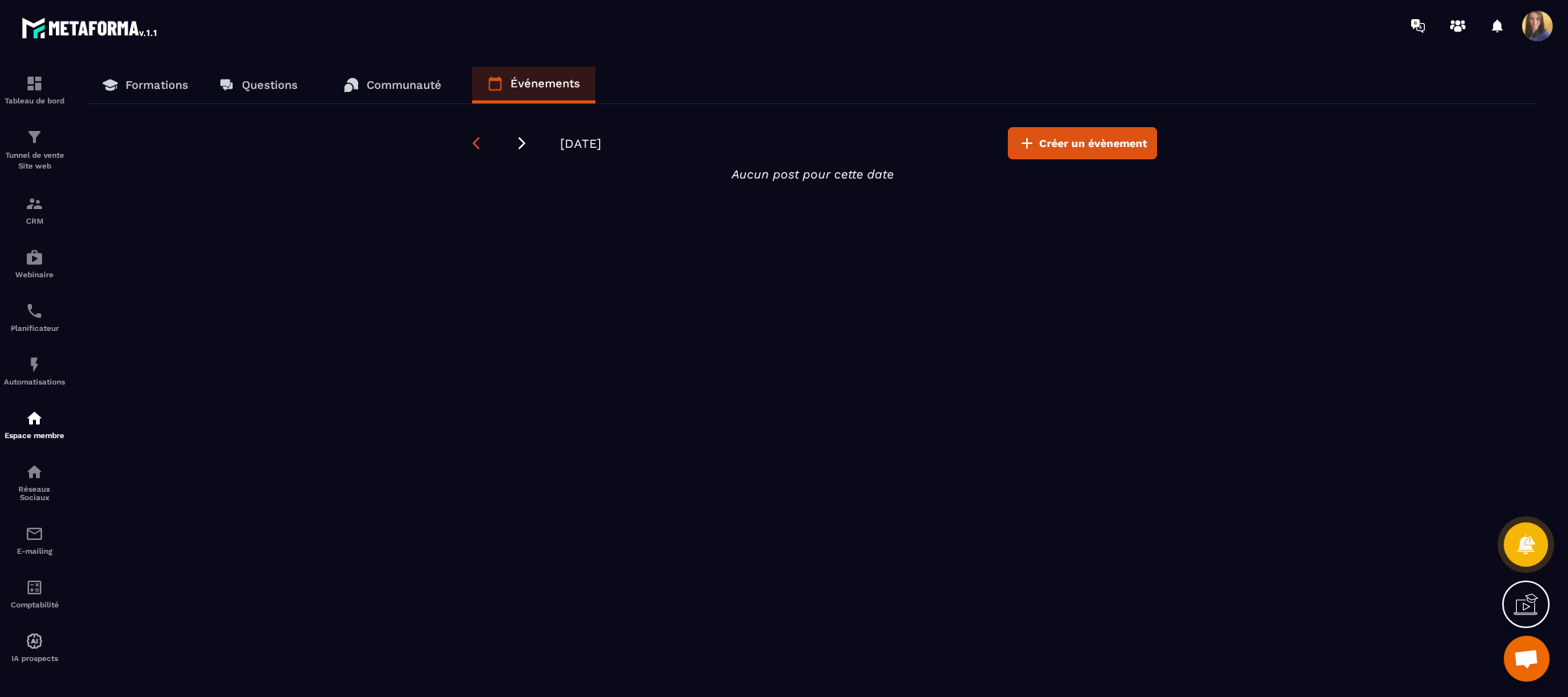
click at [469, 135] on icon at bounding box center [476, 143] width 15 height 15
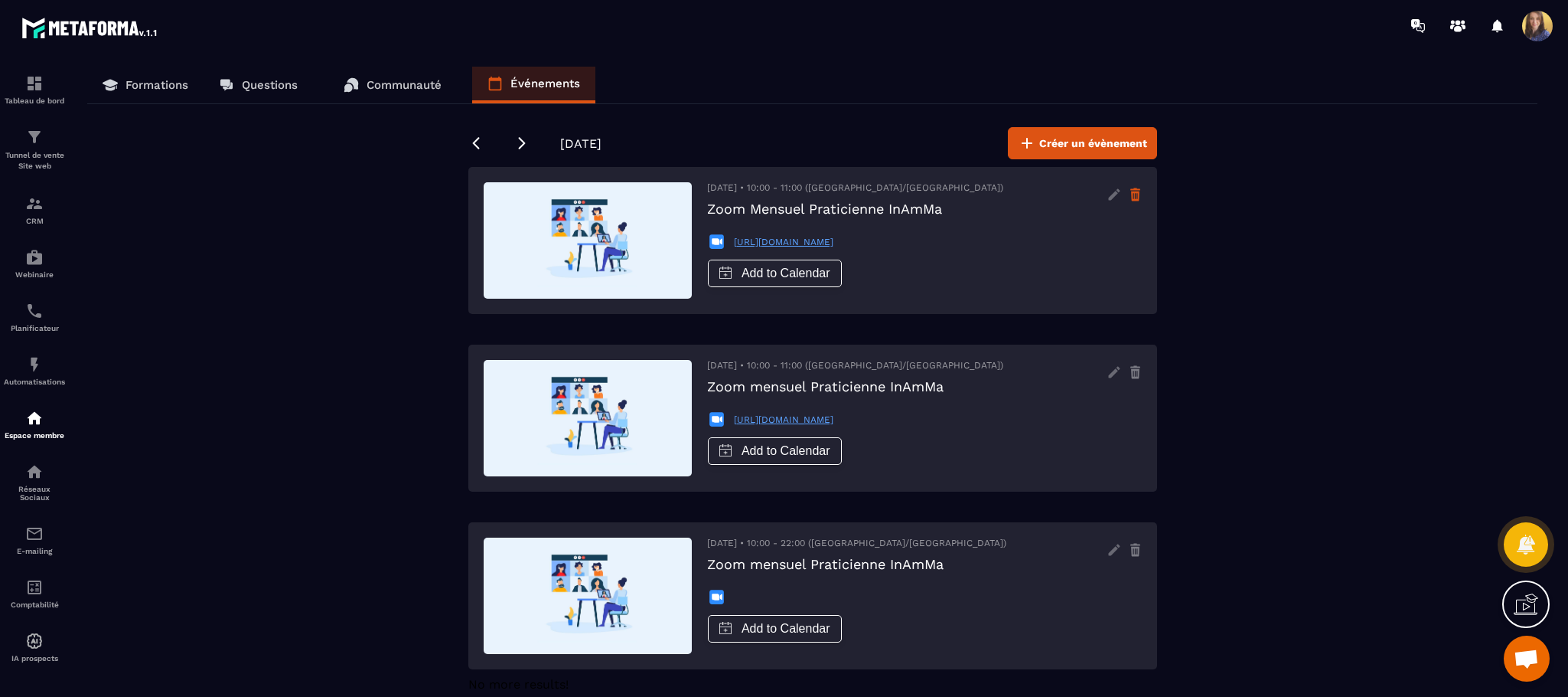
click at [1135, 194] on icon at bounding box center [1135, 195] width 13 height 24
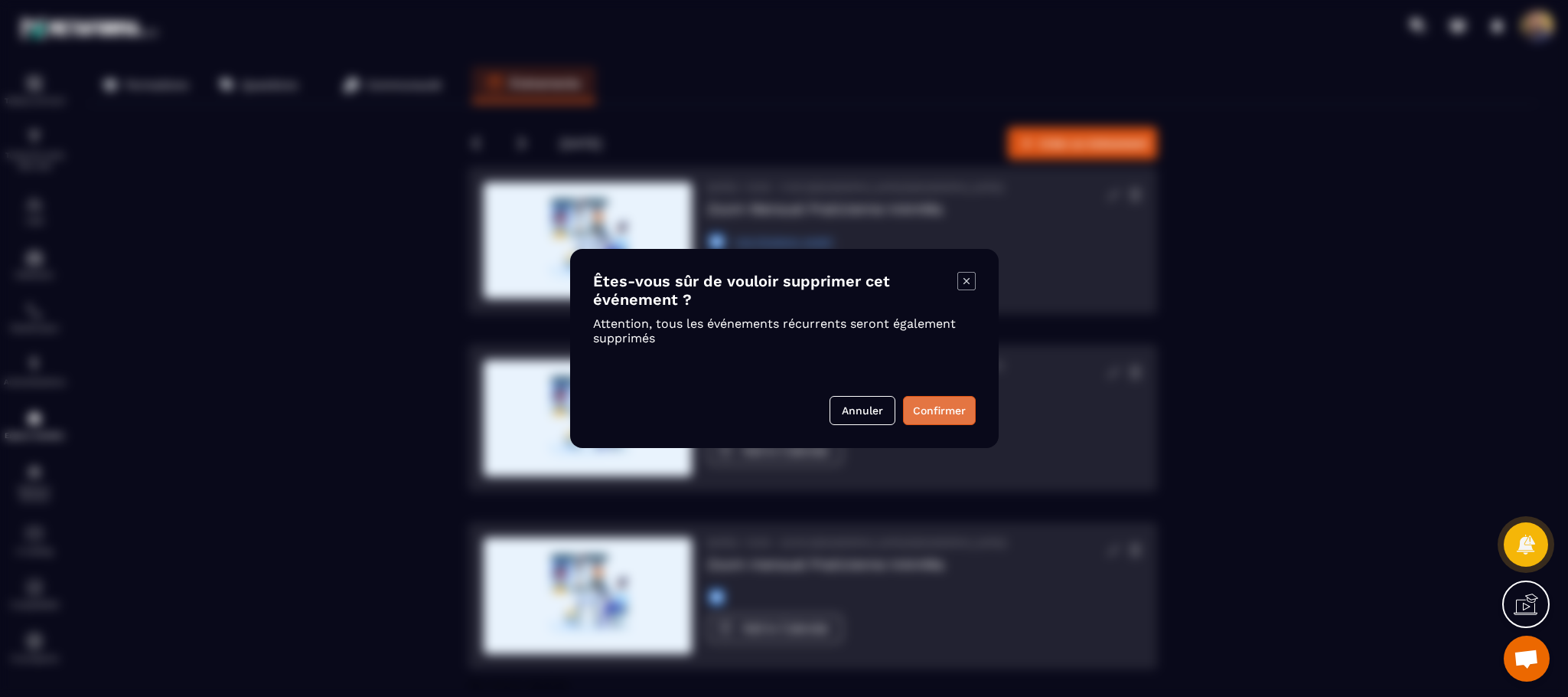
click at [948, 400] on button "Confirmer" at bounding box center [940, 410] width 73 height 29
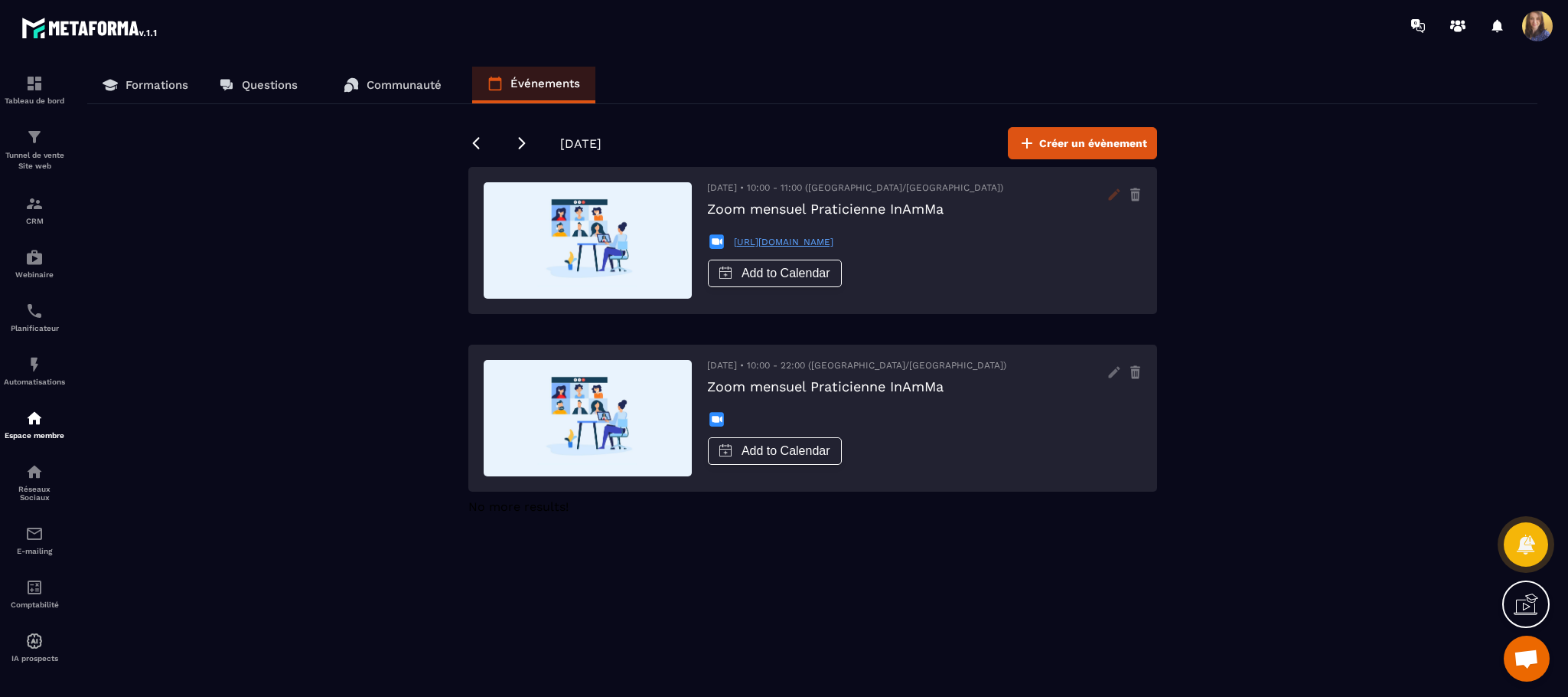
click at [1118, 198] on icon at bounding box center [1114, 195] width 24 height 24
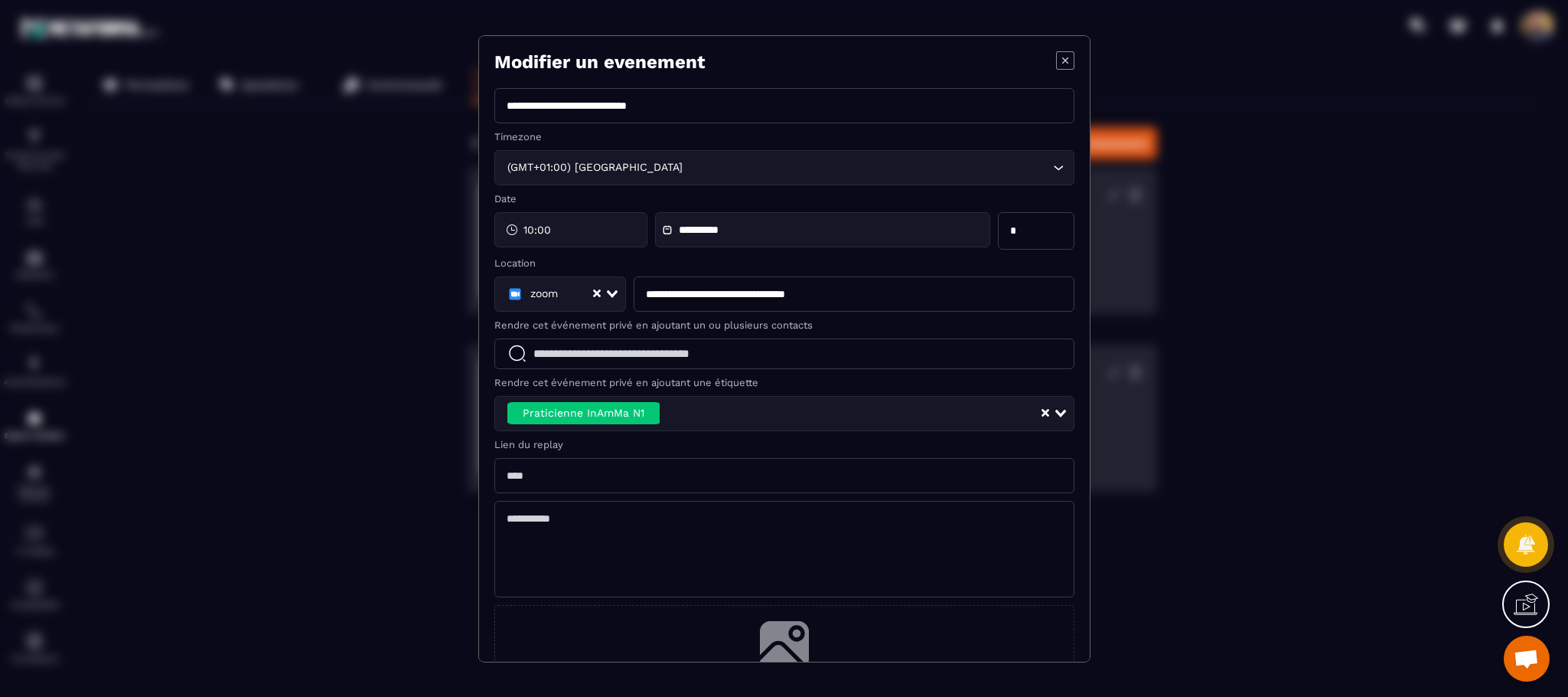
click at [1056, 64] on icon "Modal window" at bounding box center [1065, 60] width 19 height 19
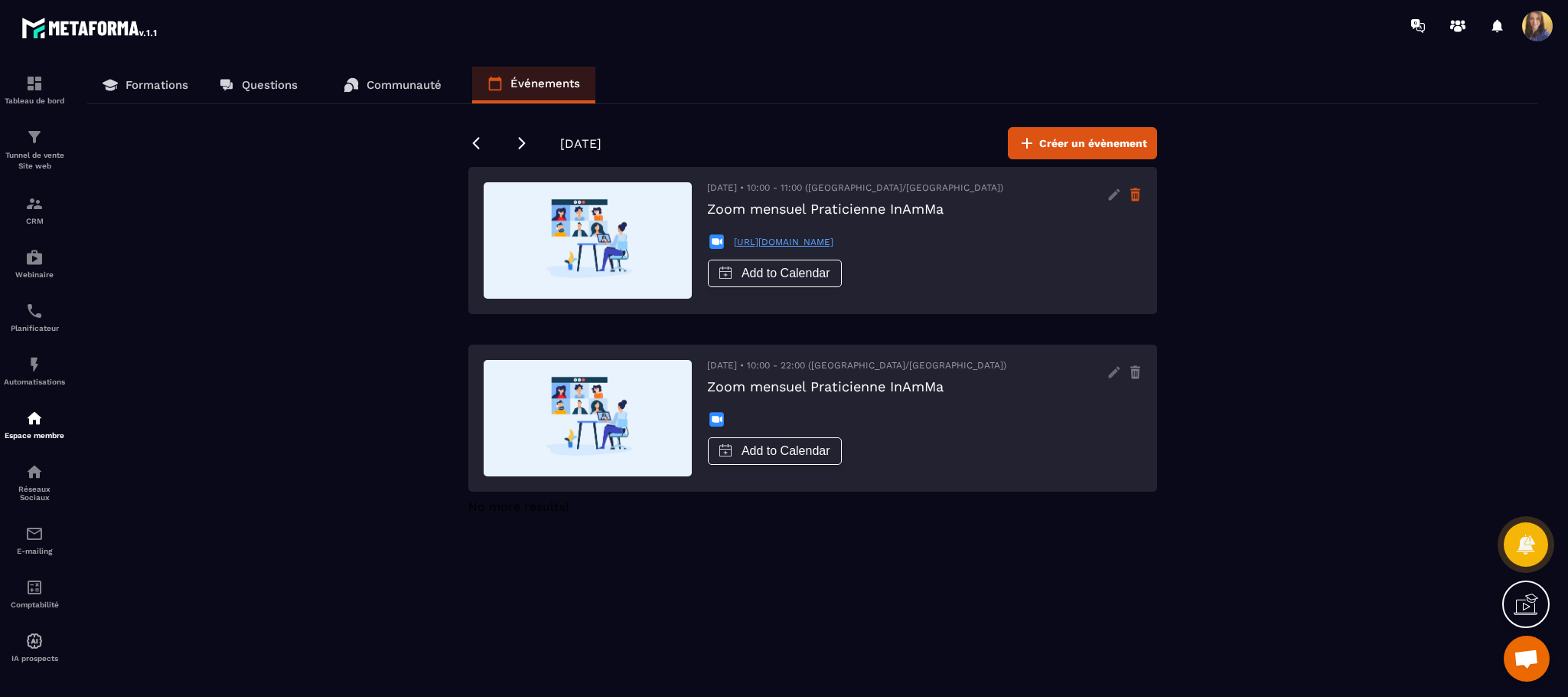
click at [1141, 190] on icon at bounding box center [1135, 195] width 13 height 24
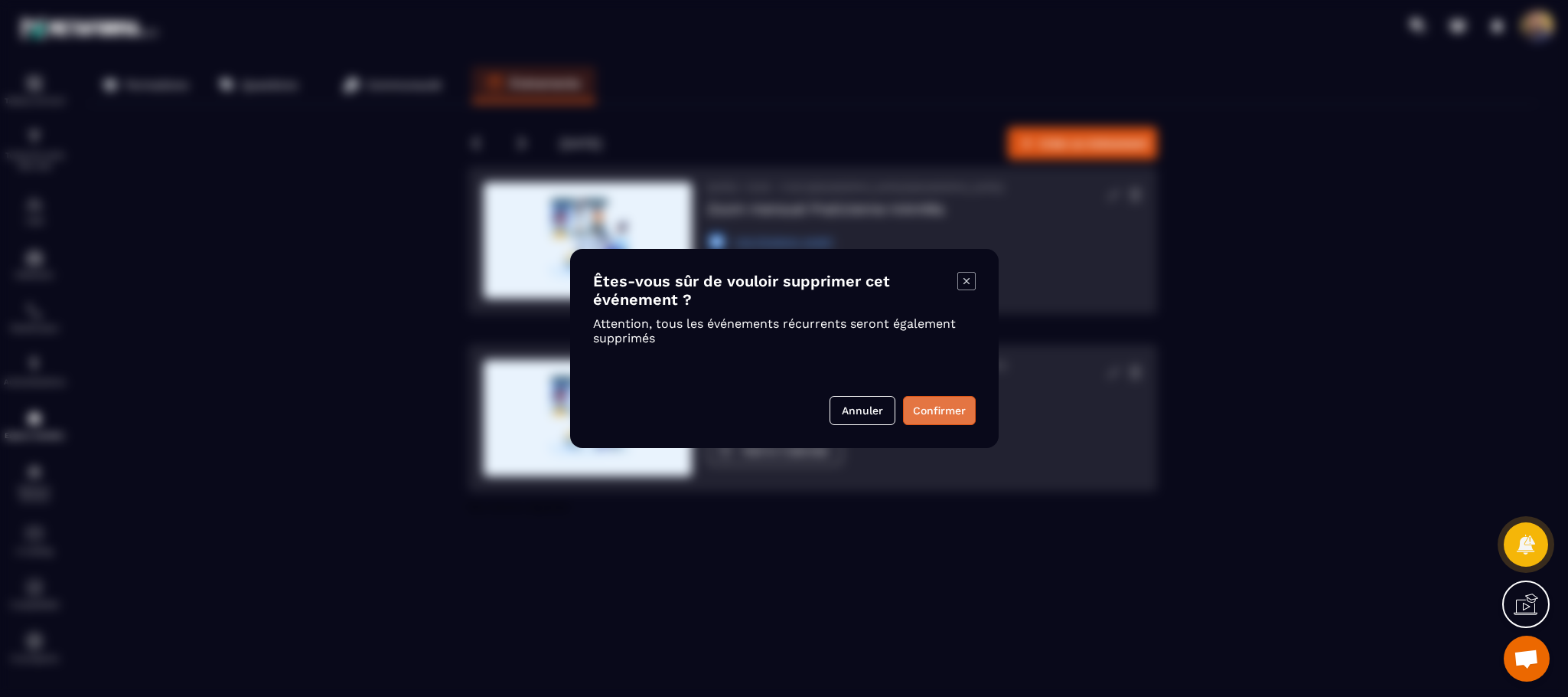
click at [942, 414] on button "Confirmer" at bounding box center [940, 410] width 73 height 29
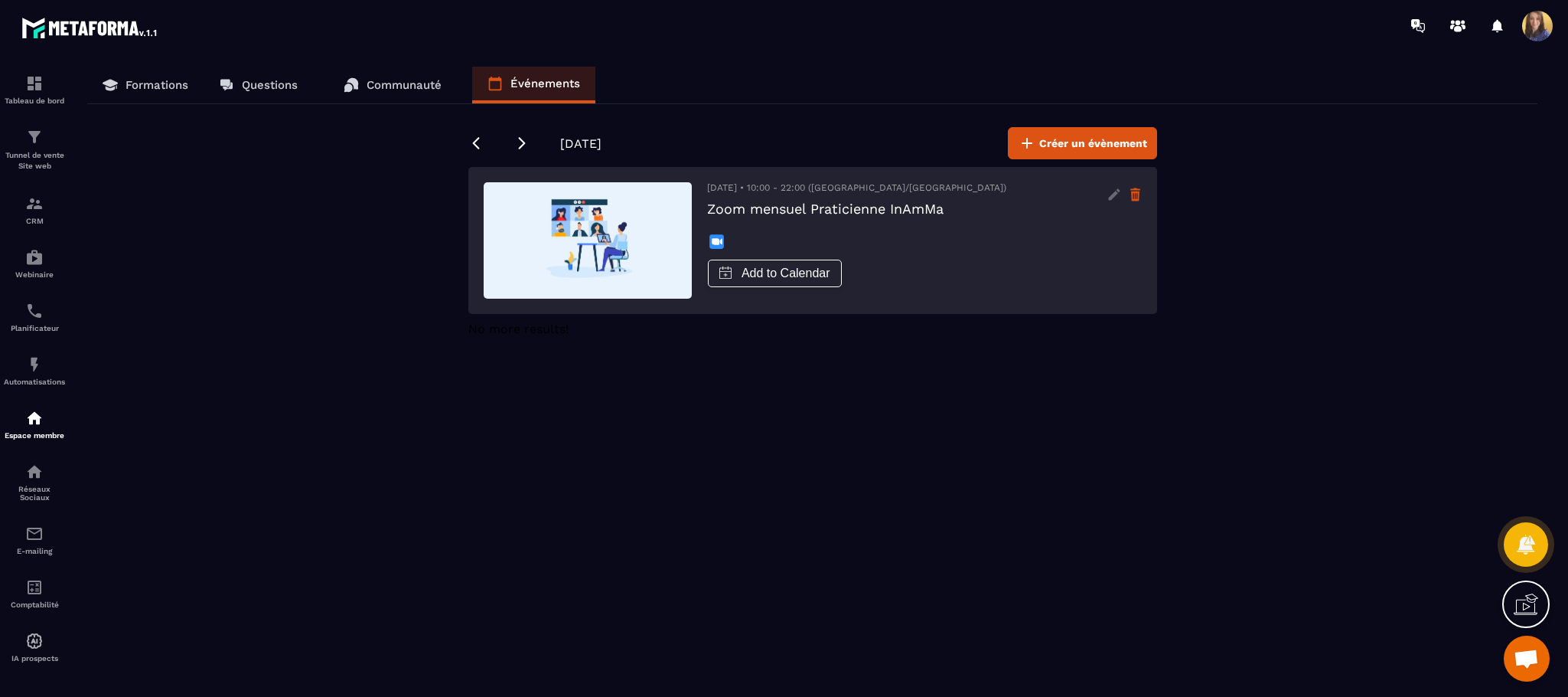
click at [1134, 193] on icon at bounding box center [1135, 196] width 8 height 10
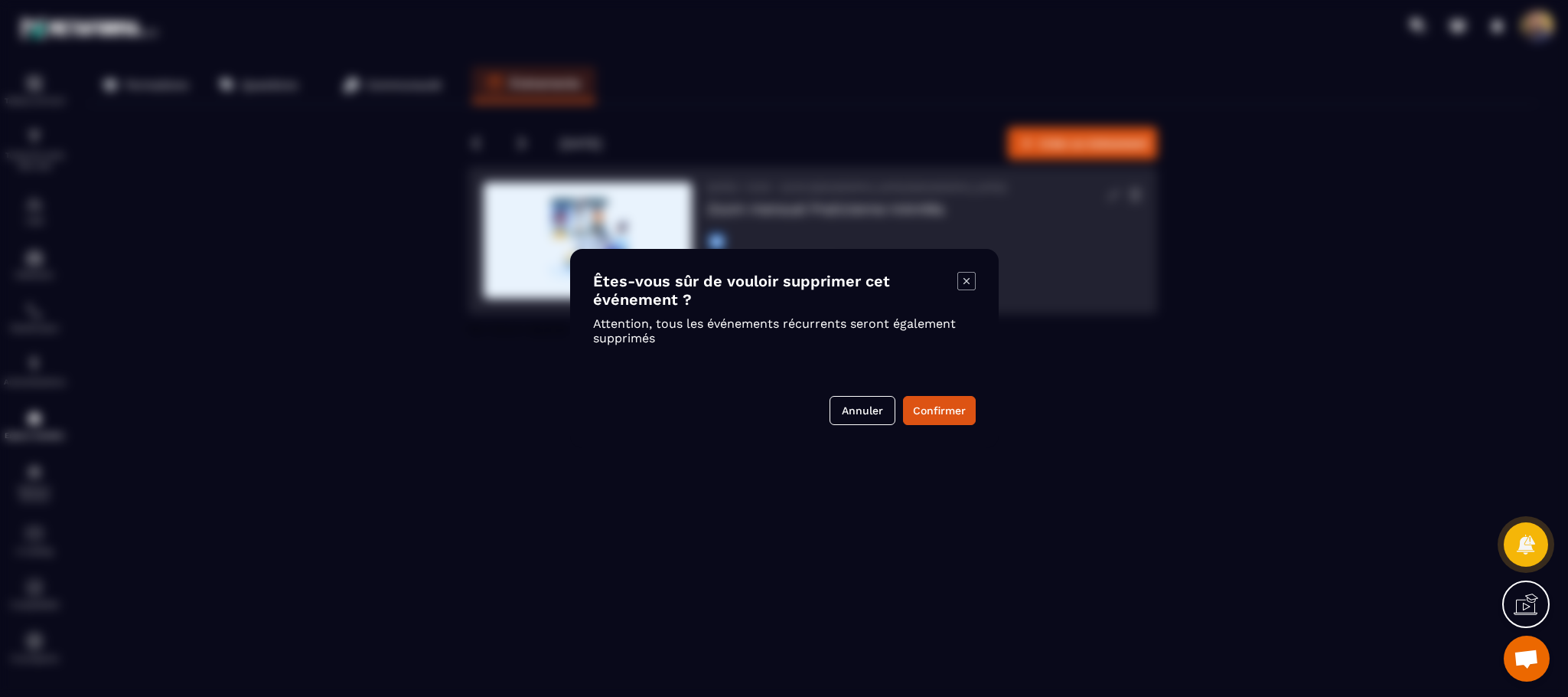
click at [1187, 377] on div "Modal window" at bounding box center [784, 348] width 1568 height 697
click at [960, 283] on icon "Modal window" at bounding box center [967, 280] width 19 height 19
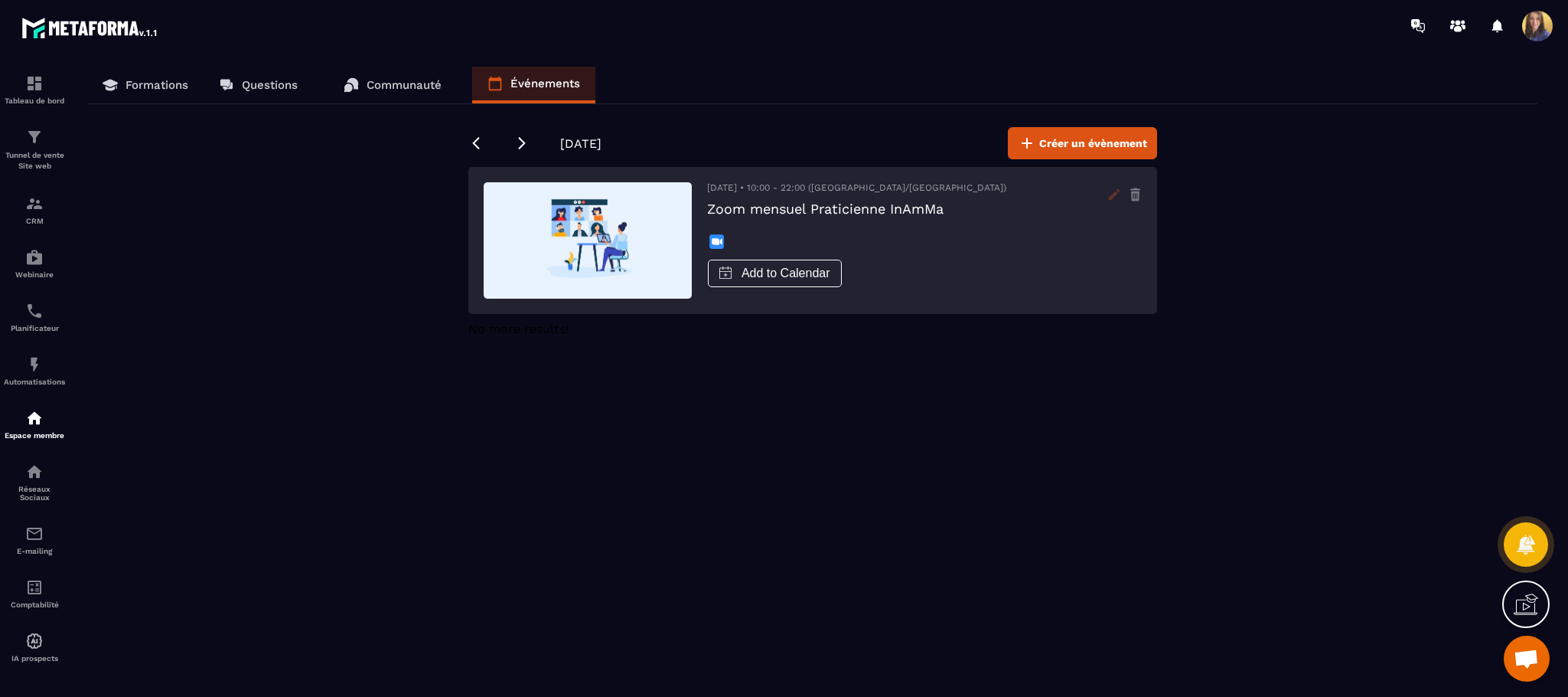
click at [1123, 194] on icon at bounding box center [1114, 195] width 24 height 24
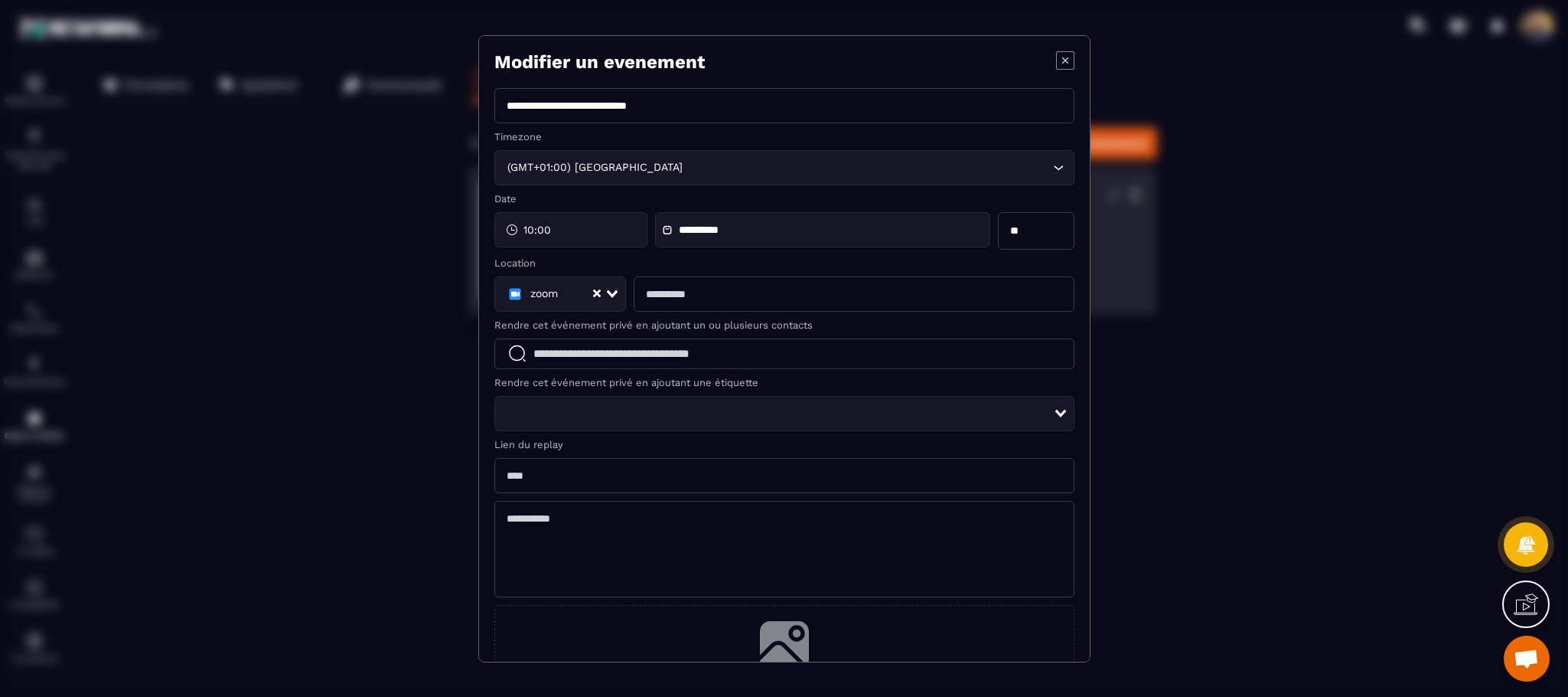
click at [1040, 76] on section "**********" at bounding box center [784, 348] width 613 height 627
click at [1056, 69] on icon "Modal window" at bounding box center [1065, 60] width 19 height 19
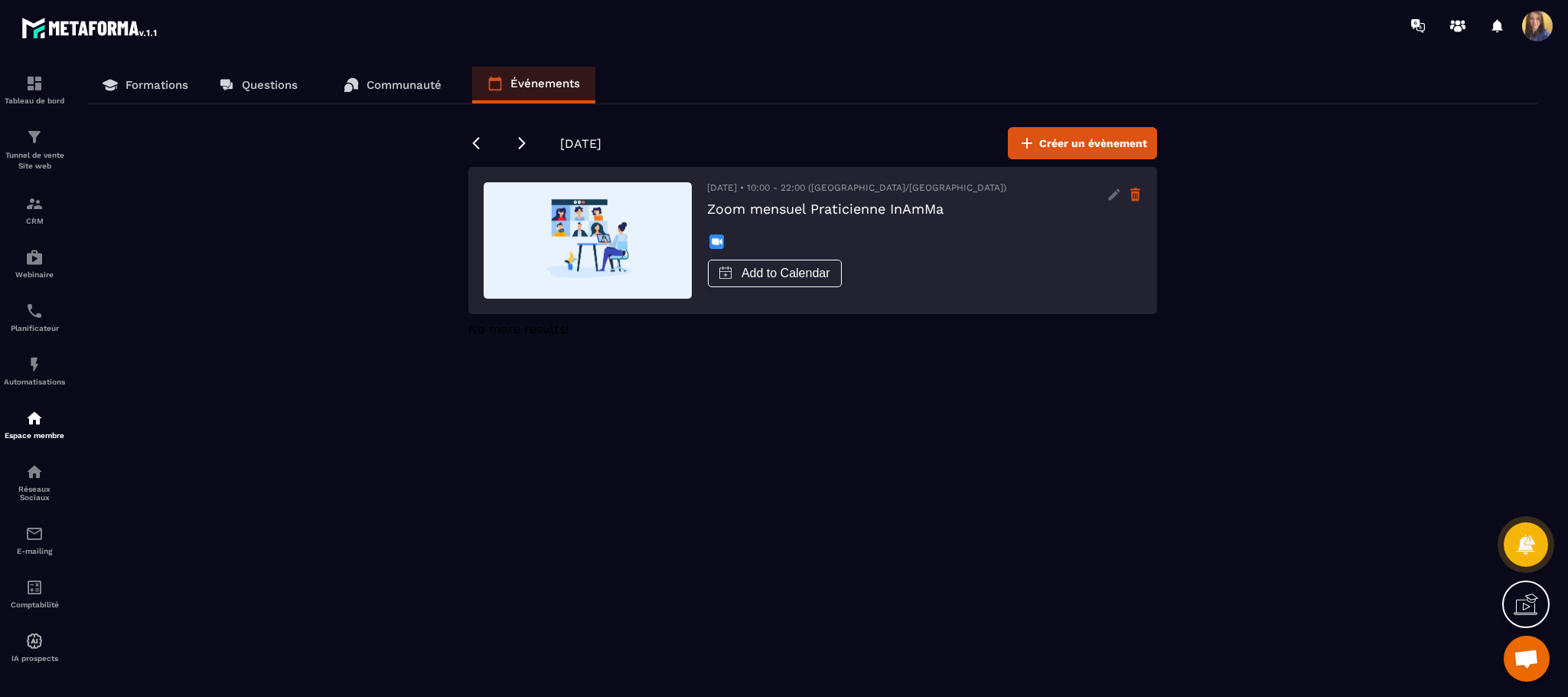
click at [1132, 190] on icon at bounding box center [1135, 189] width 10 height 2
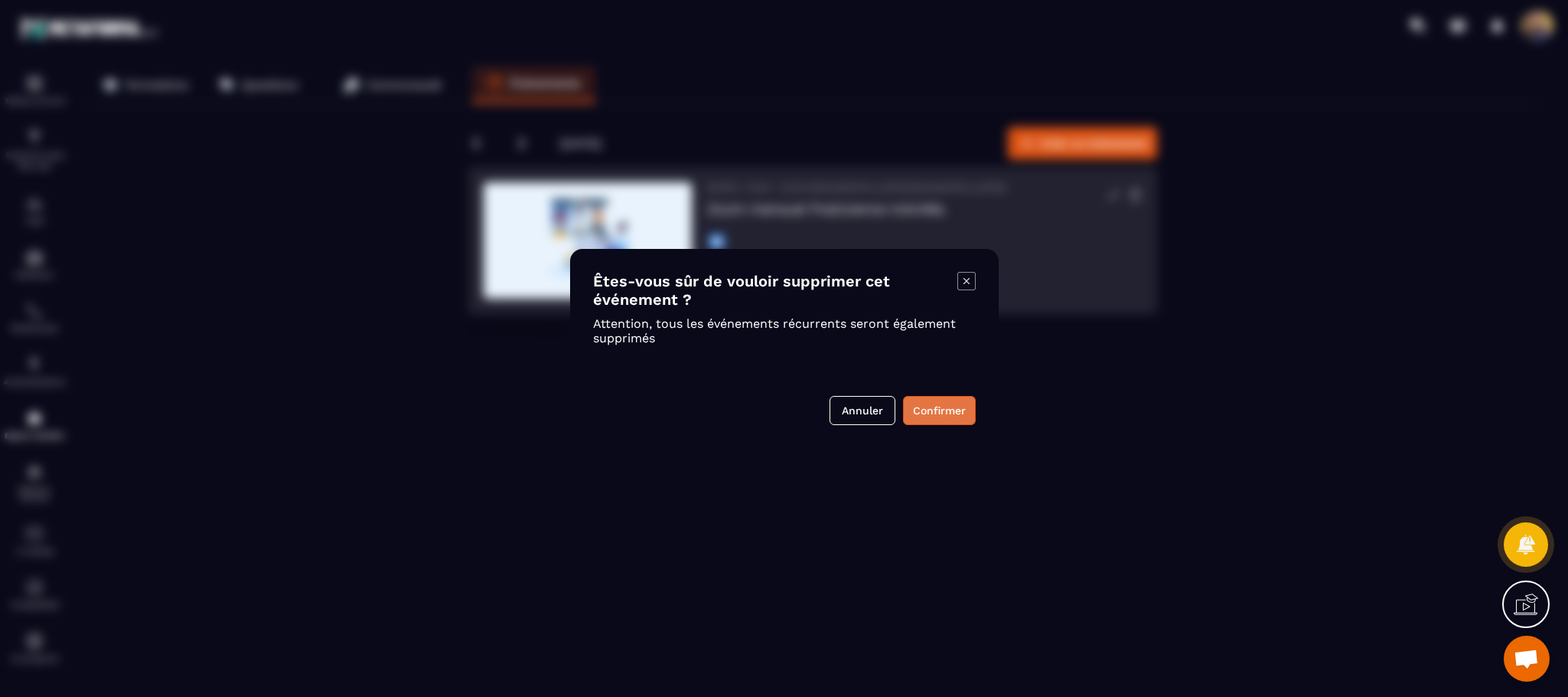
click at [945, 408] on button "Confirmer" at bounding box center [940, 410] width 73 height 29
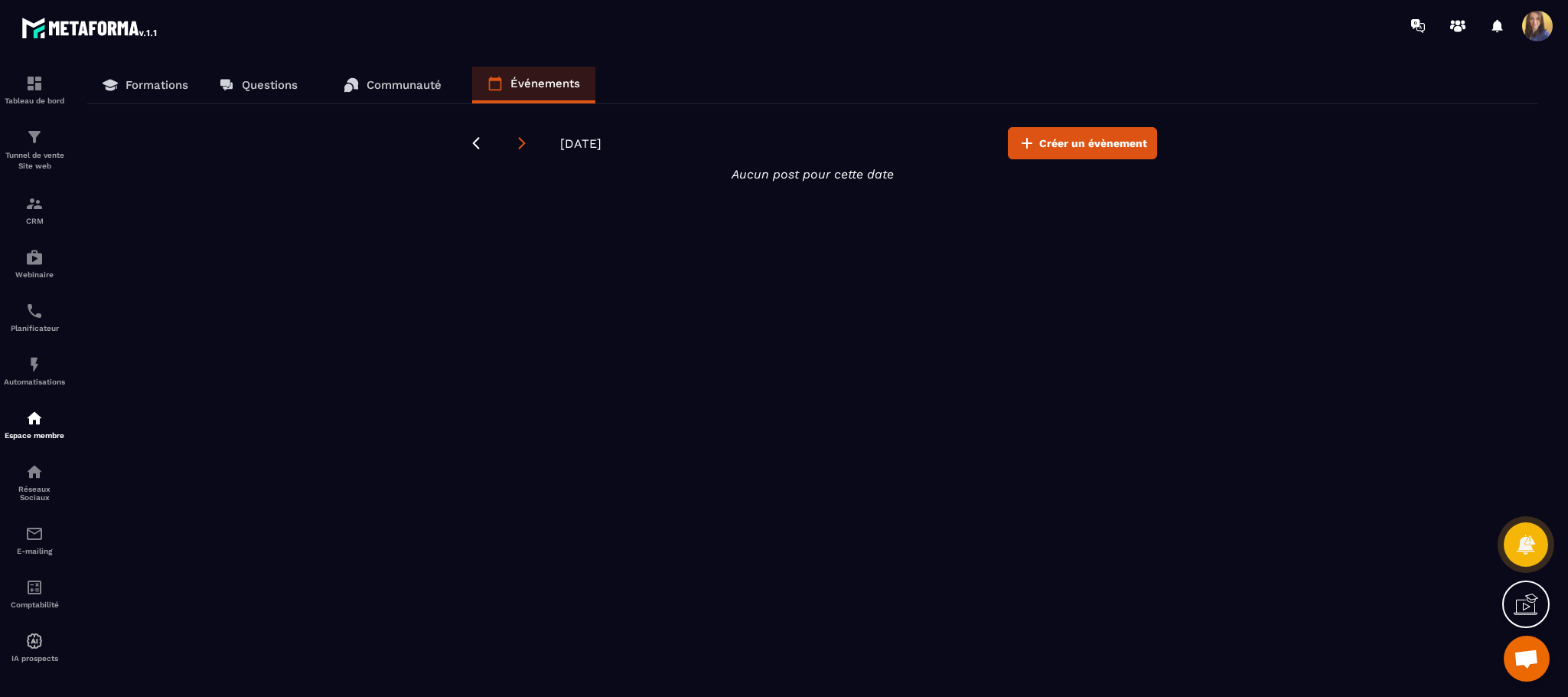
click at [517, 140] on icon at bounding box center [522, 143] width 15 height 15
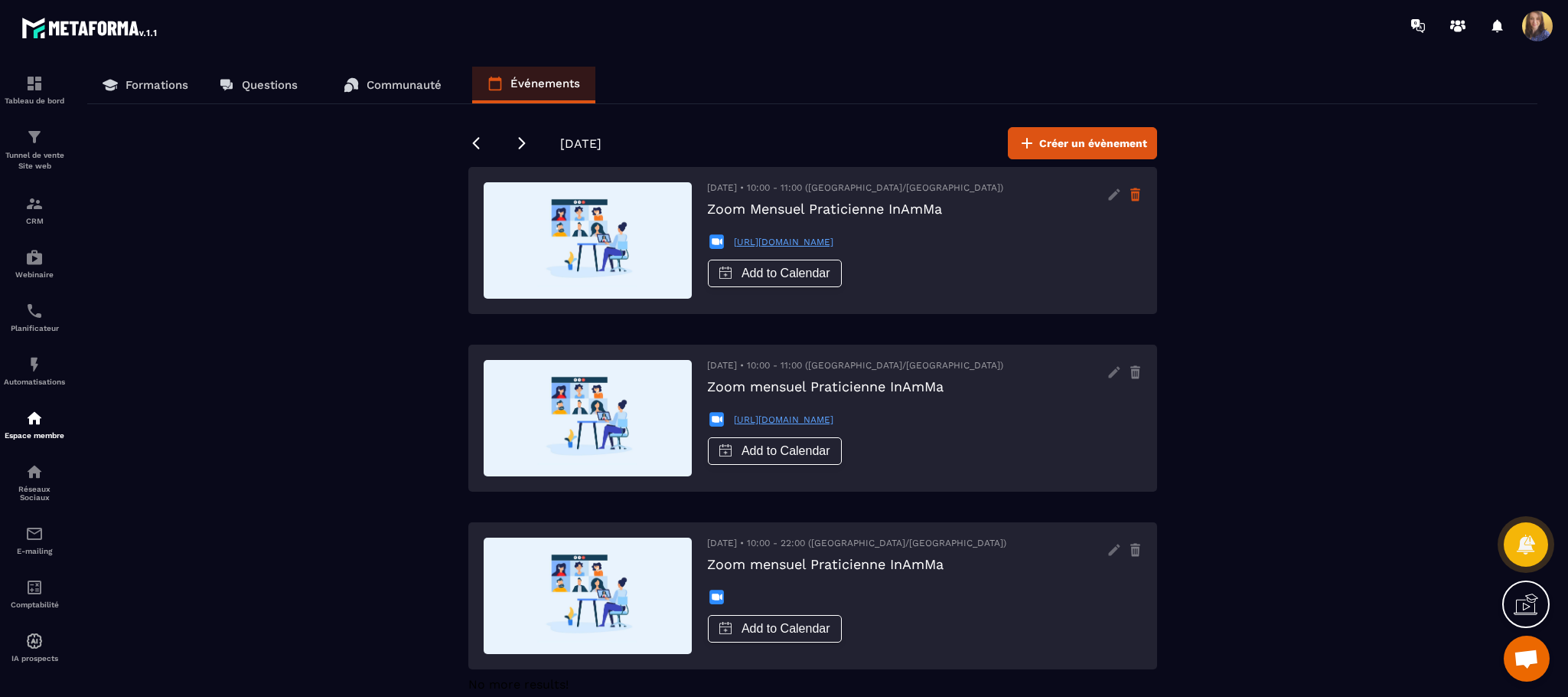
click at [1138, 191] on icon at bounding box center [1135, 196] width 8 height 10
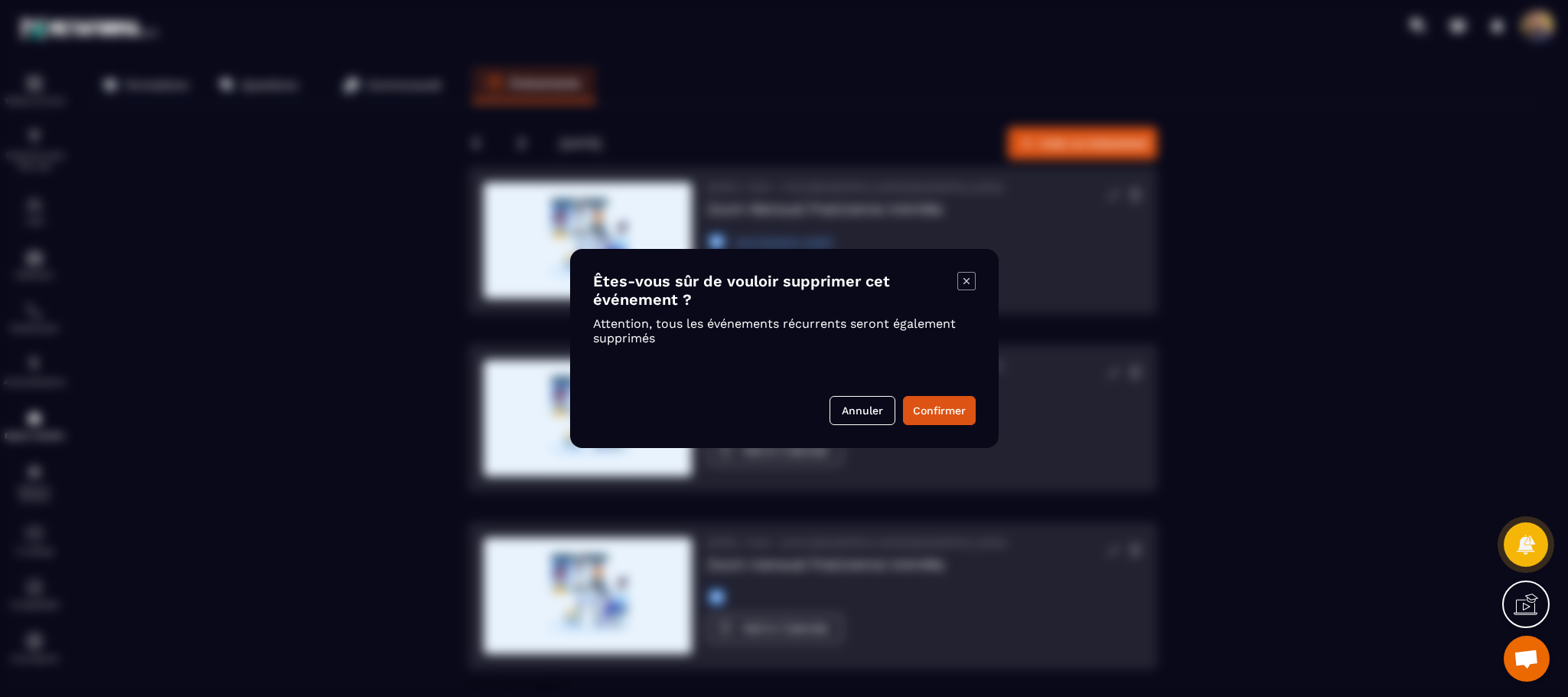
click at [964, 276] on icon "Modal window" at bounding box center [967, 280] width 19 height 19
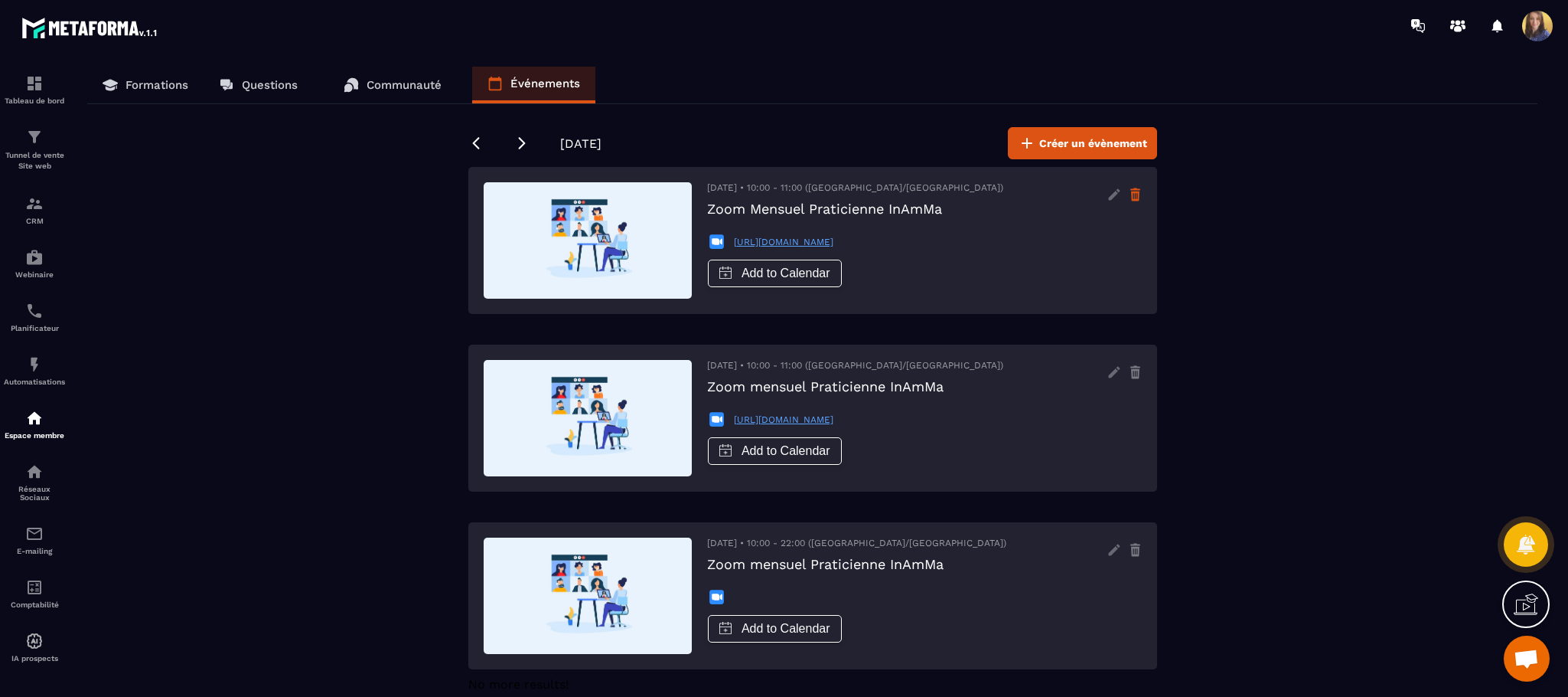
click at [1139, 193] on icon at bounding box center [1135, 196] width 8 height 10
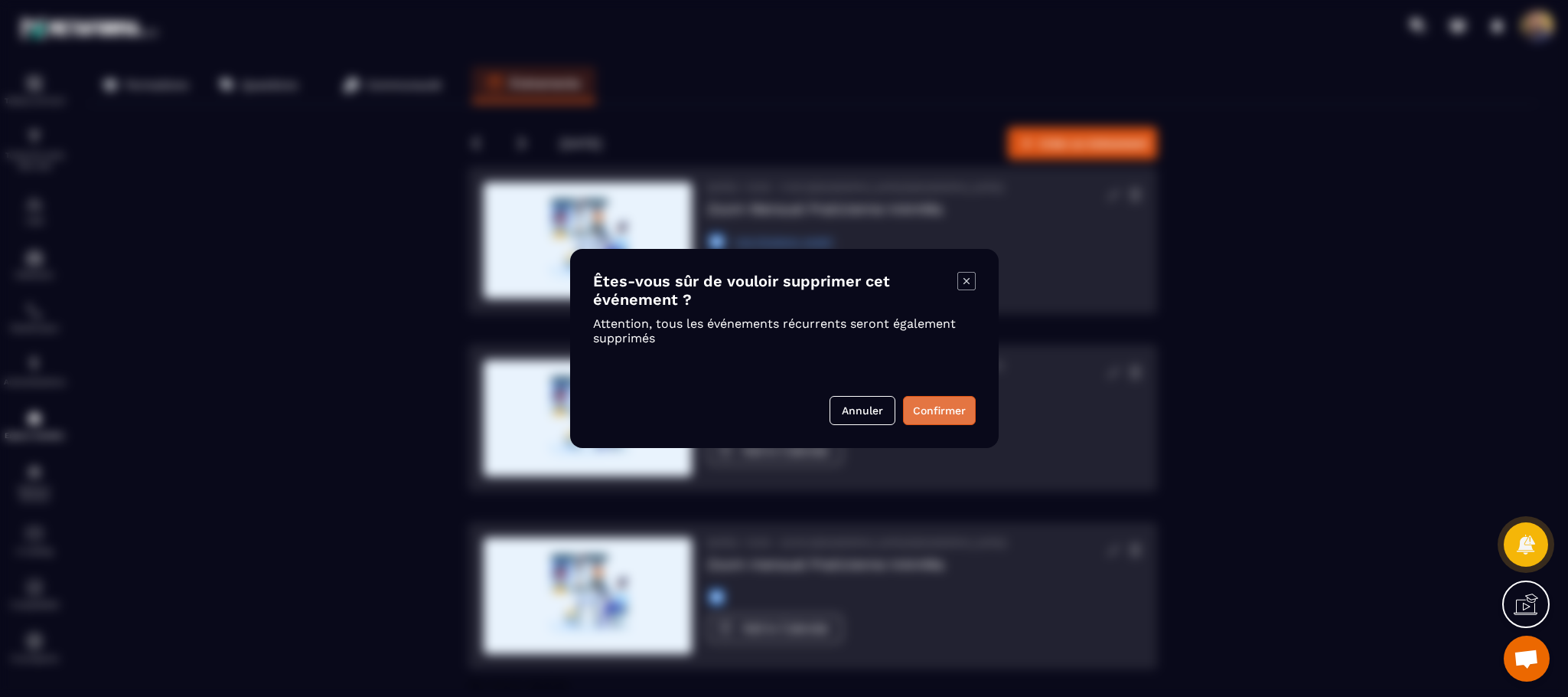
click at [938, 407] on button "Confirmer" at bounding box center [940, 410] width 73 height 29
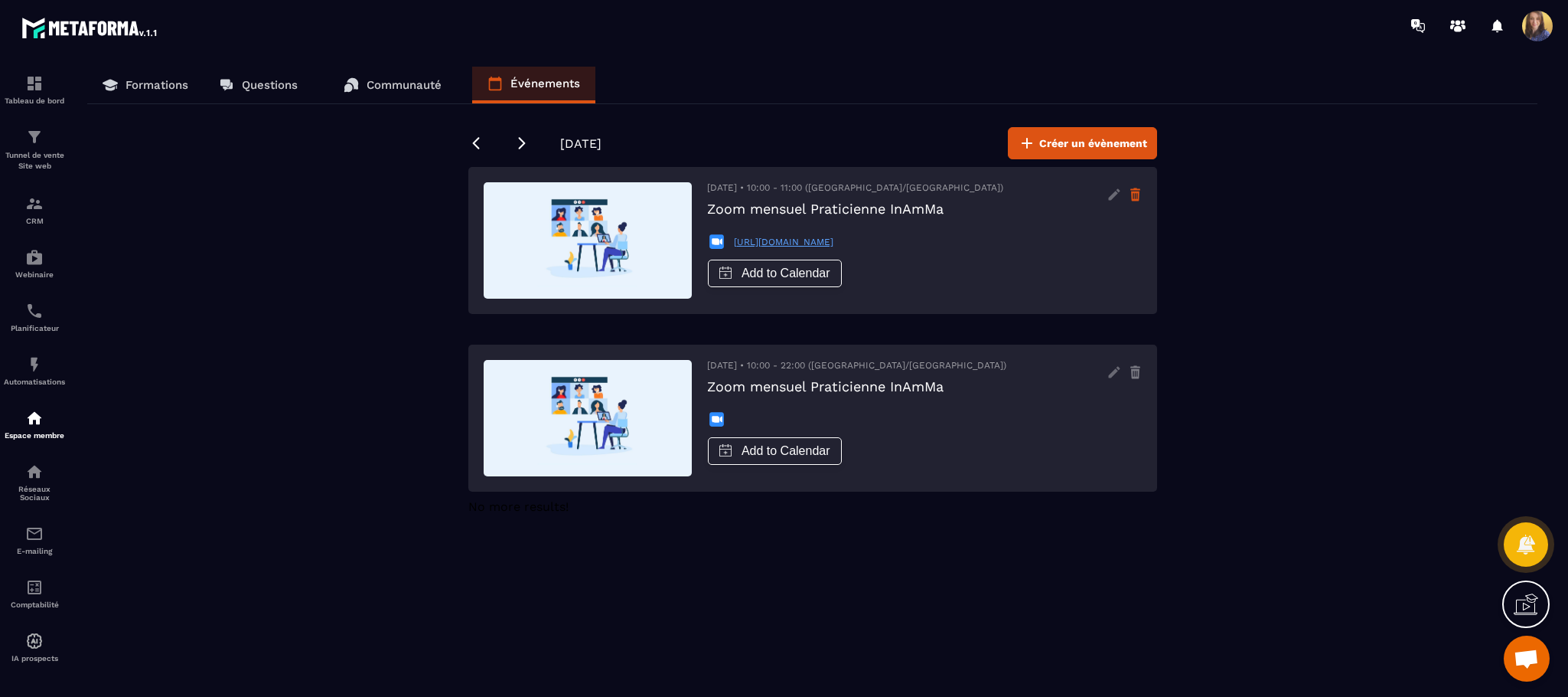
click at [1139, 186] on icon at bounding box center [1135, 195] width 13 height 24
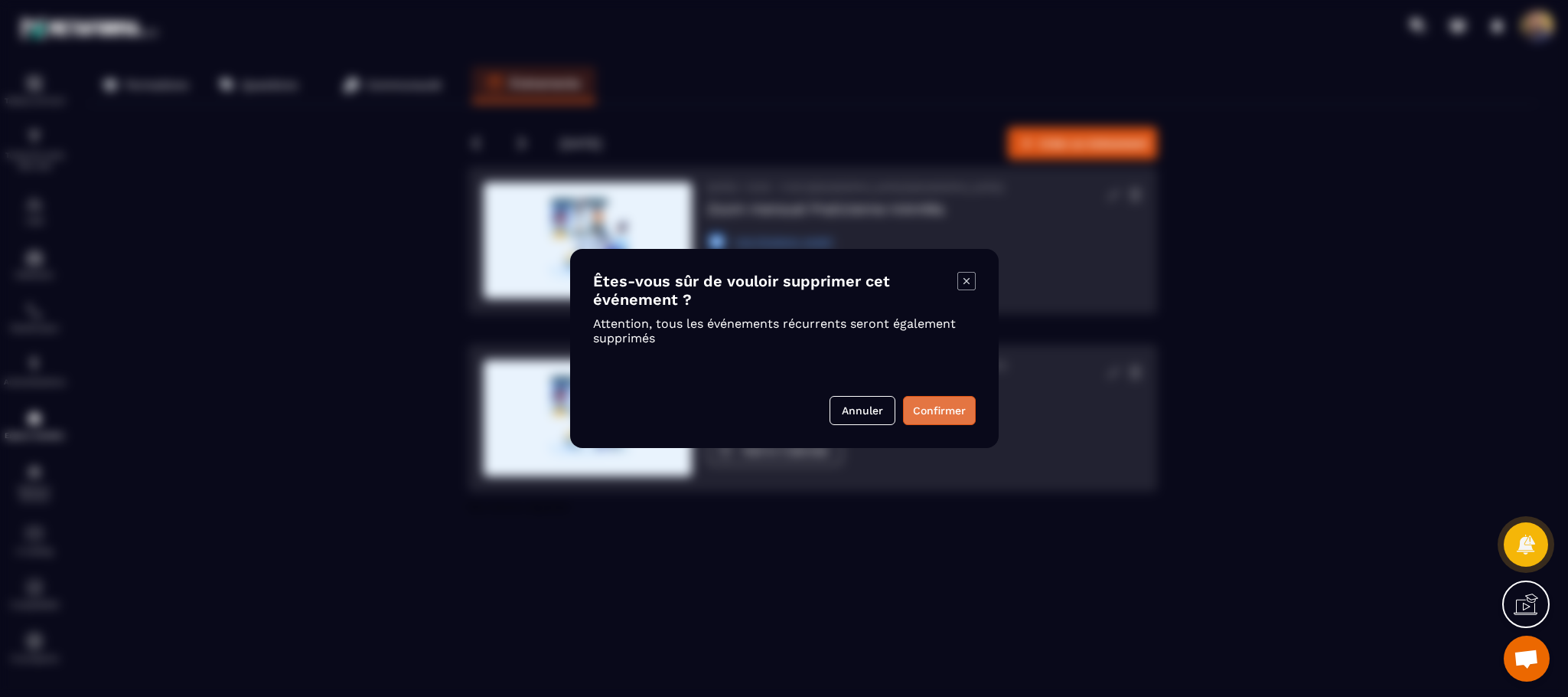
click at [928, 416] on button "Confirmer" at bounding box center [940, 410] width 73 height 29
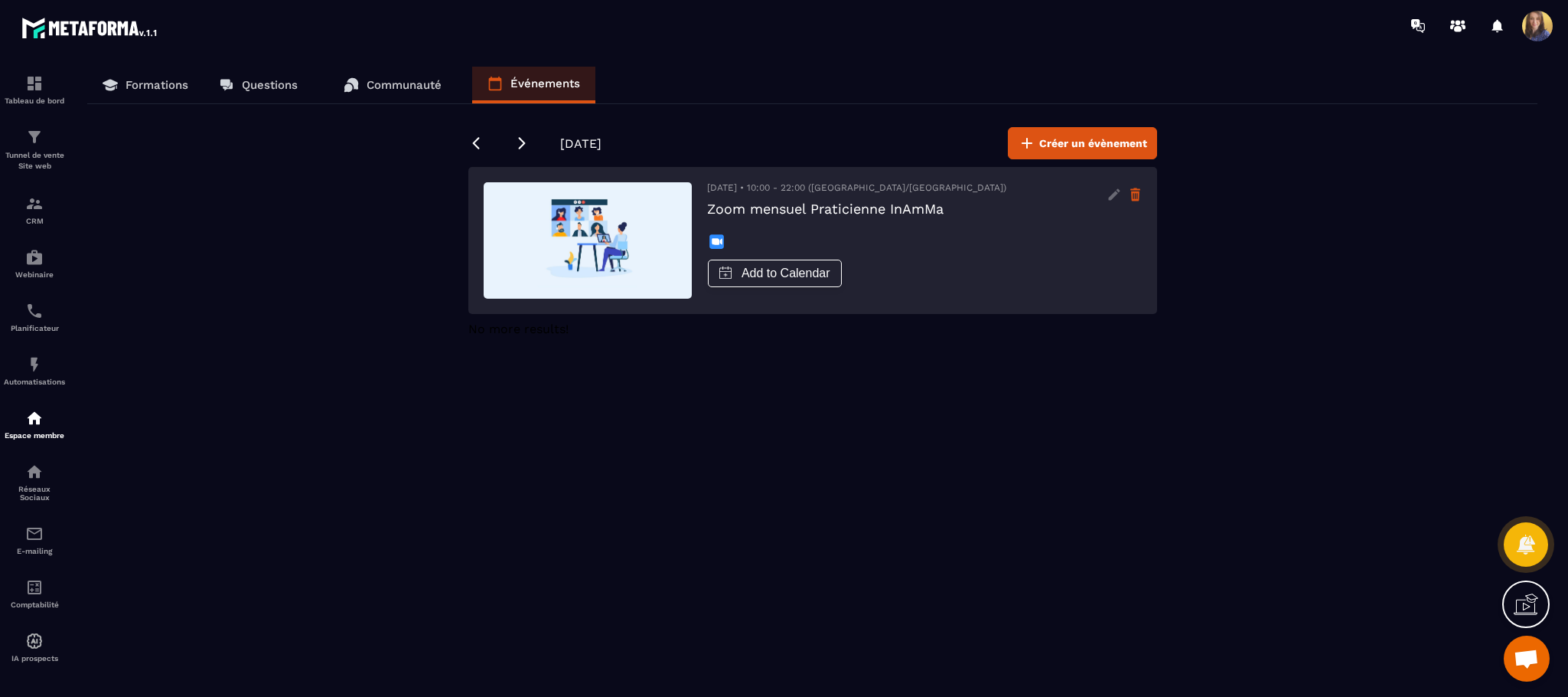
click at [1129, 195] on icon at bounding box center [1135, 195] width 13 height 24
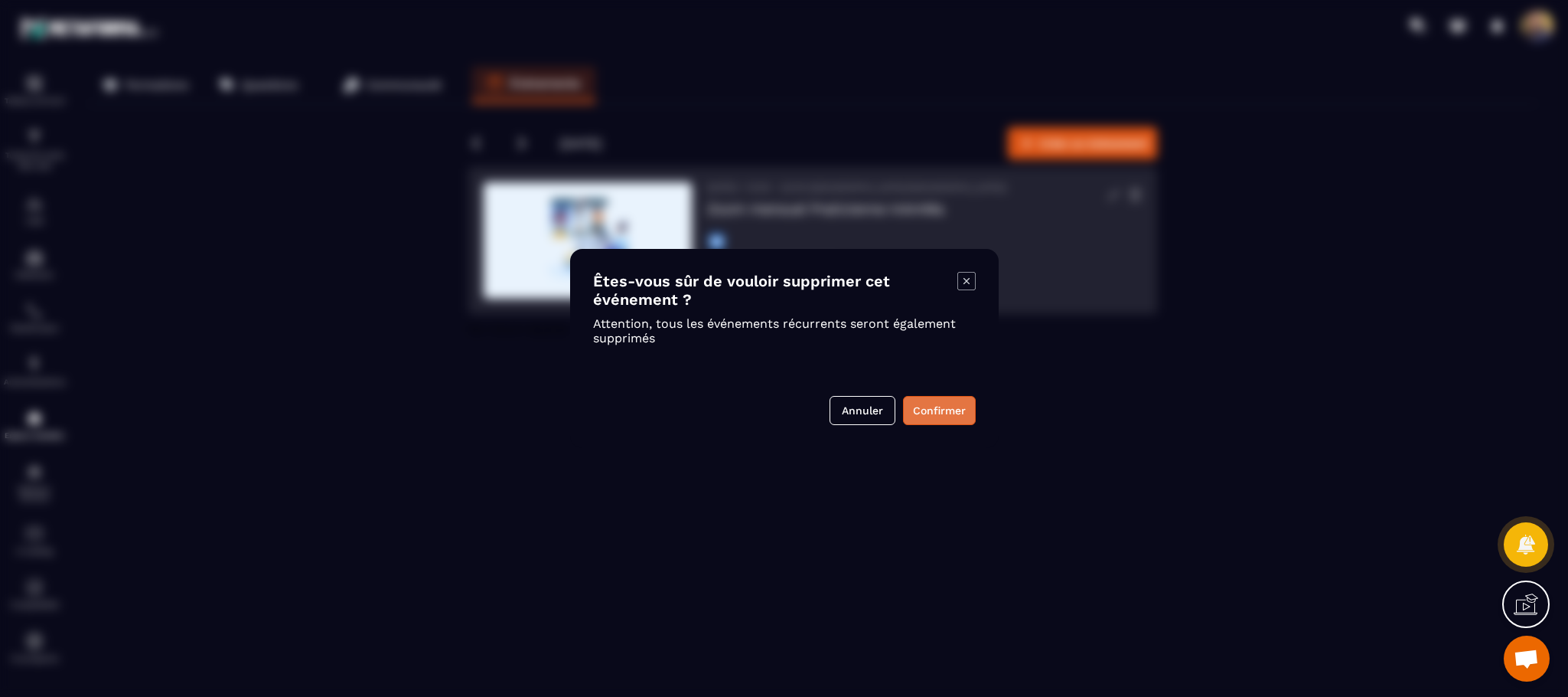
click at [932, 400] on button "Confirmer" at bounding box center [940, 410] width 73 height 29
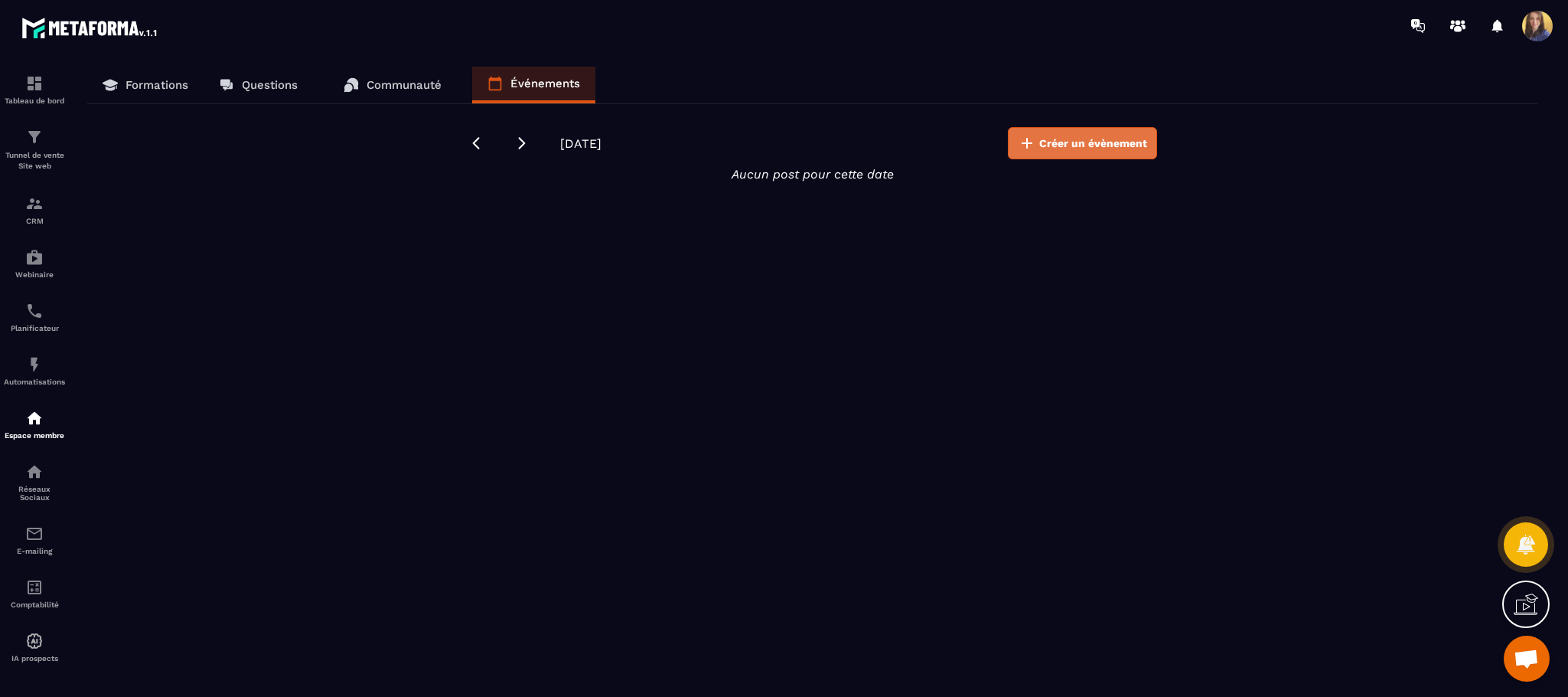
click at [1091, 149] on span "Créer un évènement" at bounding box center [1093, 143] width 108 height 15
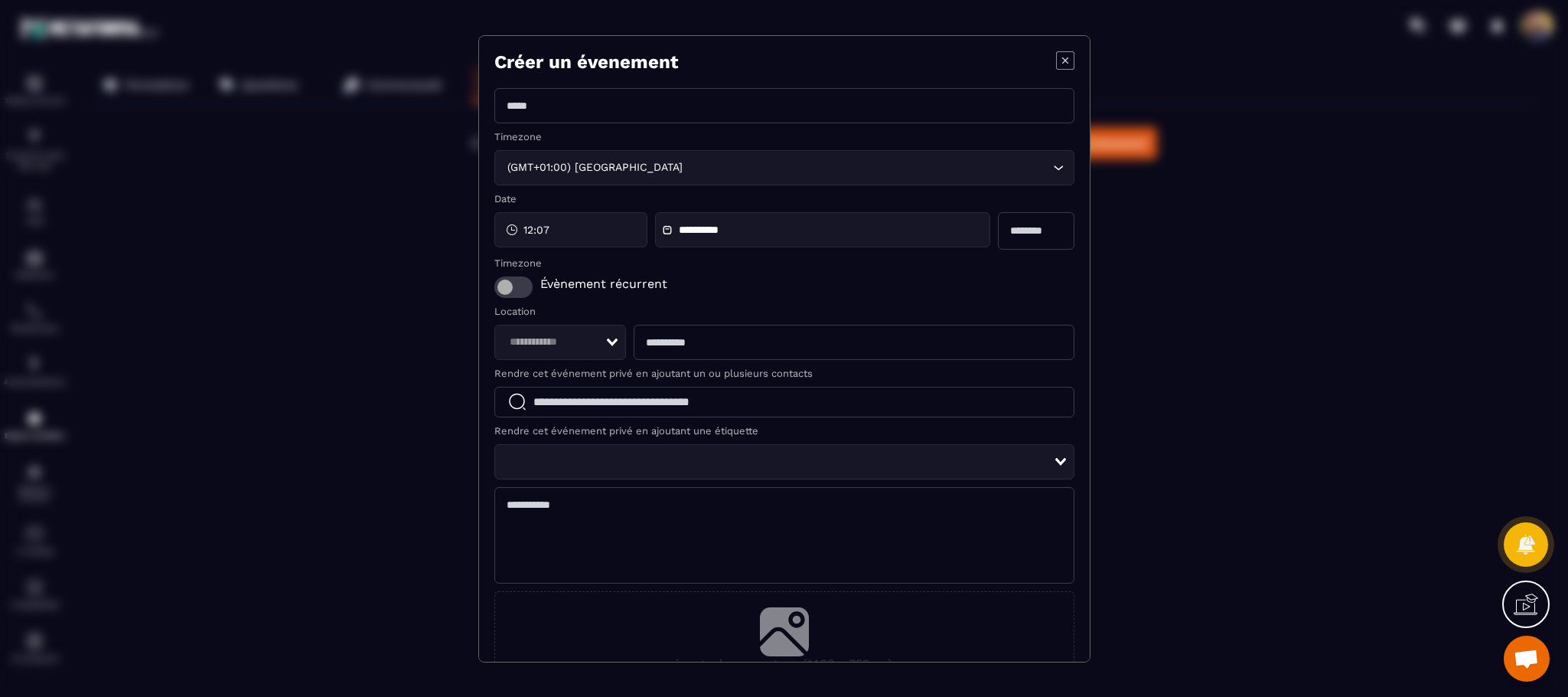
click at [540, 104] on input "Modal window" at bounding box center [784, 105] width 580 height 35
type input "**********"
click at [667, 233] on icon "Modal window" at bounding box center [667, 229] width 11 height 11
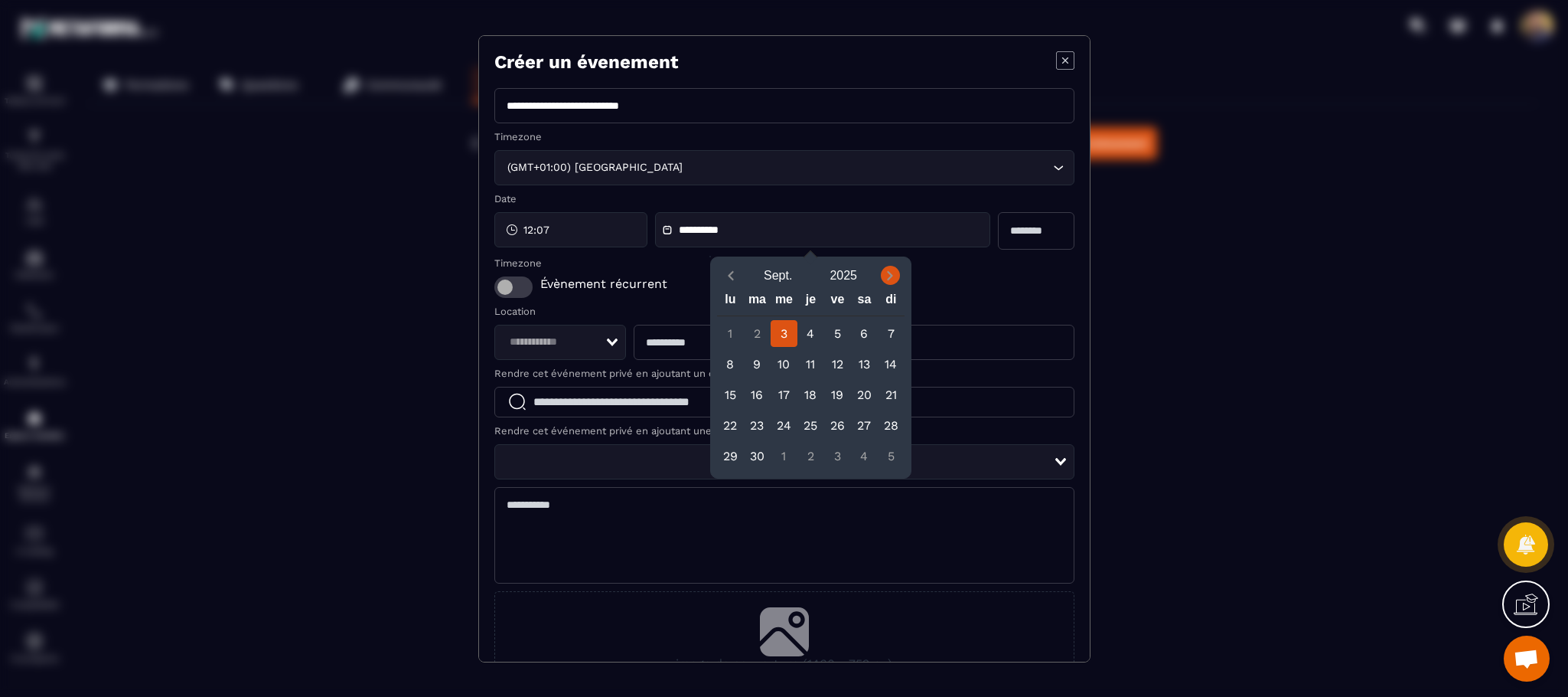
click at [893, 271] on icon "Next month" at bounding box center [890, 276] width 15 height 15
click at [780, 338] on div "1" at bounding box center [784, 333] width 27 height 27
type input "**********"
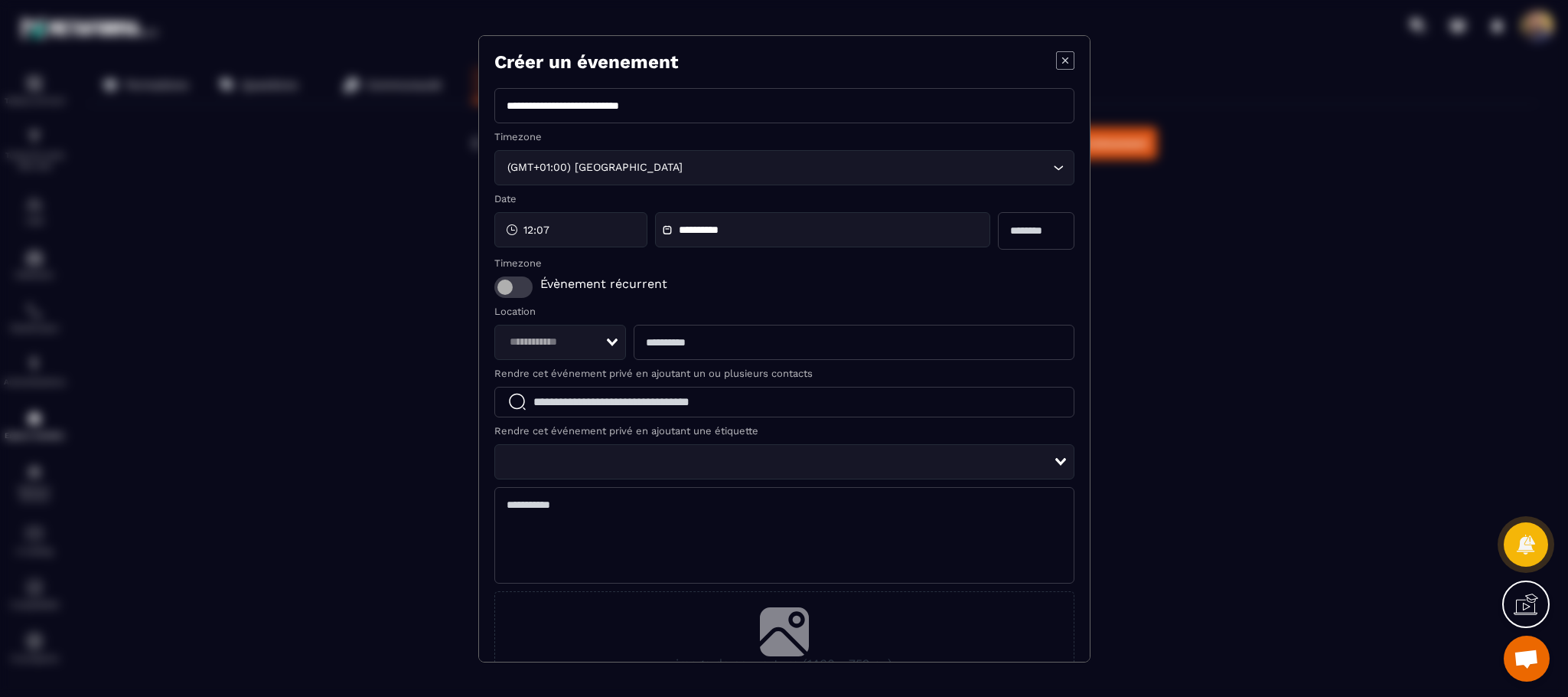
click at [1004, 226] on input "Modal window" at bounding box center [1036, 231] width 76 height 37
type input "*"
click at [519, 288] on span "Modal window" at bounding box center [513, 287] width 38 height 21
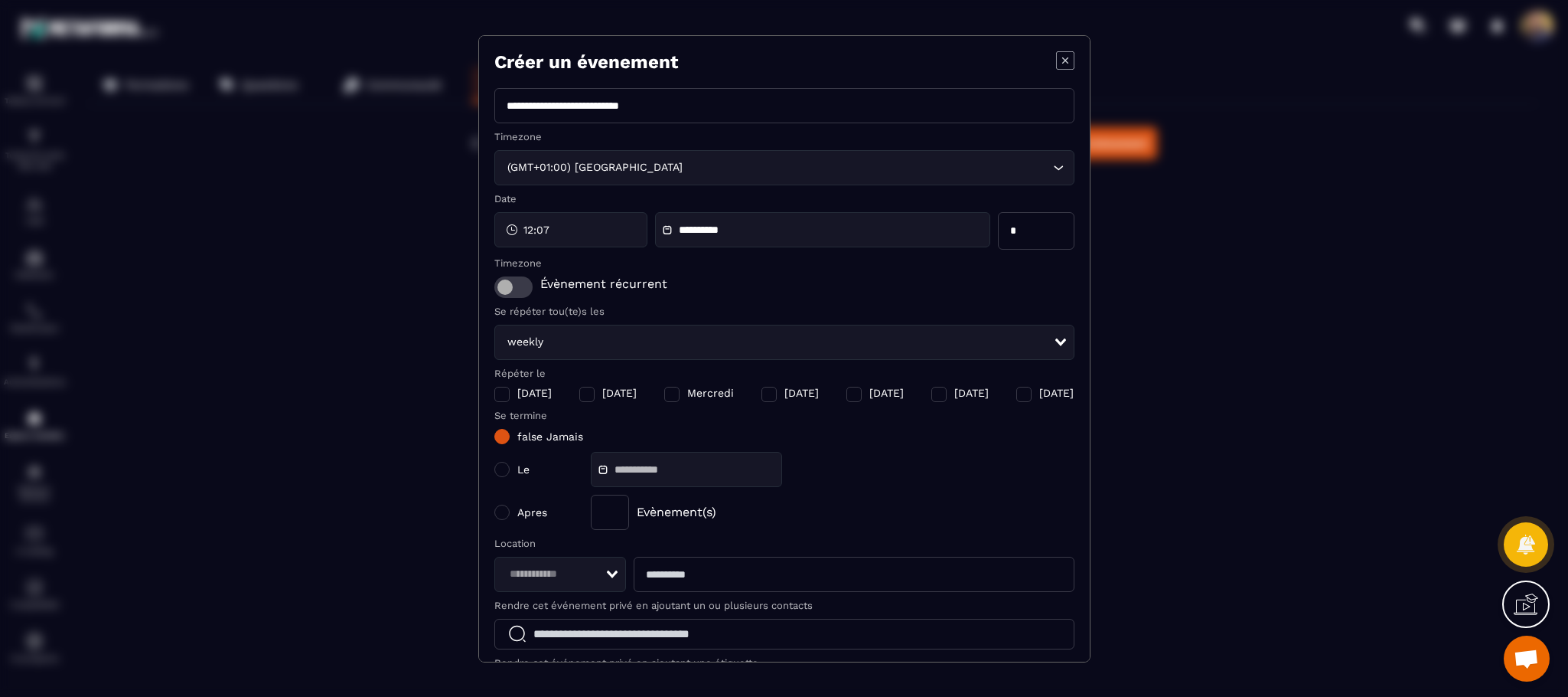
click at [664, 397] on div "Modal window" at bounding box center [672, 394] width 15 height 15
click at [1041, 338] on div "weekly Loading..." at bounding box center [784, 341] width 580 height 35
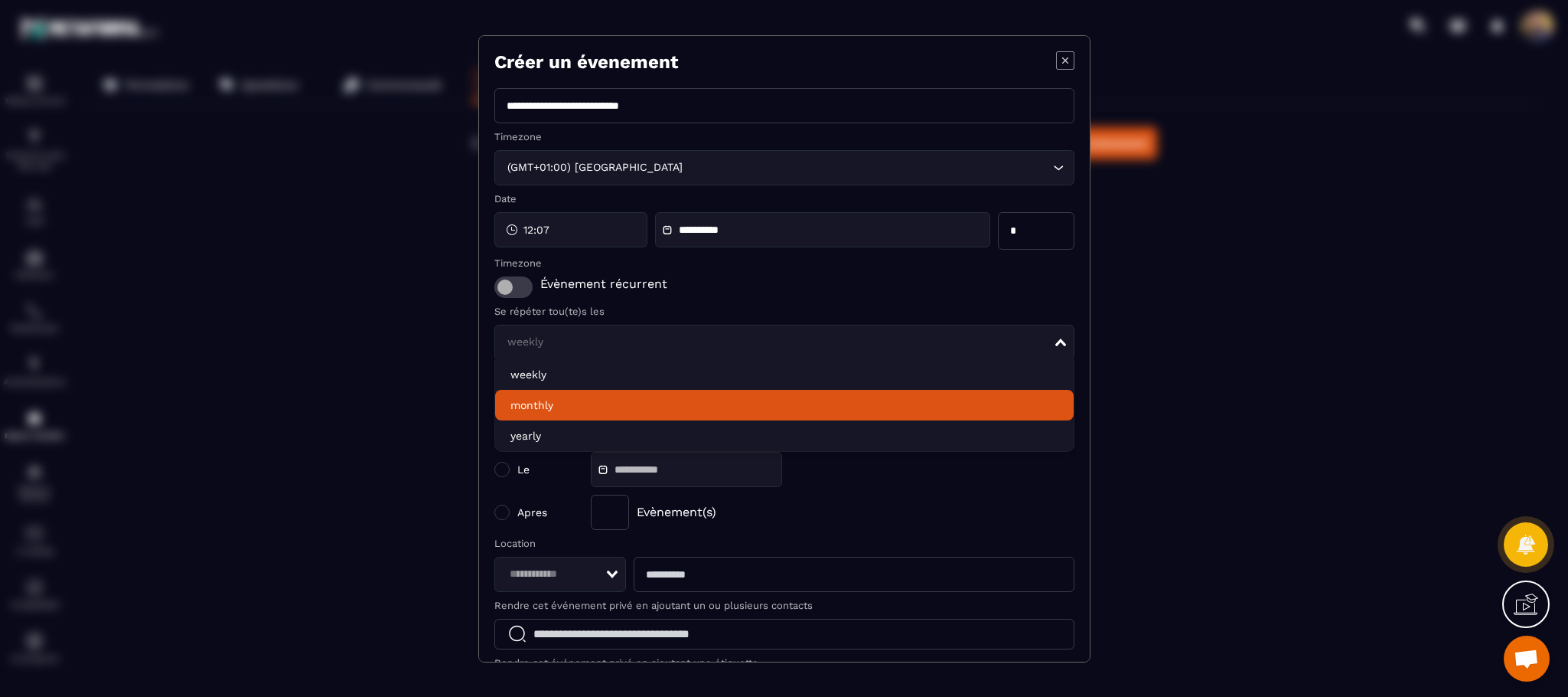
click at [995, 404] on li "monthly" at bounding box center [784, 405] width 579 height 31
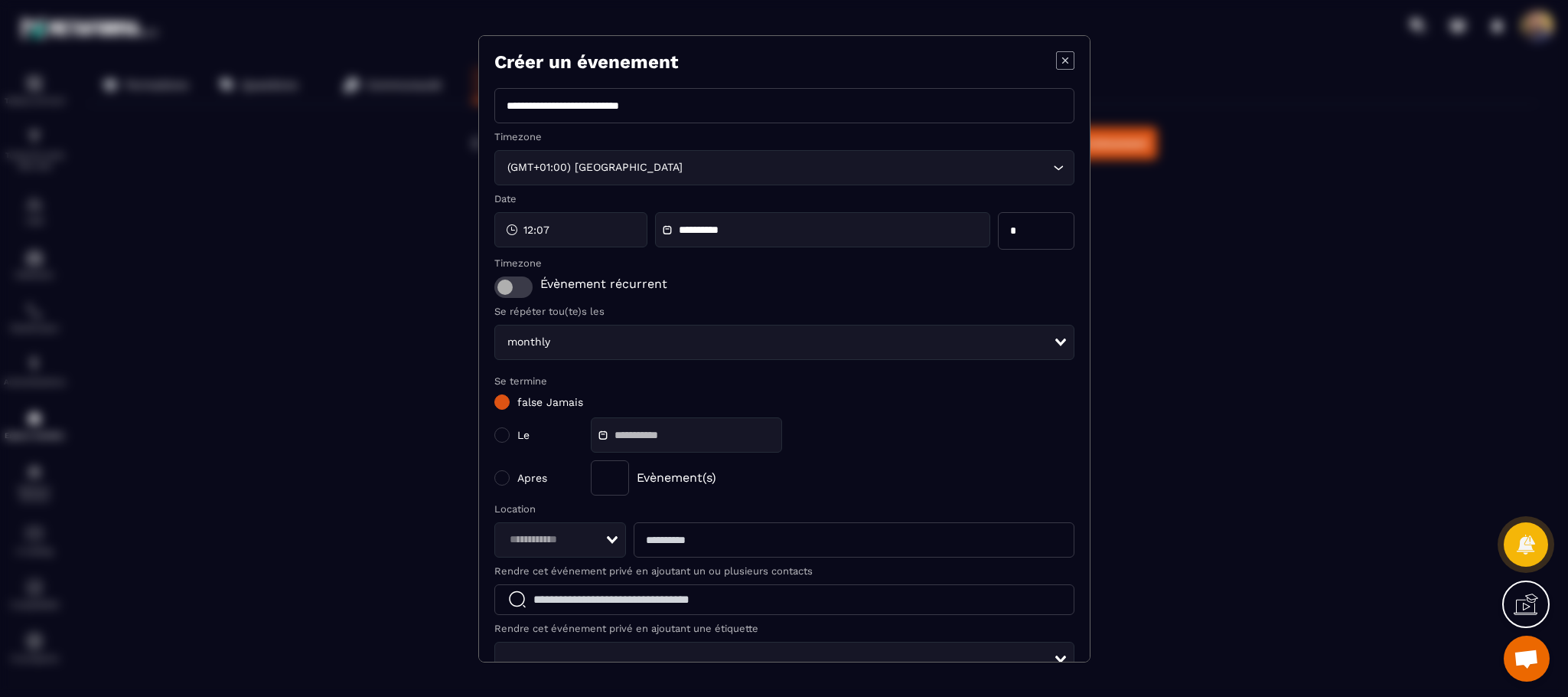
click at [873, 352] on div "monthly Loading..." at bounding box center [784, 341] width 580 height 35
click at [506, 280] on span "Modal window" at bounding box center [513, 287] width 38 height 21
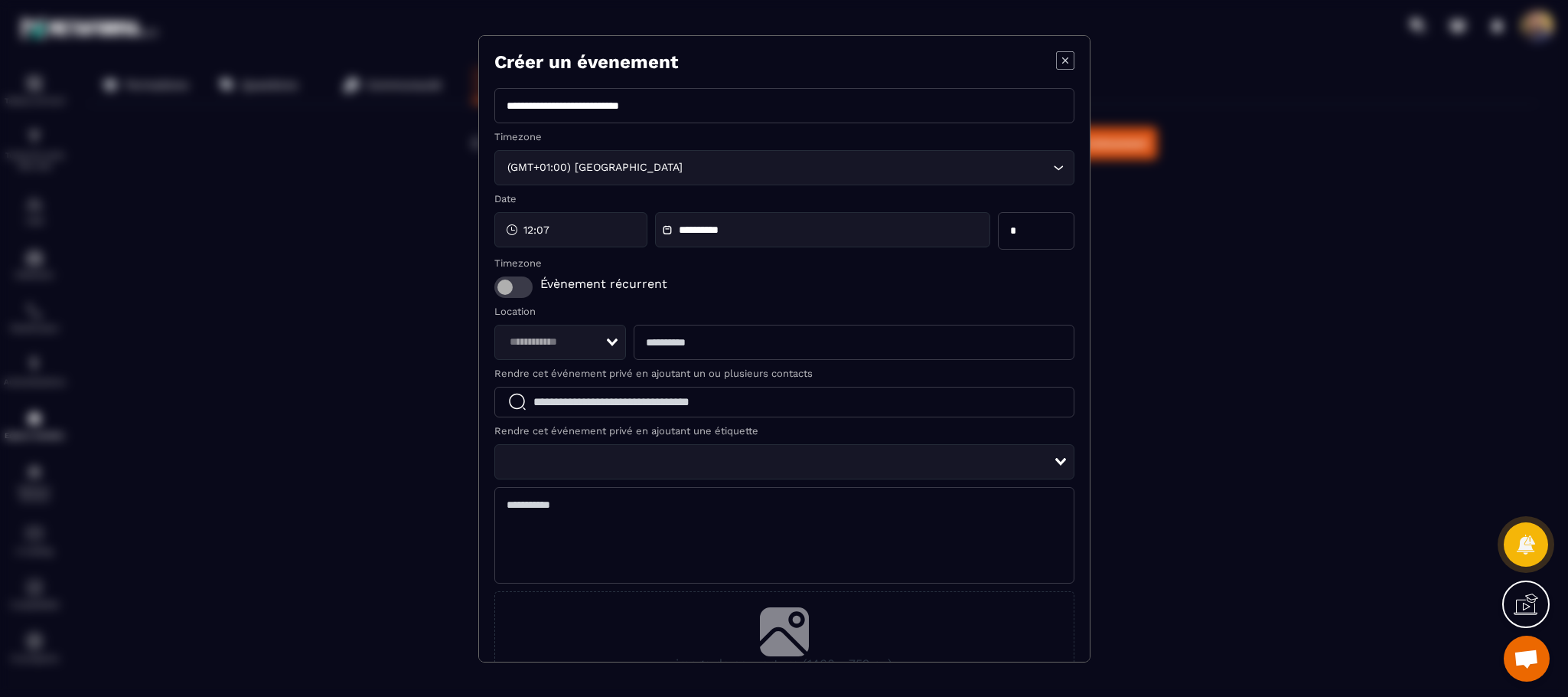
click at [606, 347] on div "Loading..." at bounding box center [560, 341] width 132 height 35
click at [568, 405] on span "zoom" at bounding box center [561, 404] width 100 height 15
click at [699, 343] on input "Modal window" at bounding box center [853, 341] width 440 height 35
type input "**********"
click at [677, 400] on input "Modal window" at bounding box center [784, 402] width 580 height 31
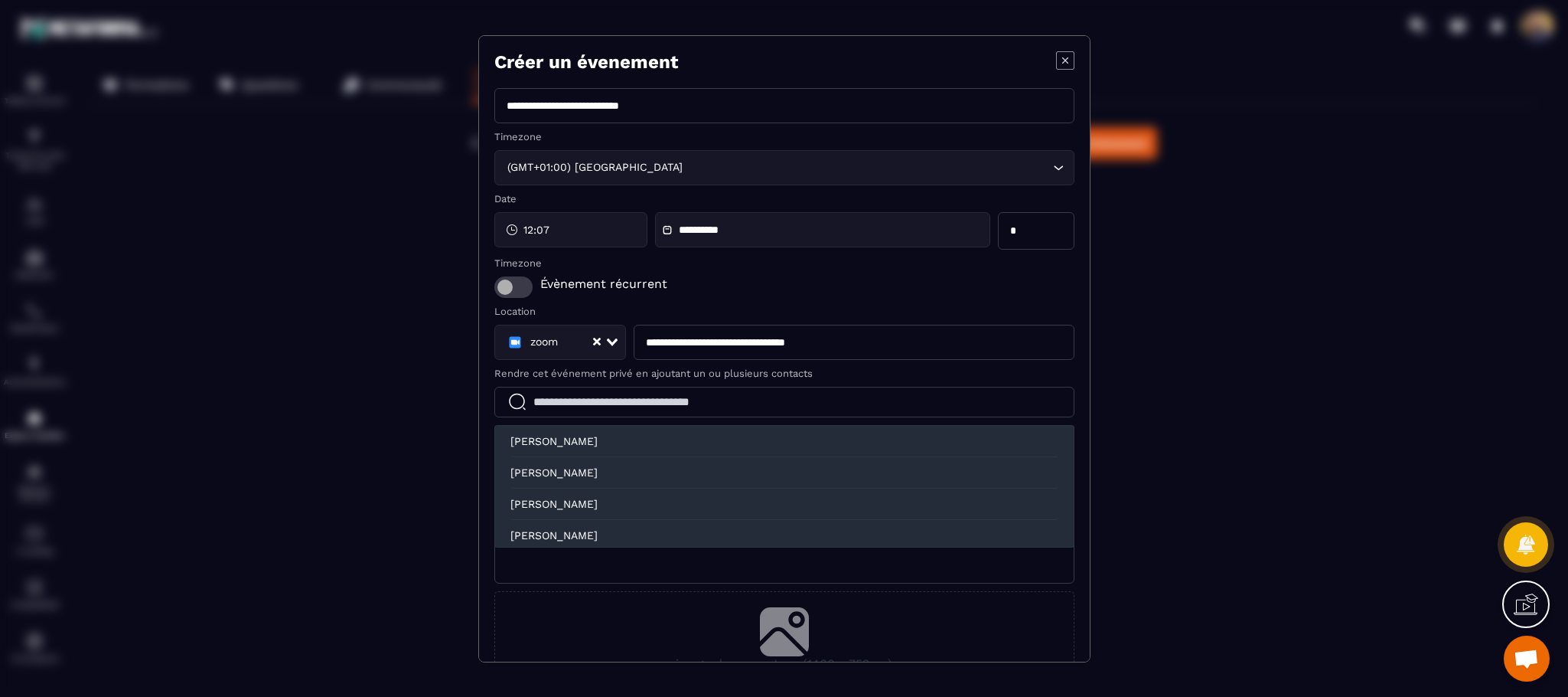
click at [680, 397] on input "Modal window" at bounding box center [784, 402] width 580 height 31
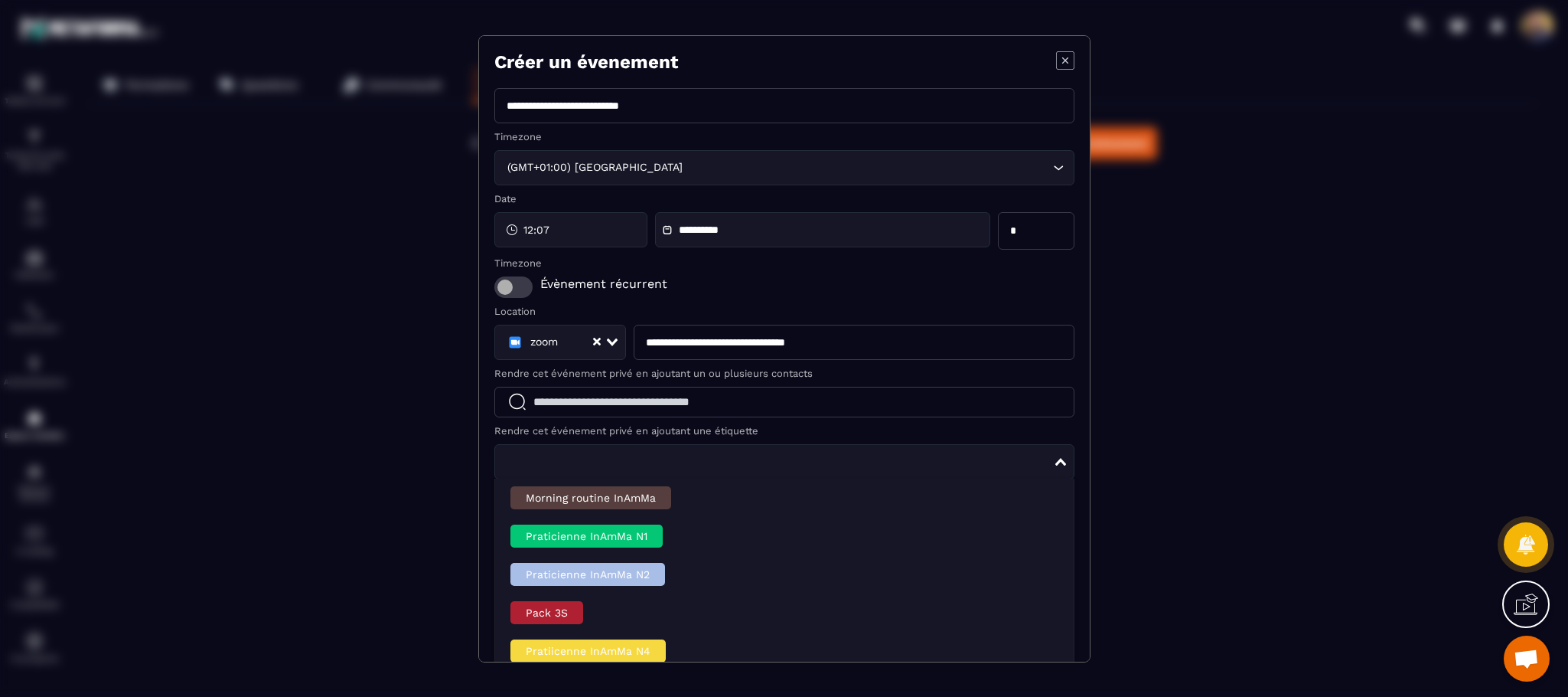
click at [746, 464] on input "Search for option" at bounding box center [779, 461] width 549 height 17
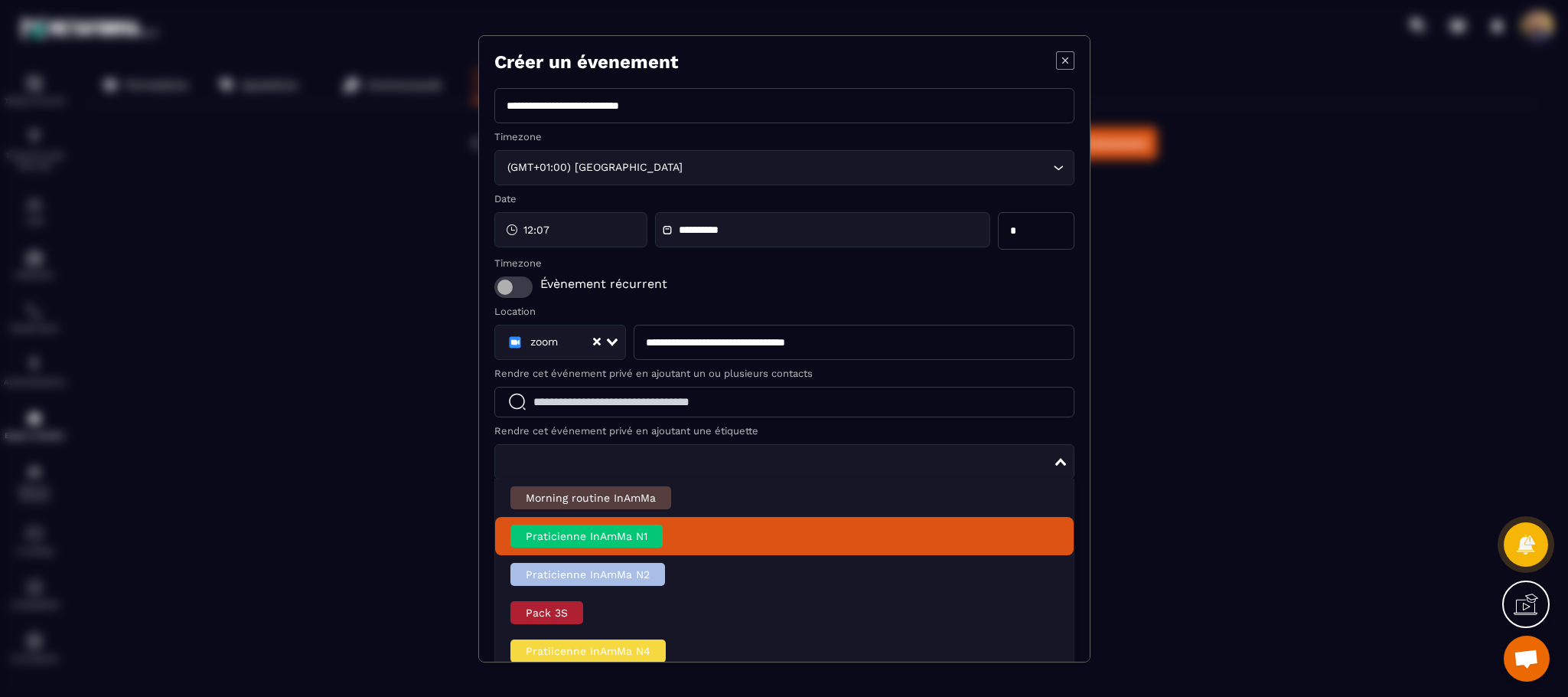
click at [621, 527] on div "Praticienne InAmMa N1" at bounding box center [587, 536] width 152 height 23
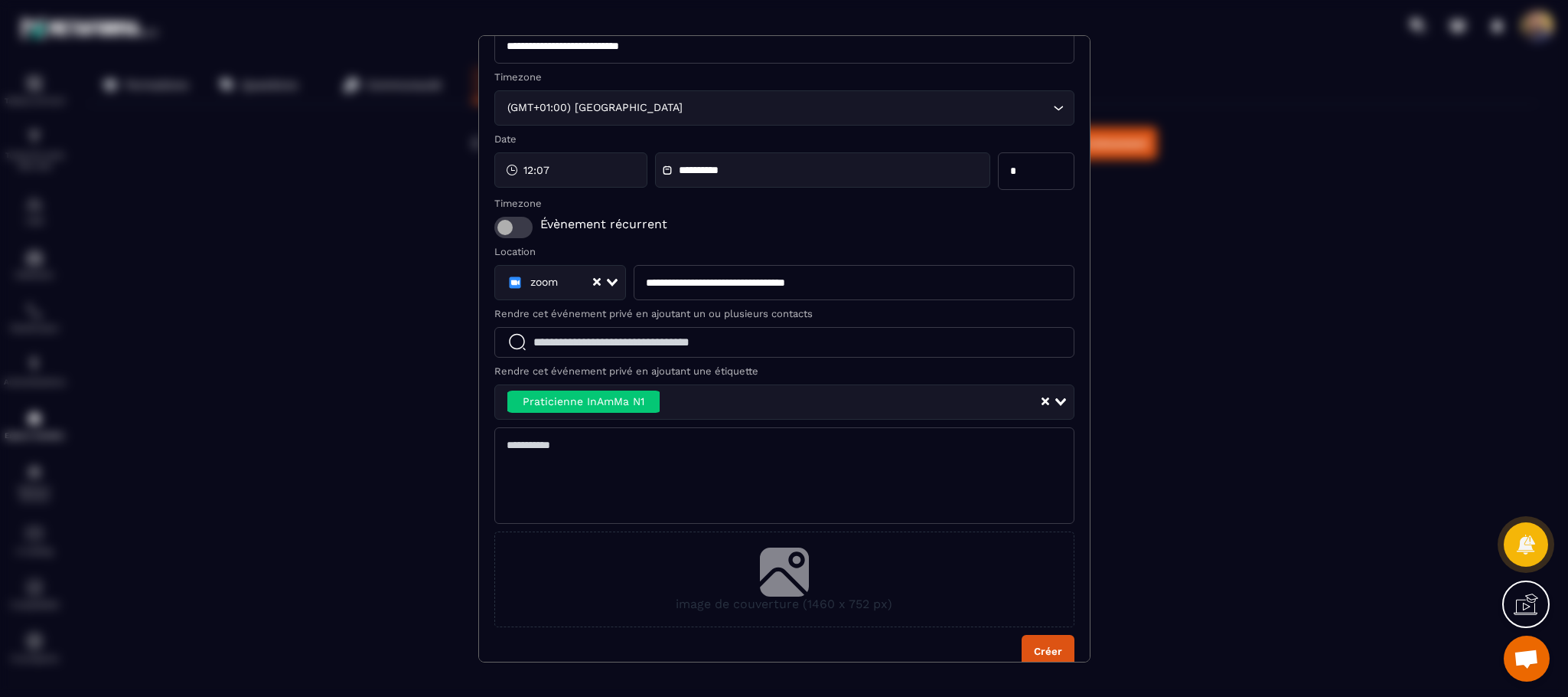
scroll to position [85, 0]
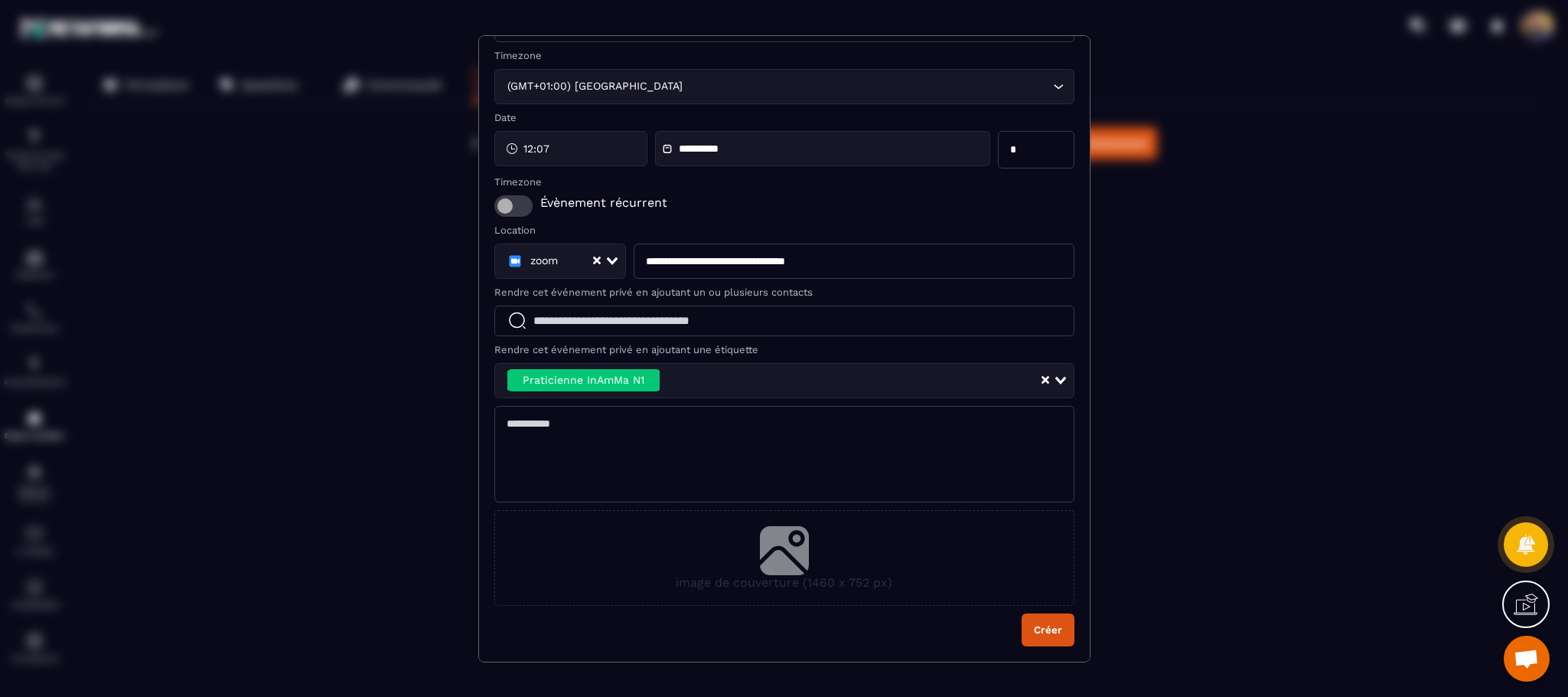
click at [777, 441] on textarea "Modal window" at bounding box center [784, 454] width 580 height 96
type textarea "**********"
click at [1025, 621] on button "Créer" at bounding box center [1048, 630] width 53 height 33
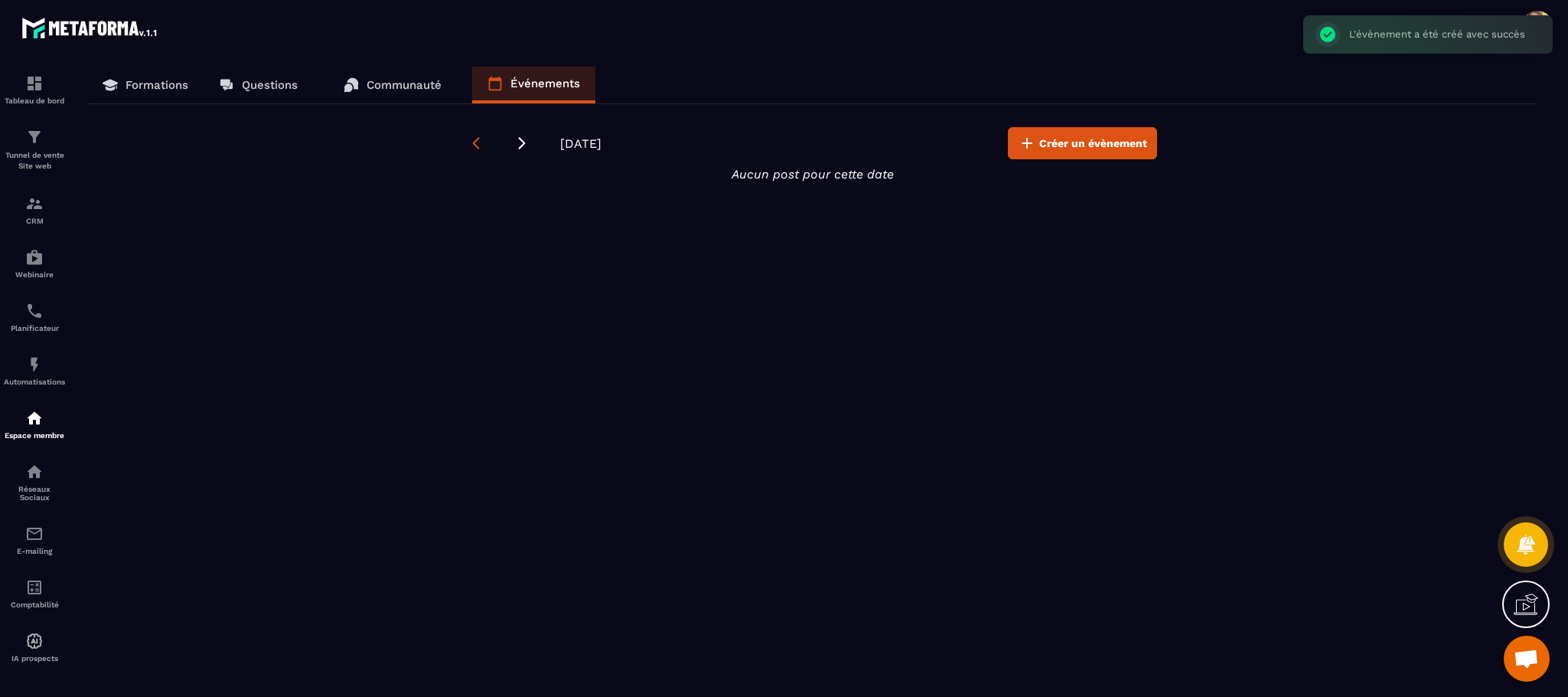
click at [473, 143] on icon at bounding box center [476, 143] width 15 height 15
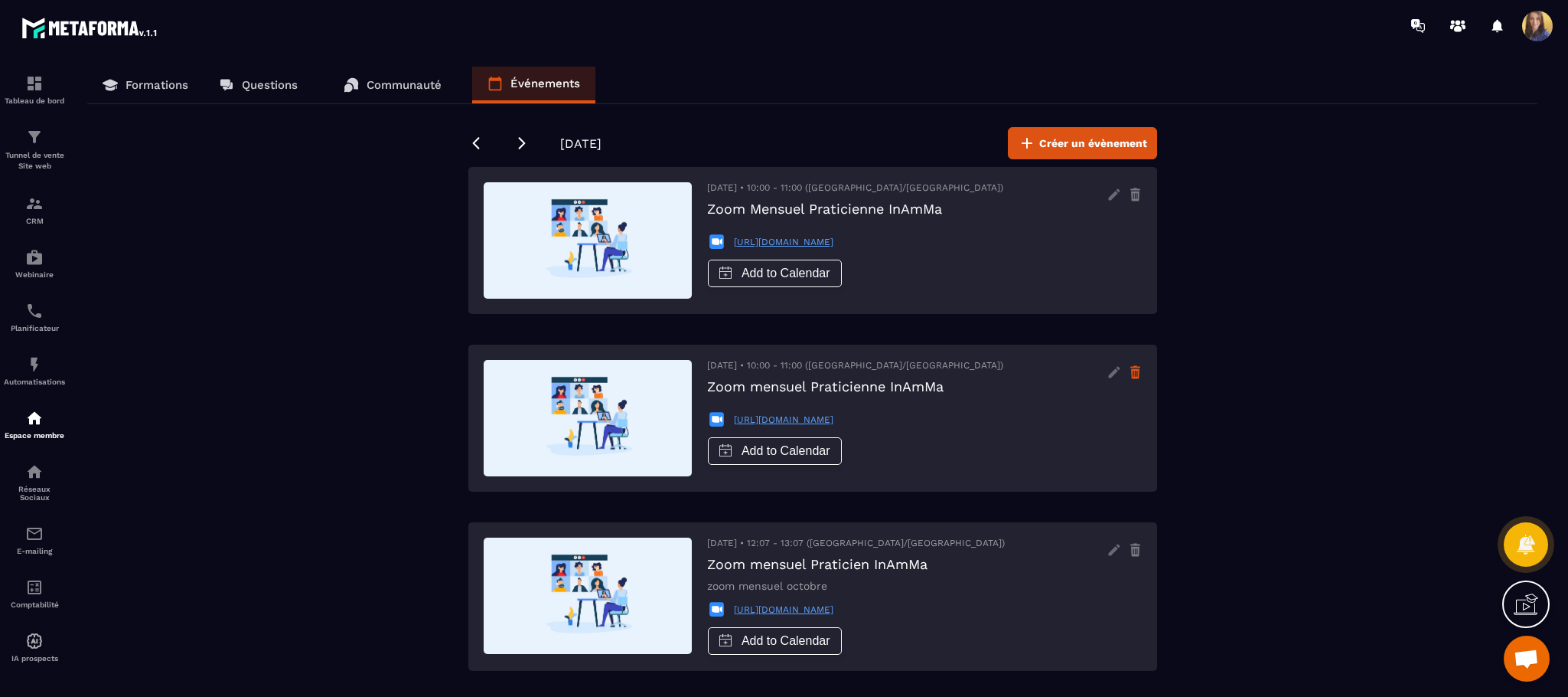
click at [1130, 370] on icon at bounding box center [1135, 372] width 13 height 24
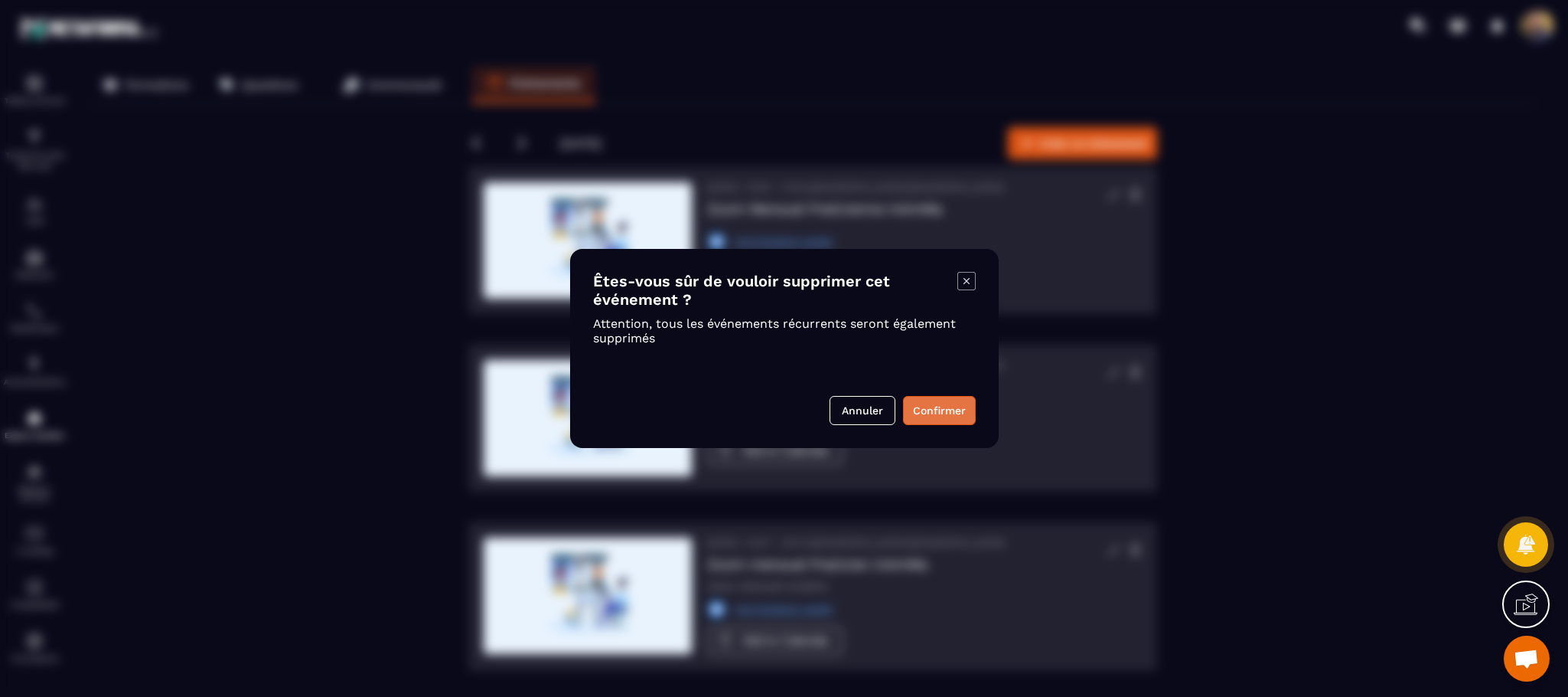
click at [933, 405] on button "Confirmer" at bounding box center [940, 410] width 73 height 29
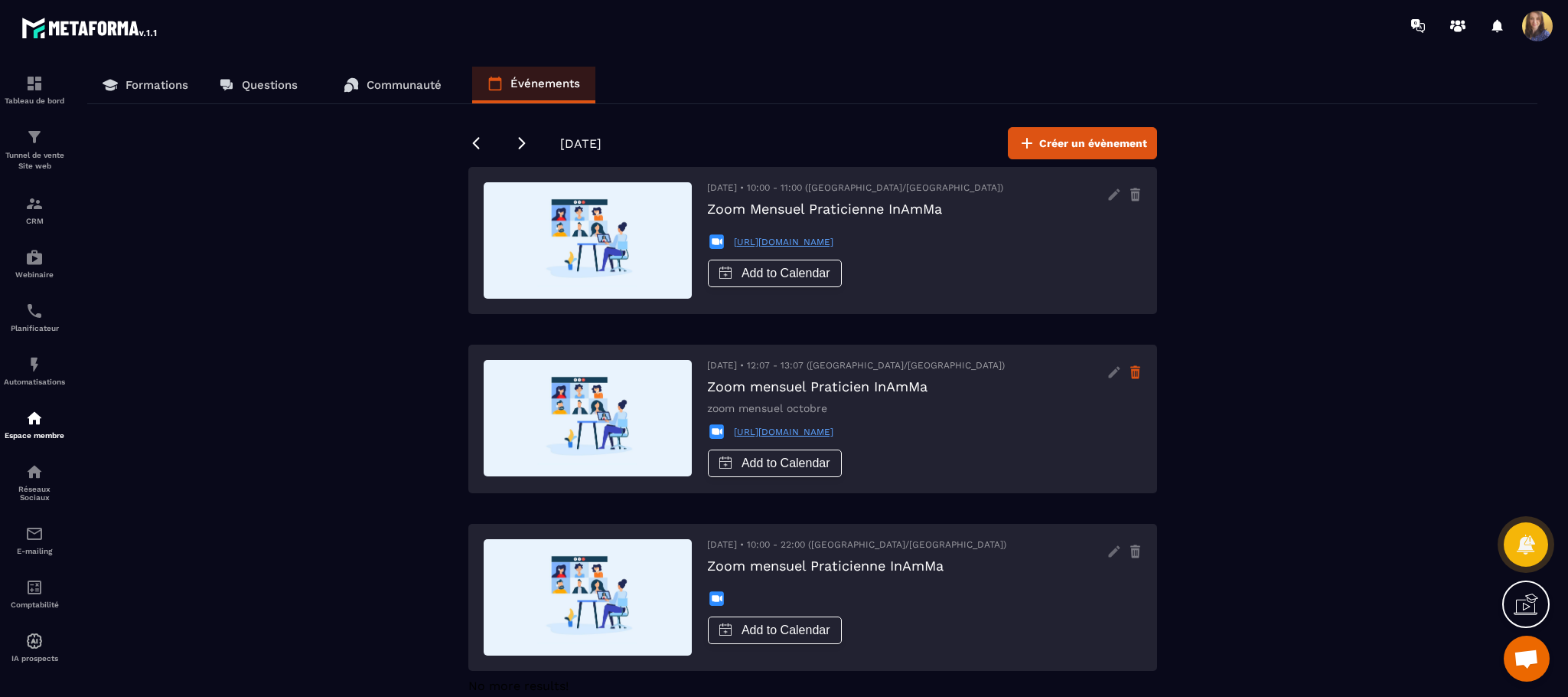
click at [1130, 367] on icon at bounding box center [1135, 372] width 13 height 24
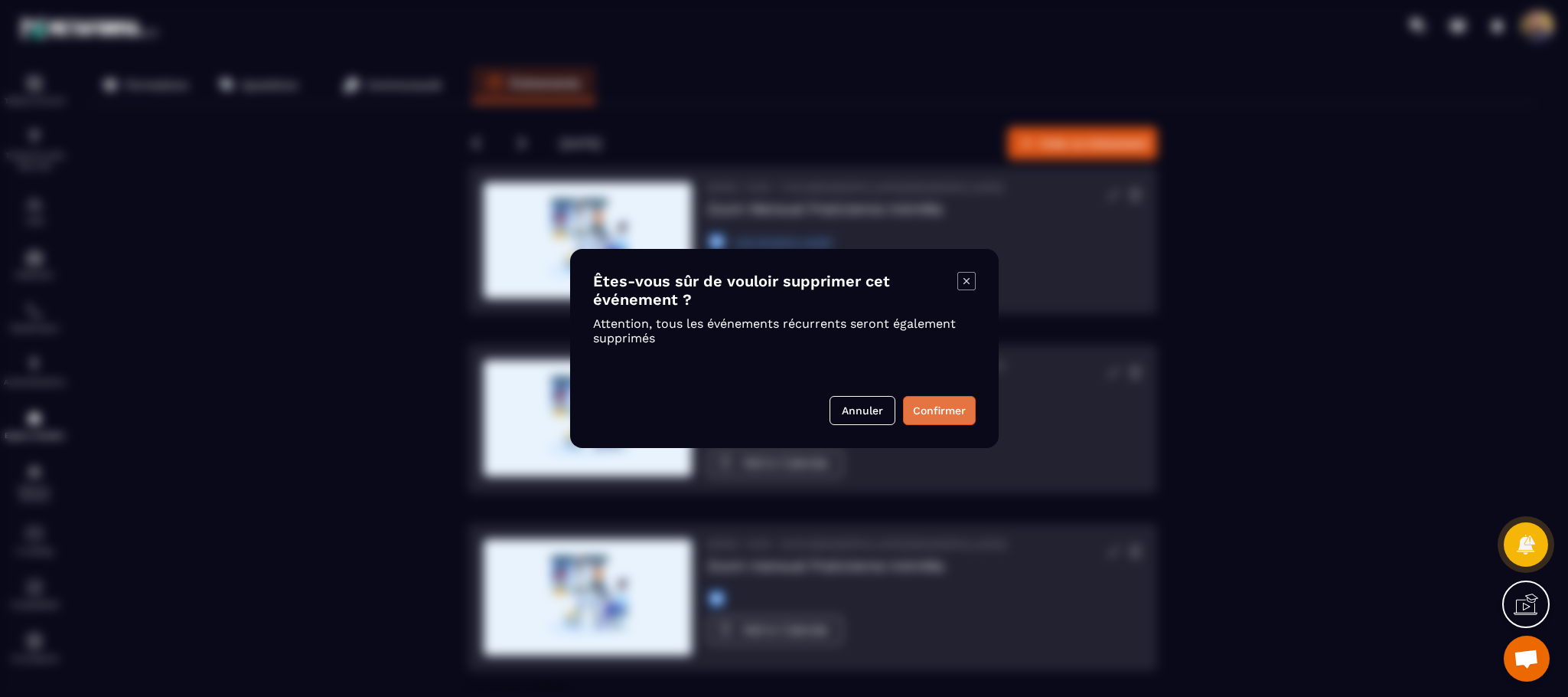
click at [942, 405] on button "Confirmer" at bounding box center [940, 410] width 73 height 29
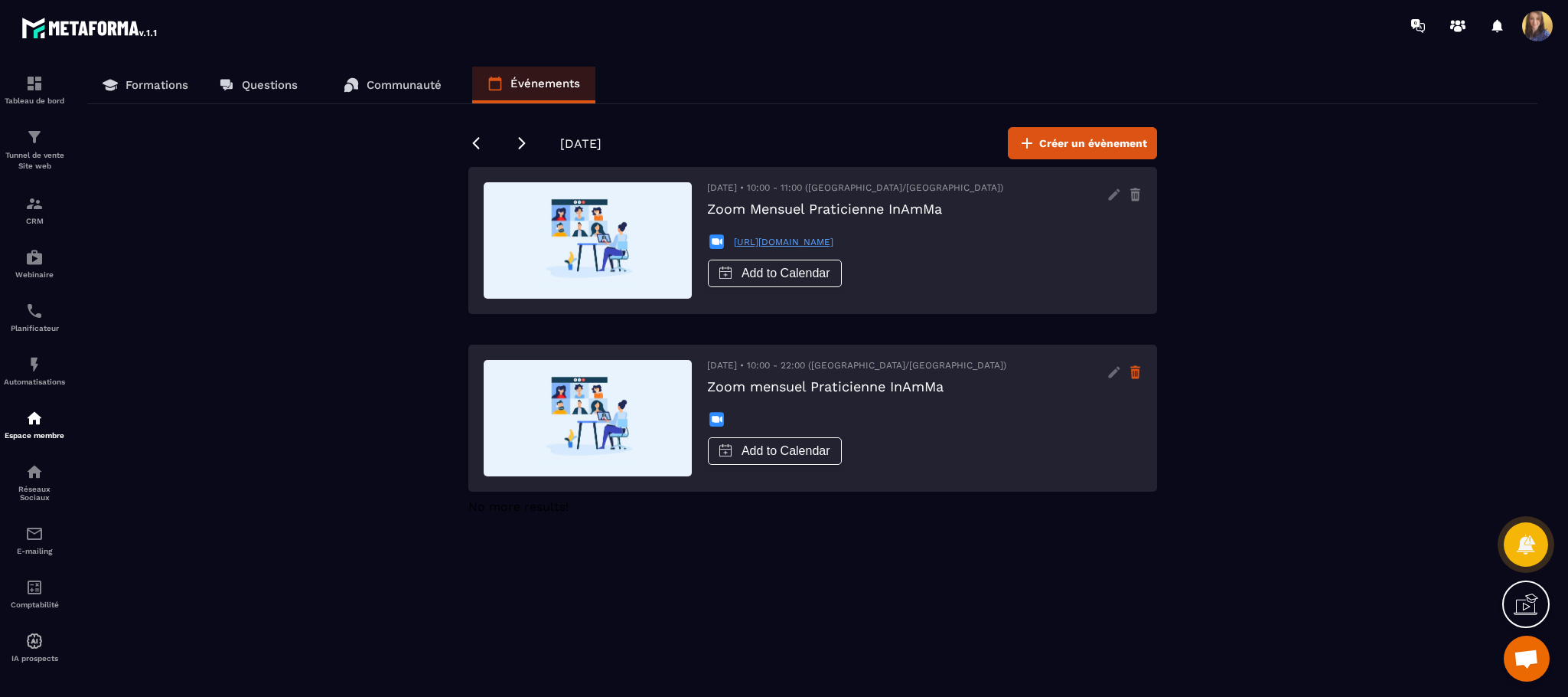
click at [1141, 372] on icon at bounding box center [1135, 372] width 13 height 24
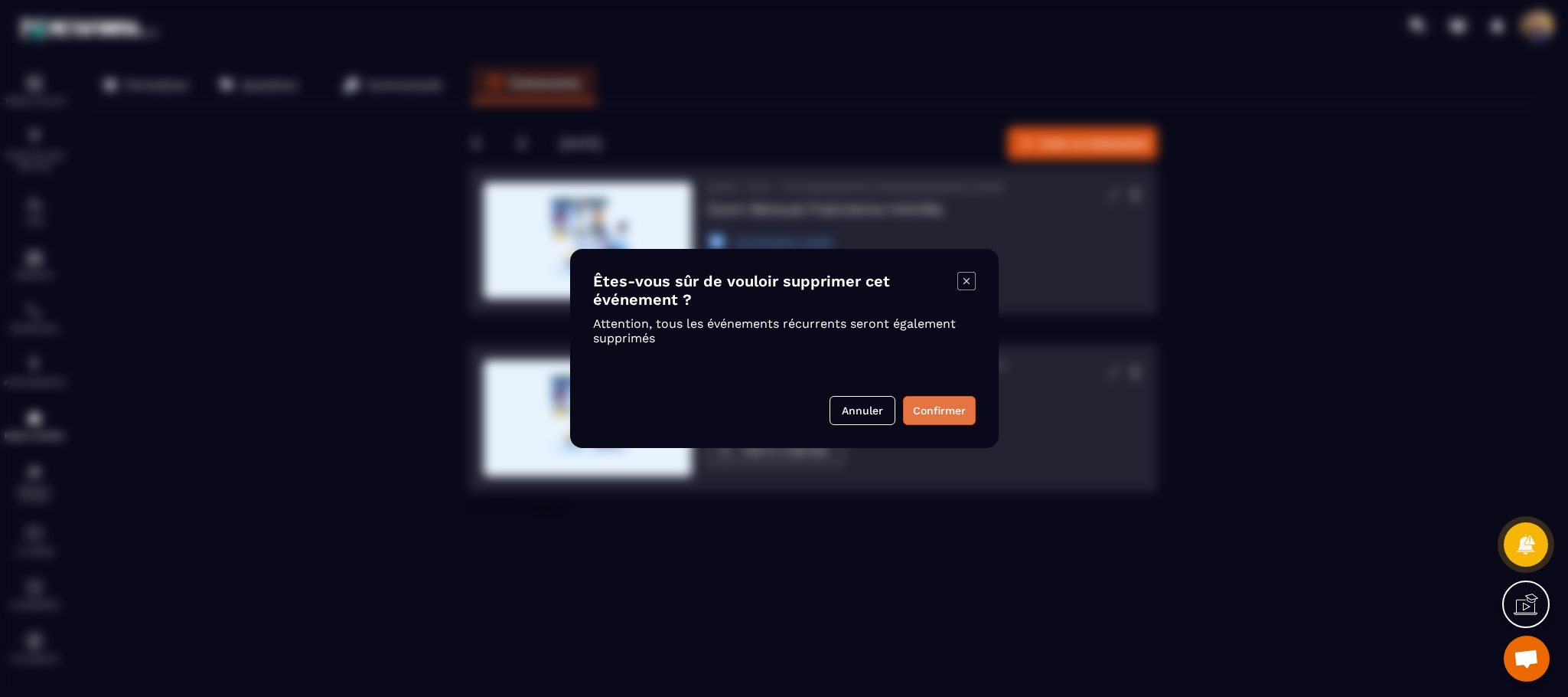
click at [935, 421] on button "Confirmer" at bounding box center [940, 410] width 73 height 29
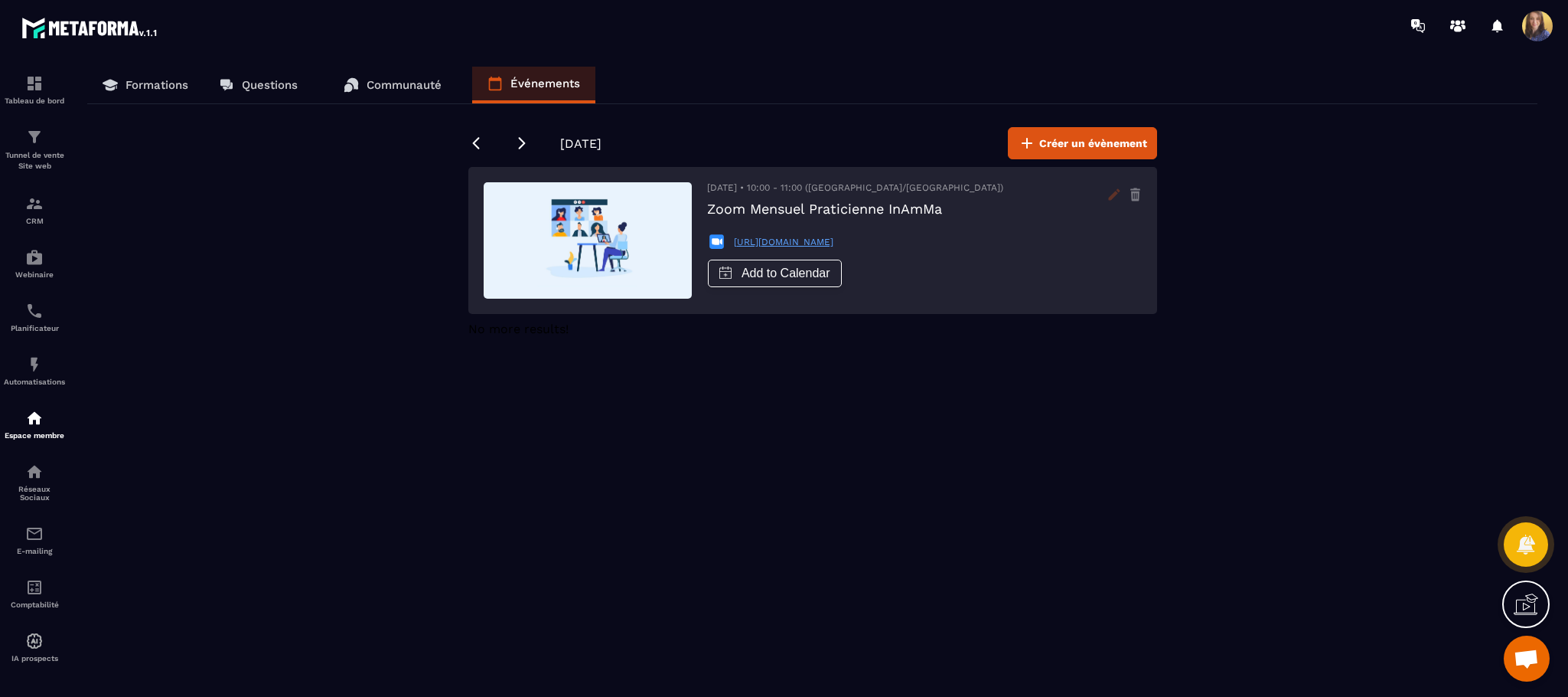
click at [1113, 193] on icon at bounding box center [1114, 194] width 11 height 11
click at [1536, 32] on span at bounding box center [1538, 26] width 31 height 31
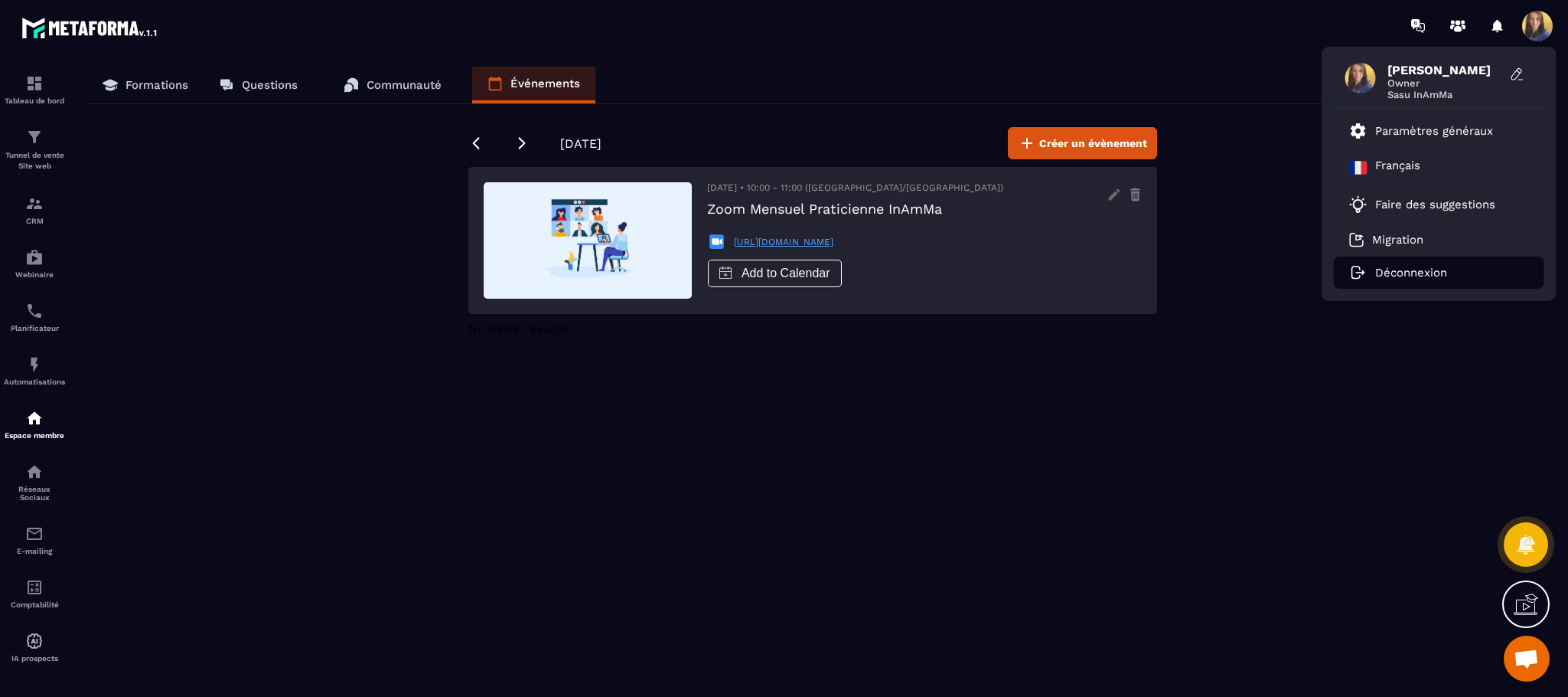
click at [1399, 269] on p "Déconnexion" at bounding box center [1411, 272] width 72 height 14
